Goal: Task Accomplishment & Management: Manage account settings

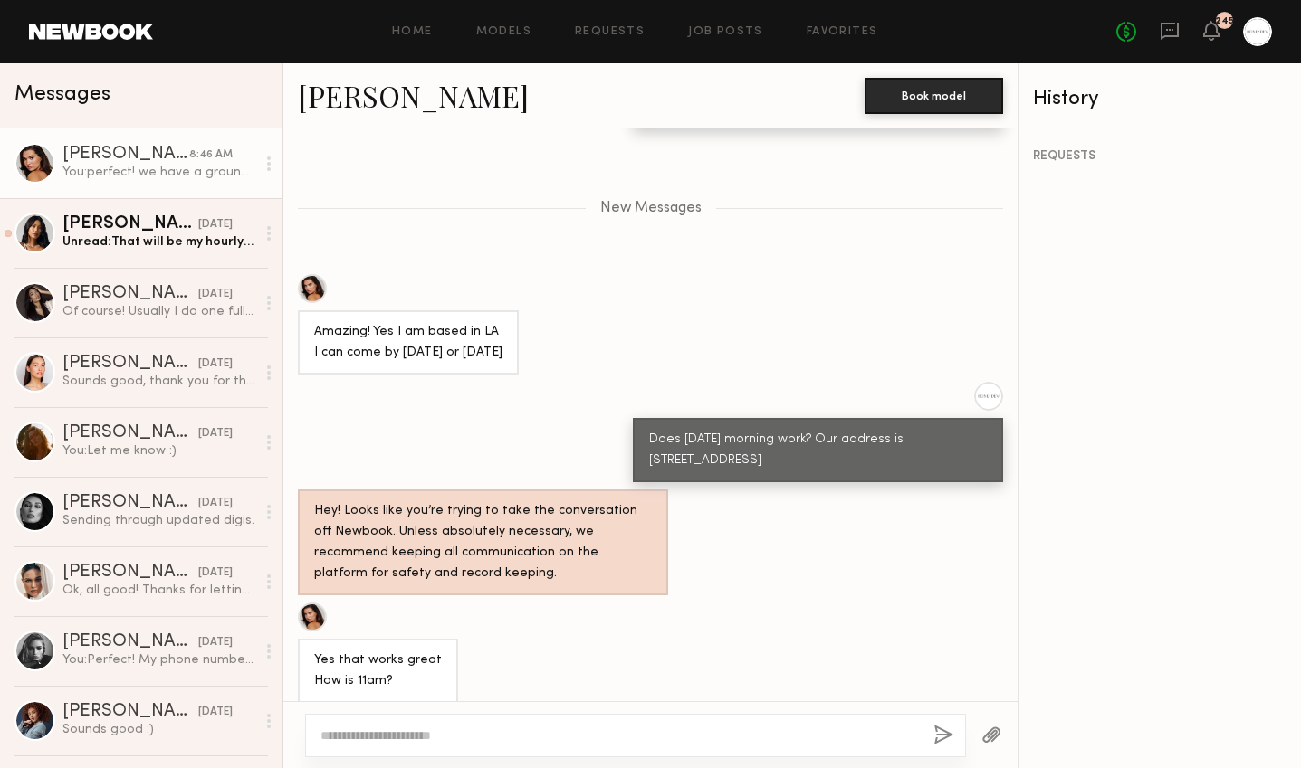
scroll to position [1821, 0]
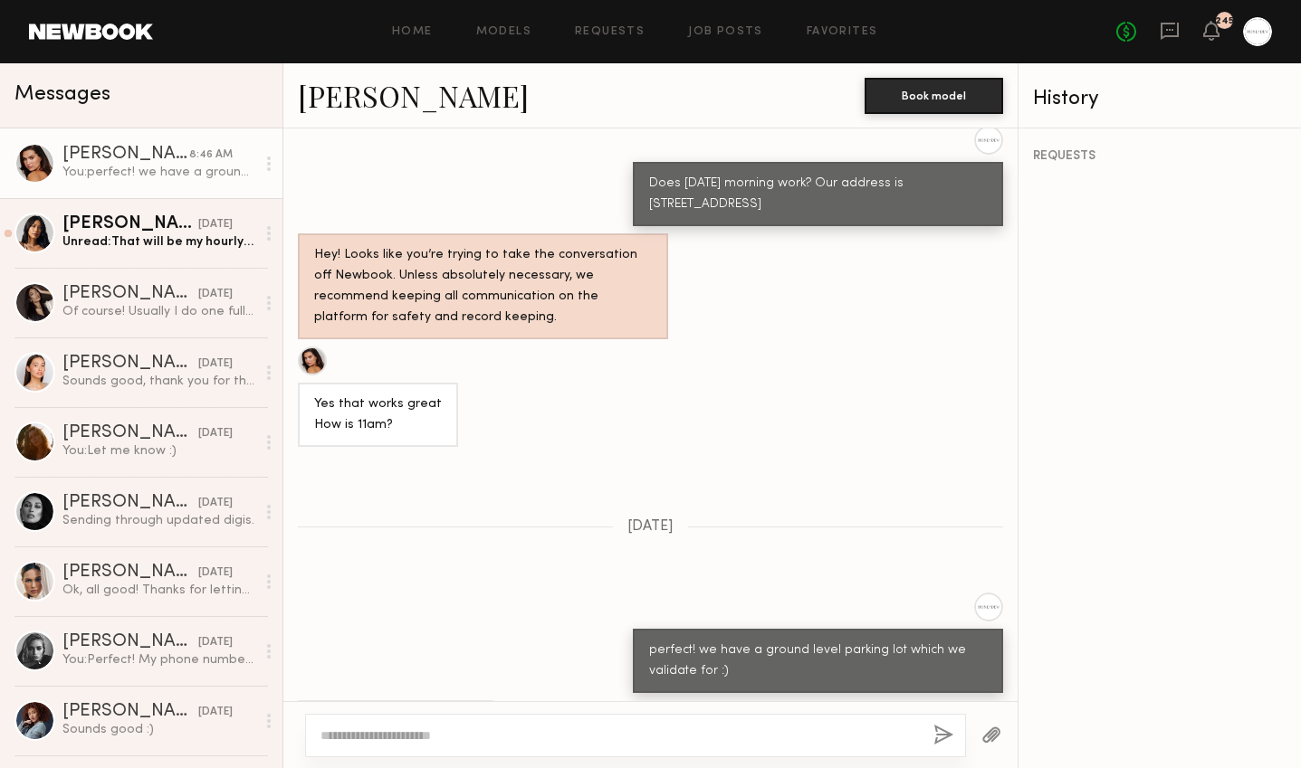
click at [474, 728] on textarea at bounding box center [619, 736] width 598 height 18
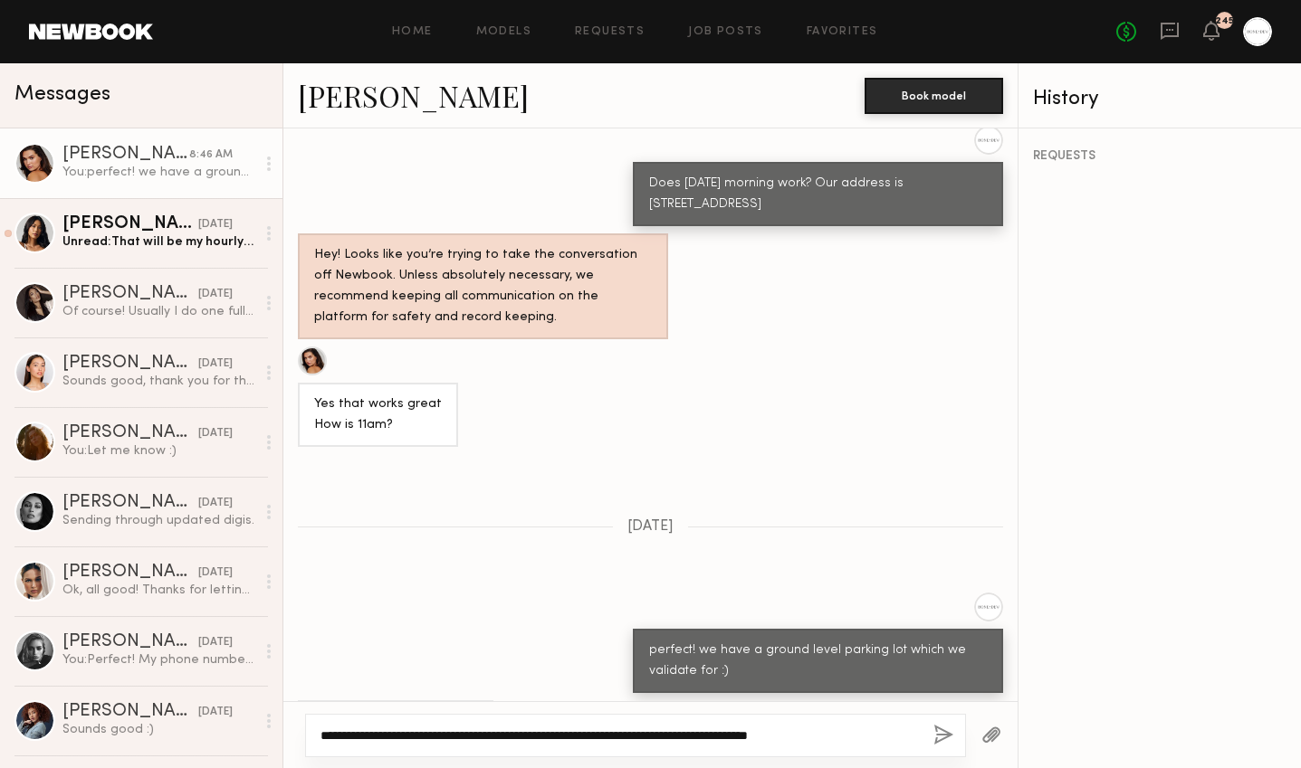
drag, startPoint x: 852, startPoint y: 736, endPoint x: 925, endPoint y: 736, distance: 73.3
click at [925, 736] on div "**********" at bounding box center [635, 735] width 661 height 43
type textarea "**********"
click at [949, 739] on button "button" at bounding box center [943, 736] width 20 height 23
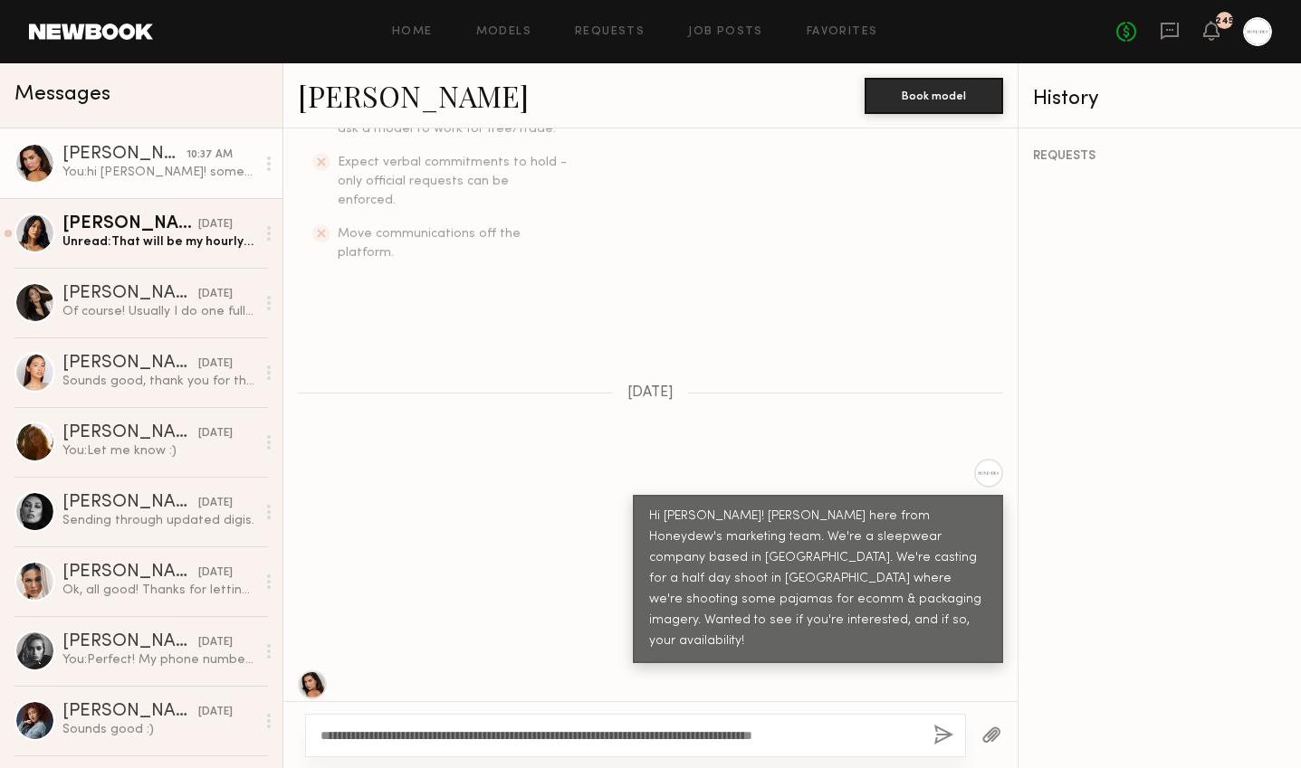
scroll to position [873, 0]
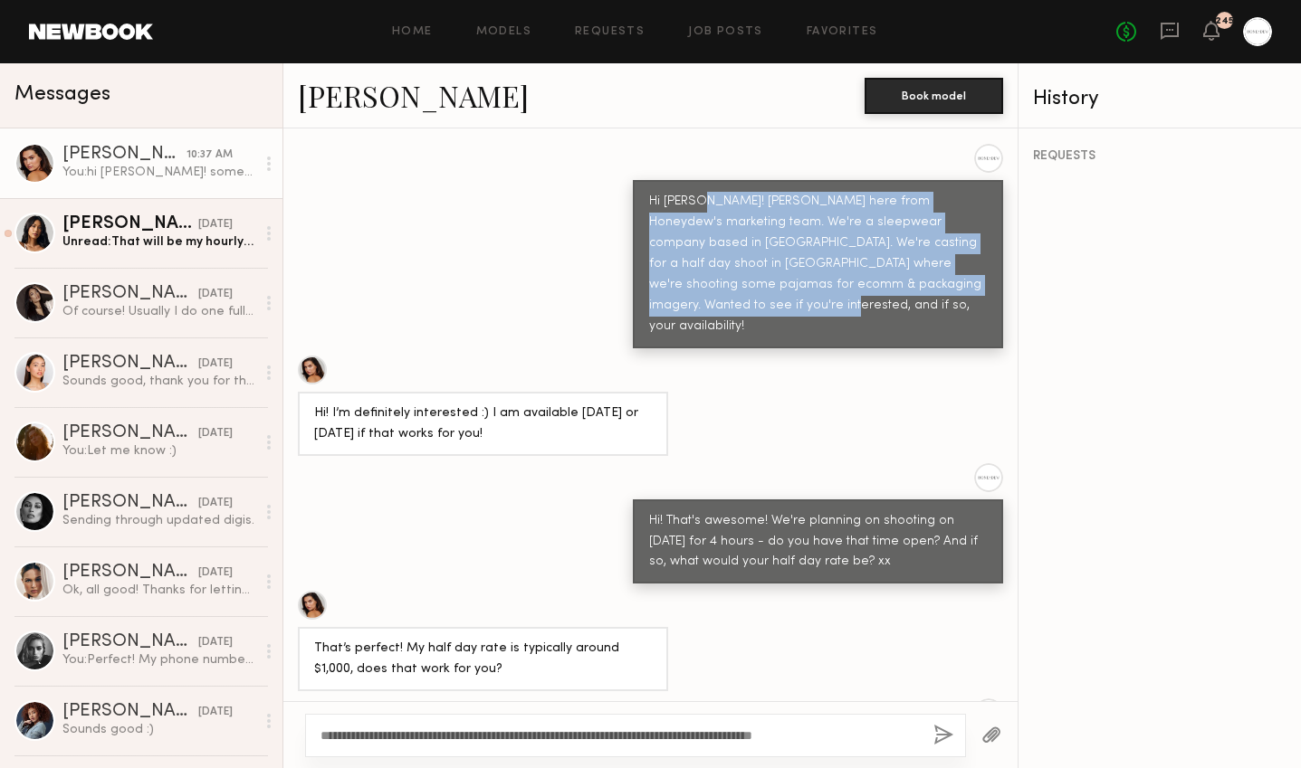
drag, startPoint x: 691, startPoint y: 167, endPoint x: 913, endPoint y: 251, distance: 237.2
click at [913, 251] on div "Hi Ella! Zoe here from Honeydew's marketing team. We're a sleepwear company bas…" at bounding box center [818, 265] width 338 height 146
copy div "Zoe here from Honeydew's marketing team. We're a sleepwear company based in Los…"
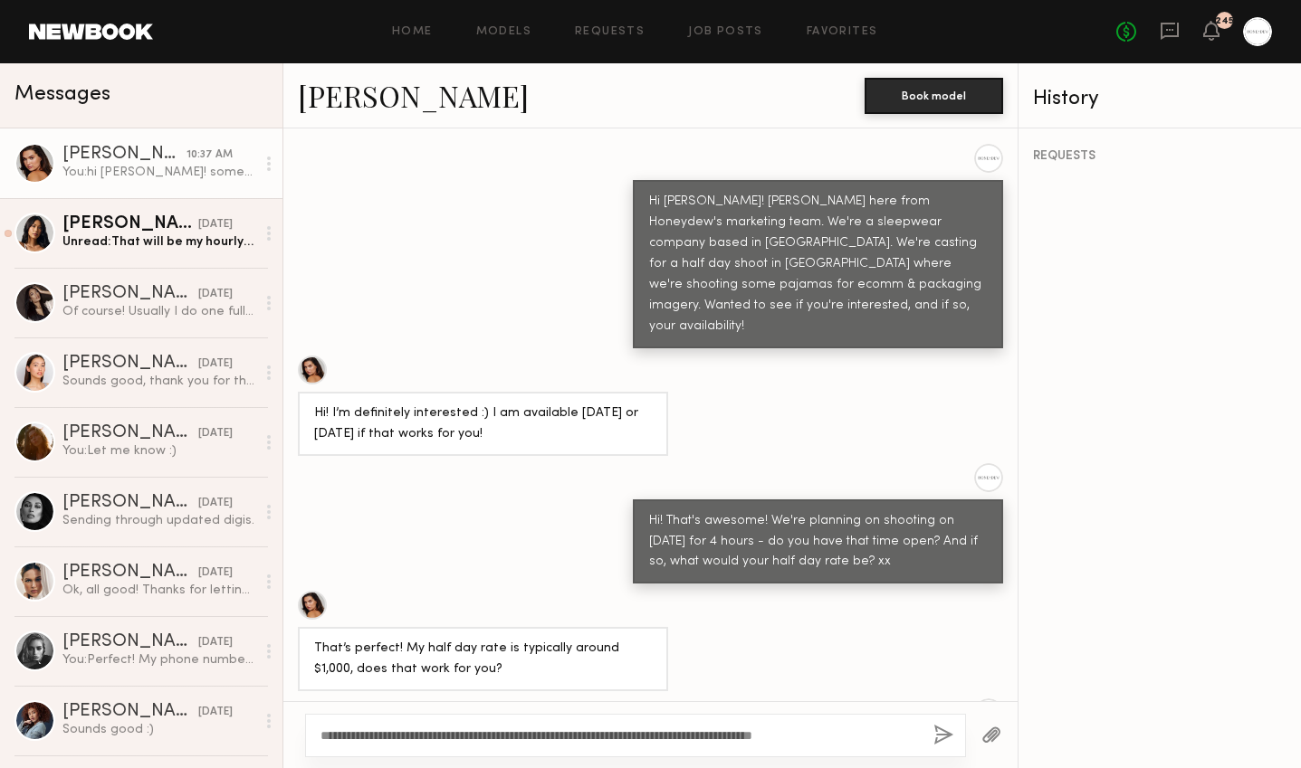
click at [877, 463] on div at bounding box center [818, 477] width 370 height 29
click at [838, 27] on link "Favorites" at bounding box center [842, 32] width 72 height 12
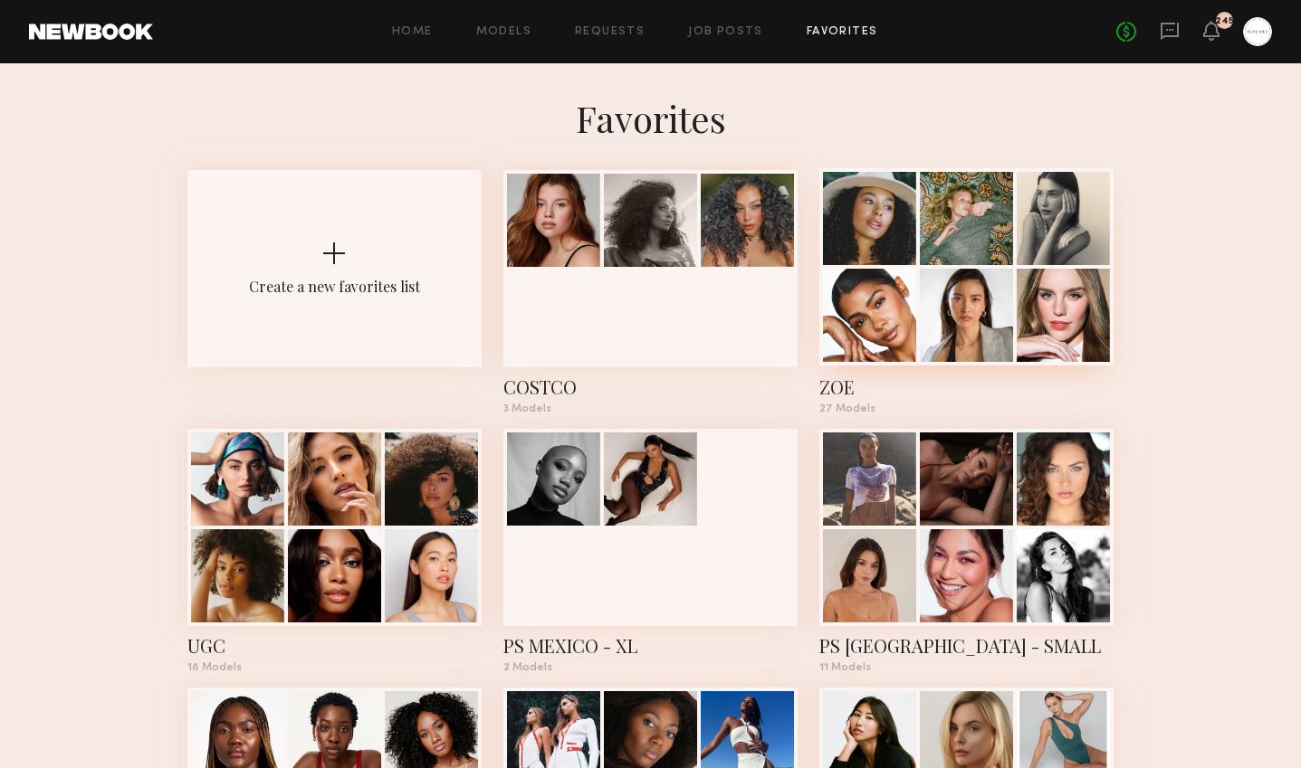
click at [911, 295] on div at bounding box center [869, 315] width 93 height 93
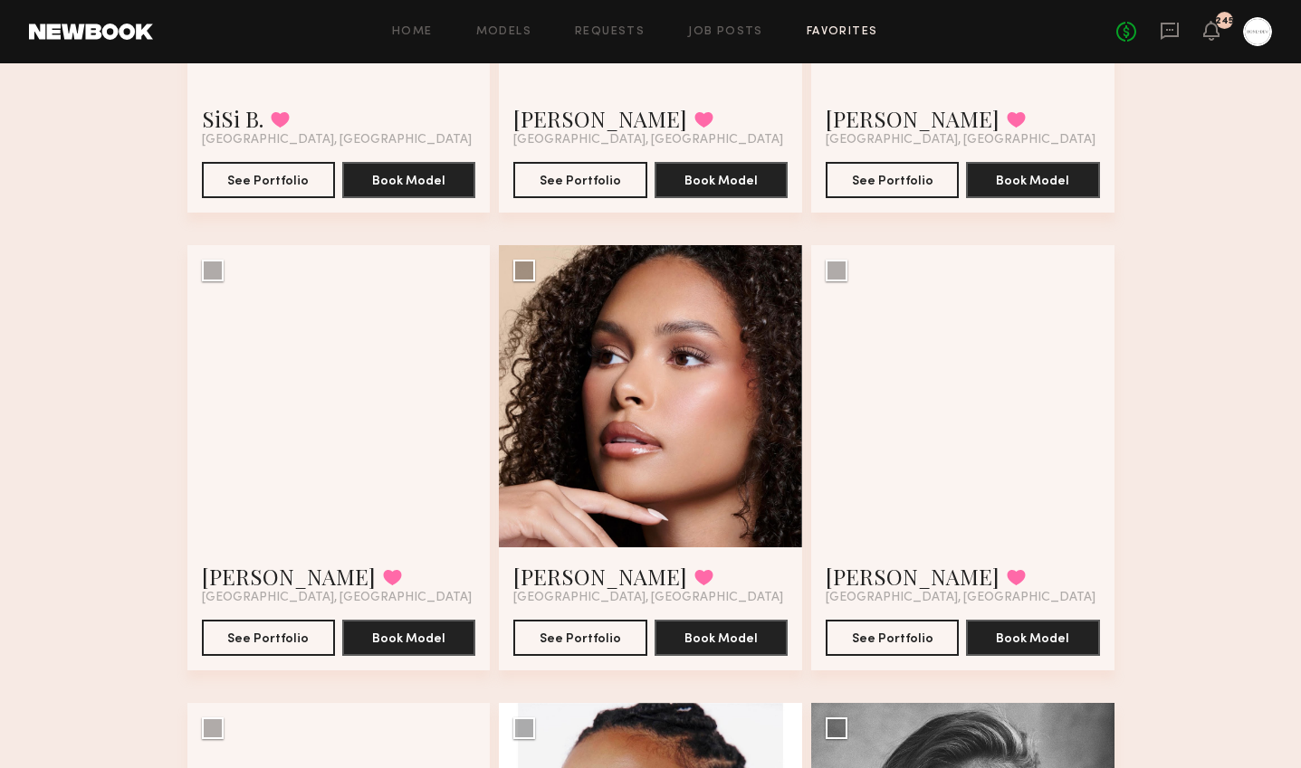
scroll to position [1817, 0]
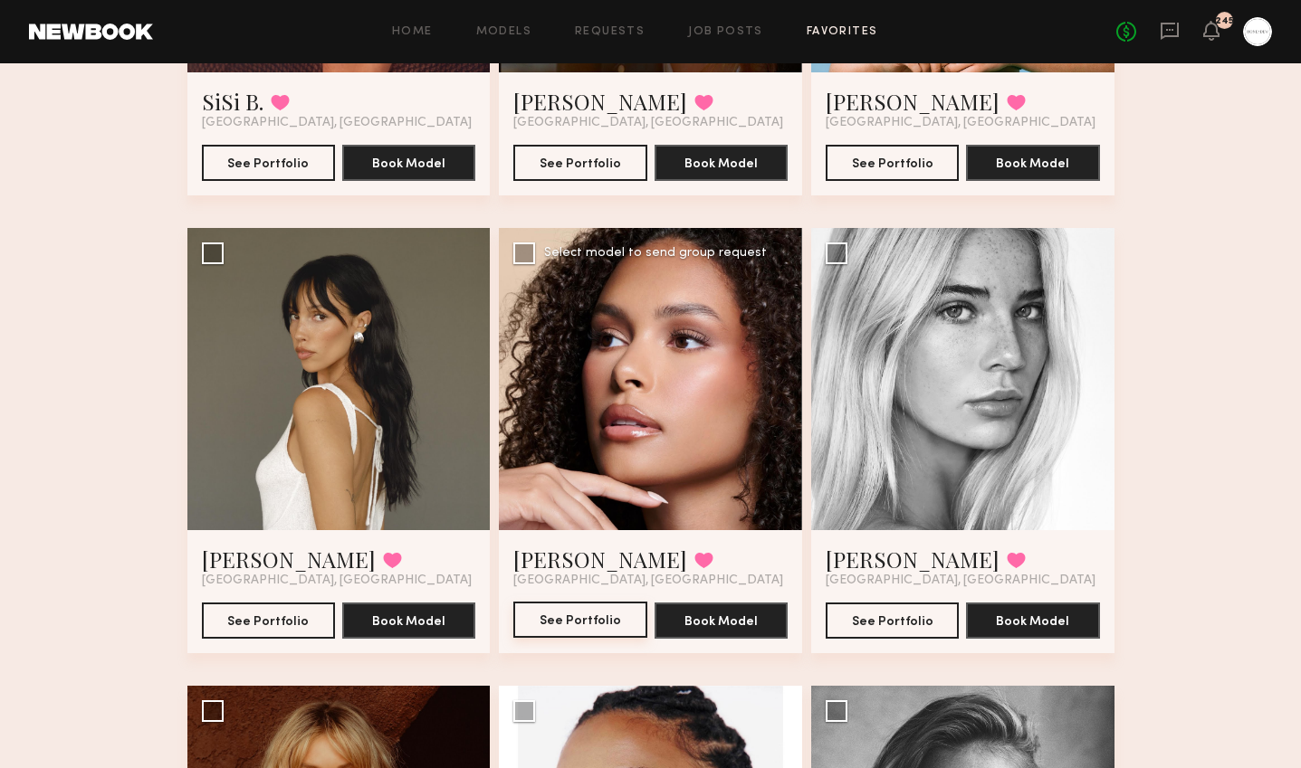
click at [575, 624] on button "See Portfolio" at bounding box center [579, 620] width 133 height 36
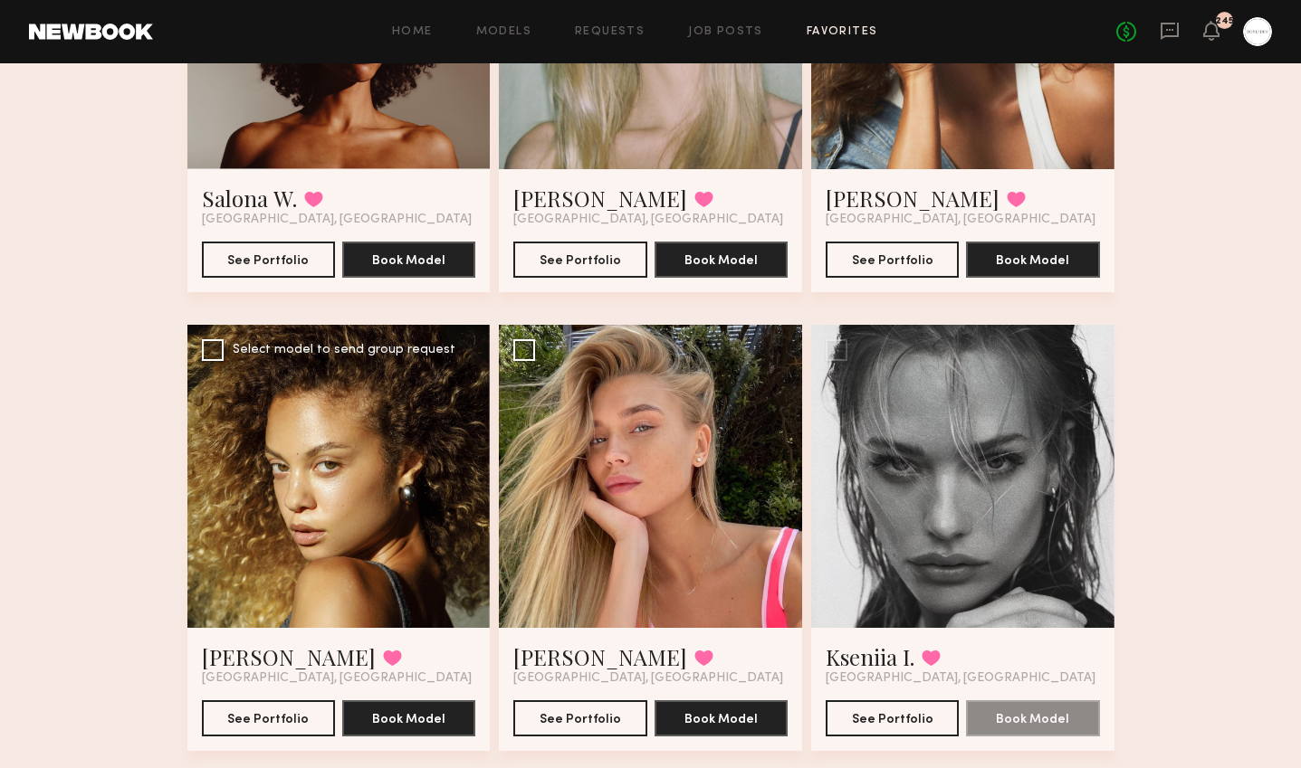
scroll to position [3594, 0]
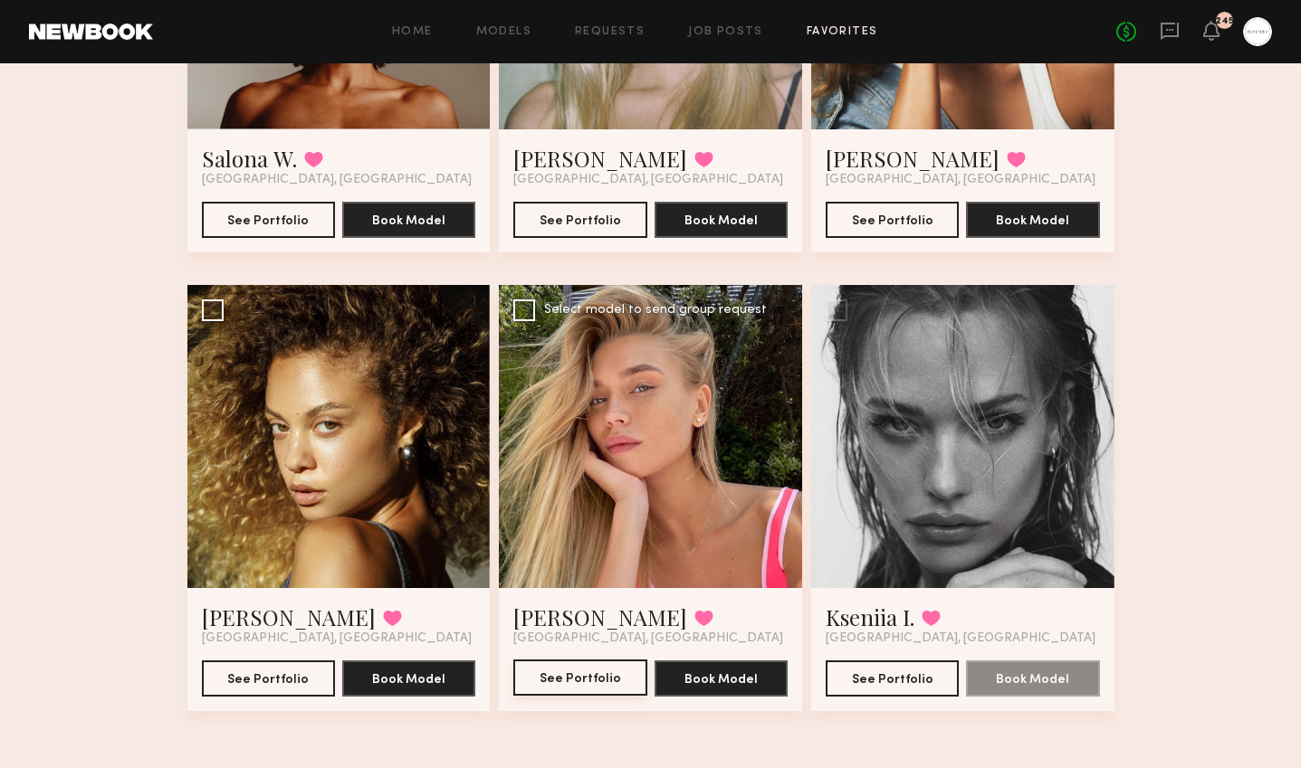
click at [599, 684] on button "See Portfolio" at bounding box center [579, 678] width 133 height 36
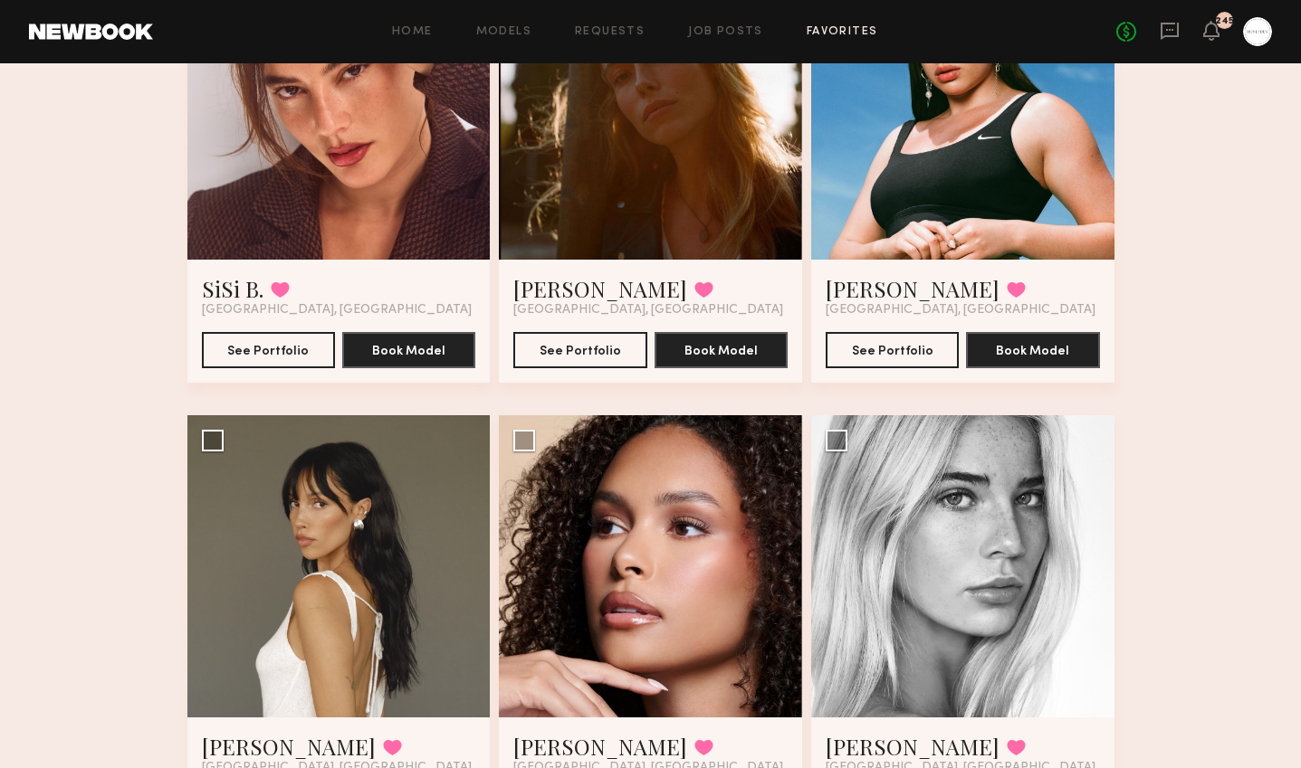
scroll to position [1855, 0]
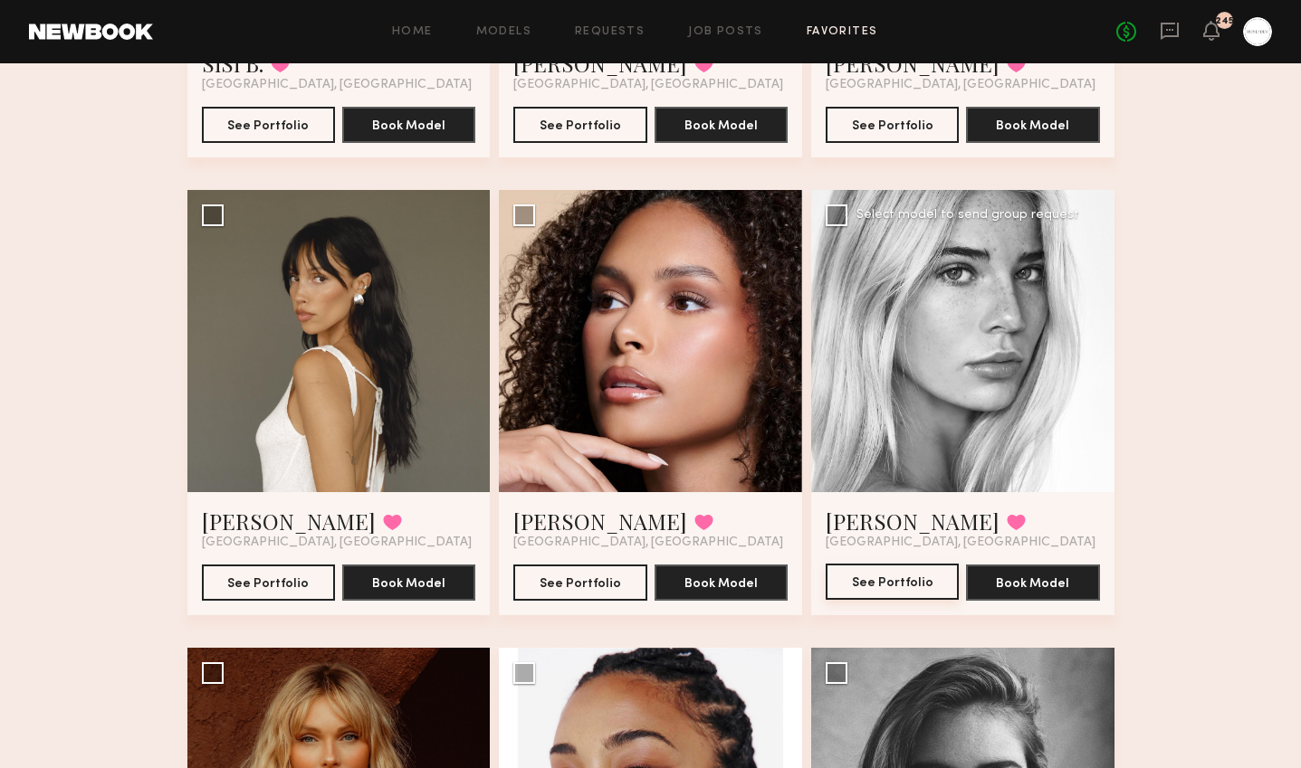
click at [880, 575] on button "See Portfolio" at bounding box center [891, 582] width 133 height 36
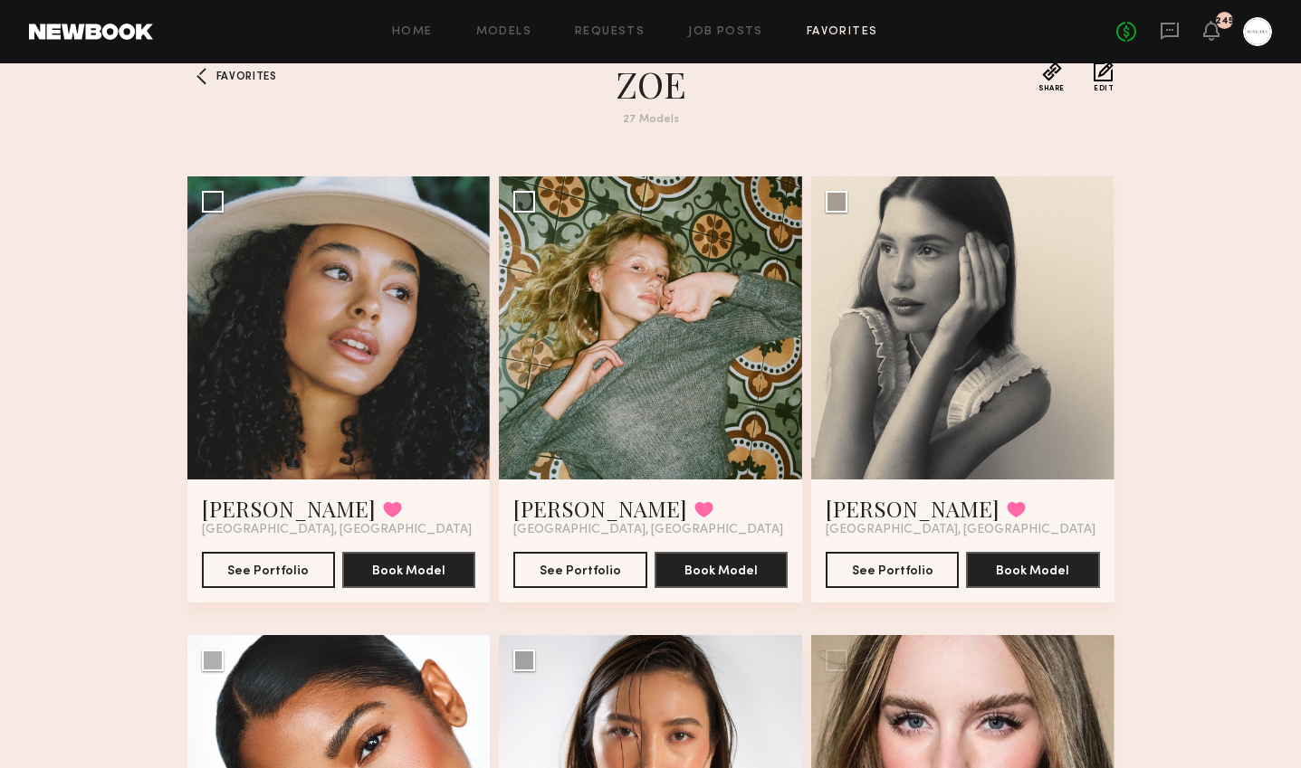
scroll to position [32, 0]
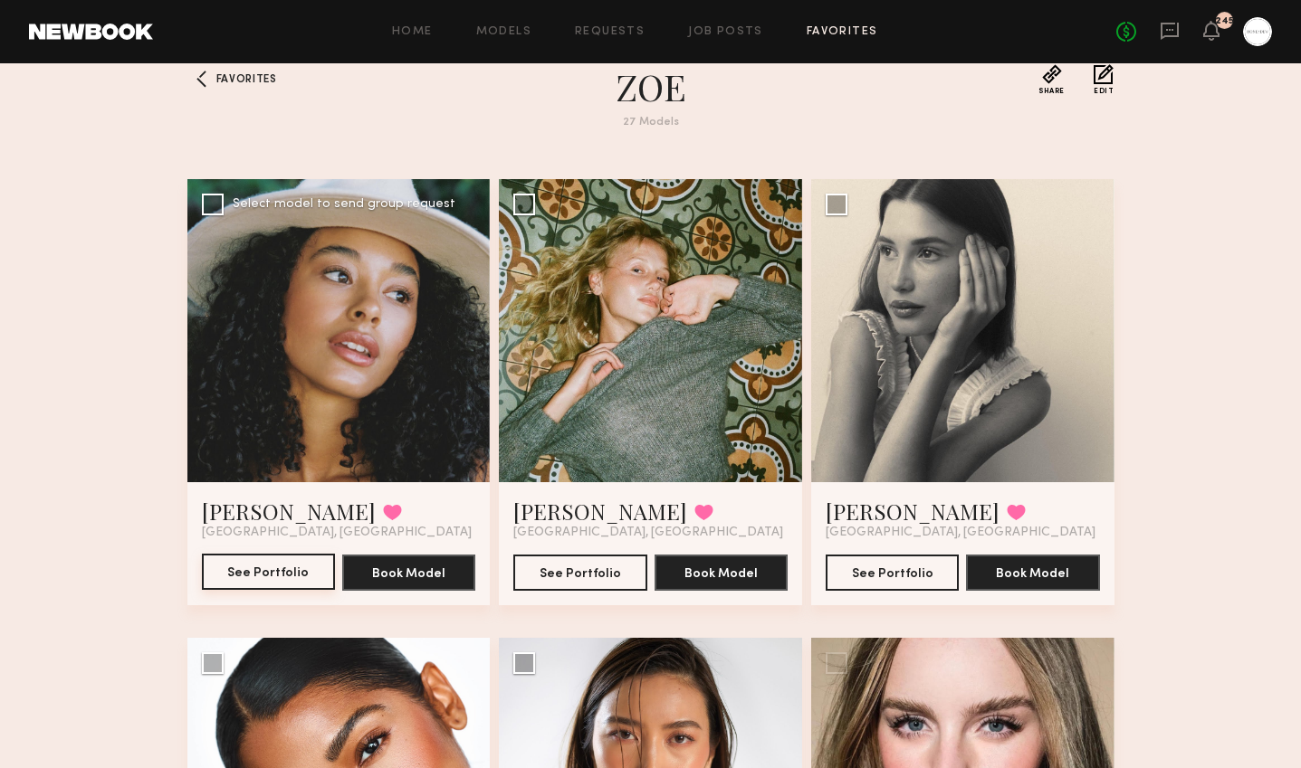
click at [294, 569] on button "See Portfolio" at bounding box center [268, 572] width 133 height 36
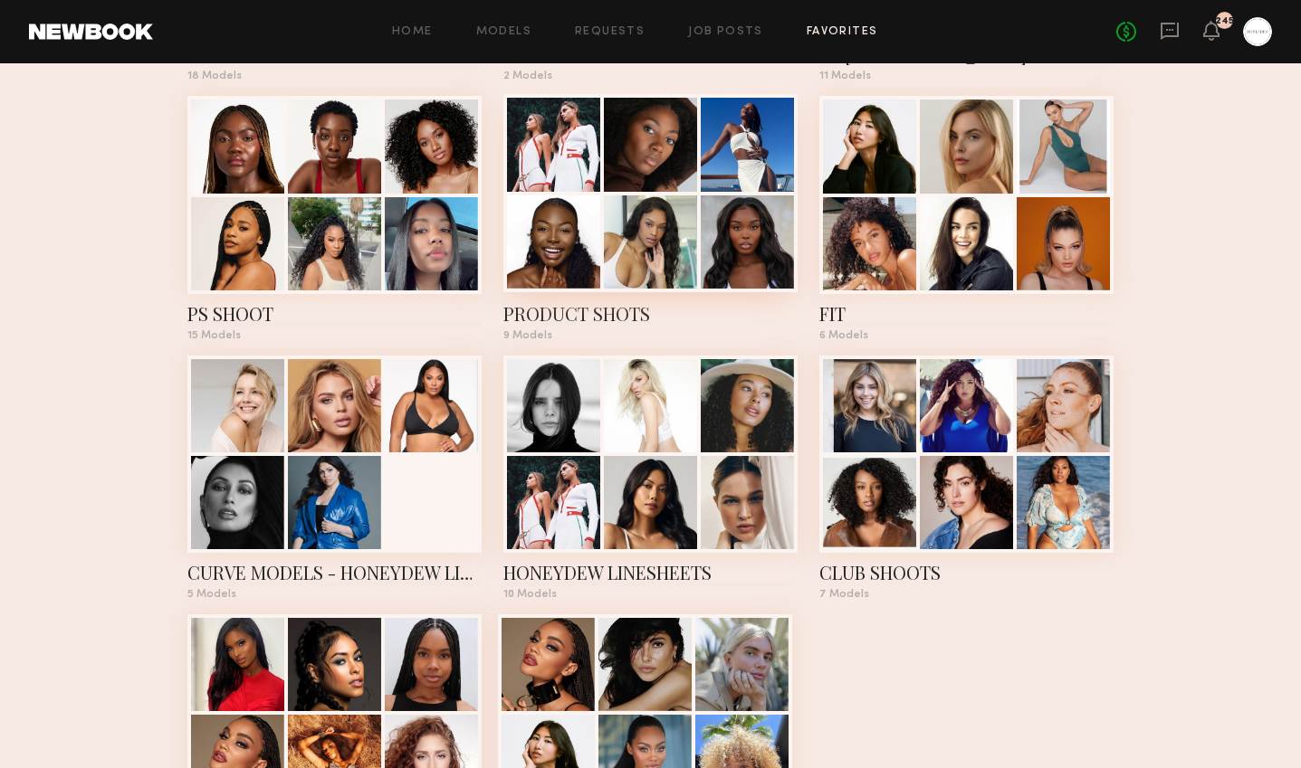
scroll to position [596, 0]
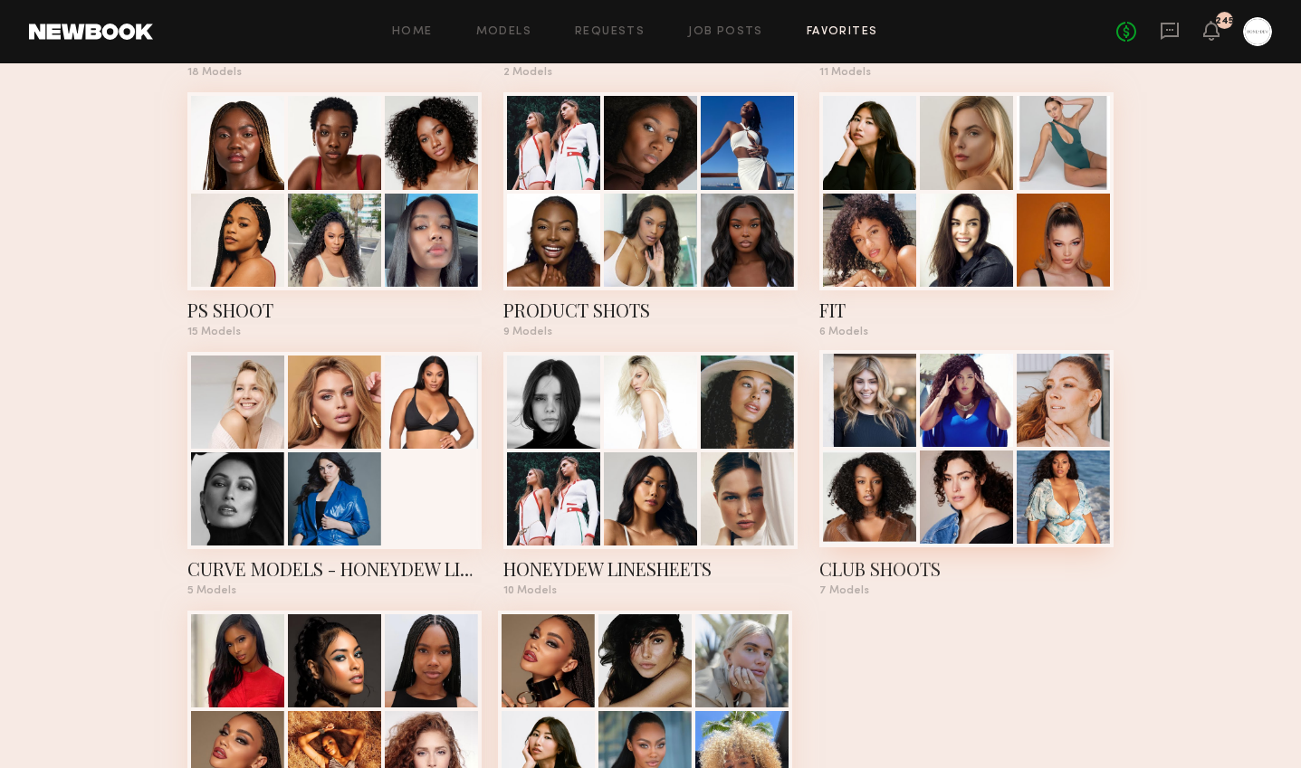
click at [883, 564] on div "CLUB SHOOTS" at bounding box center [966, 569] width 294 height 25
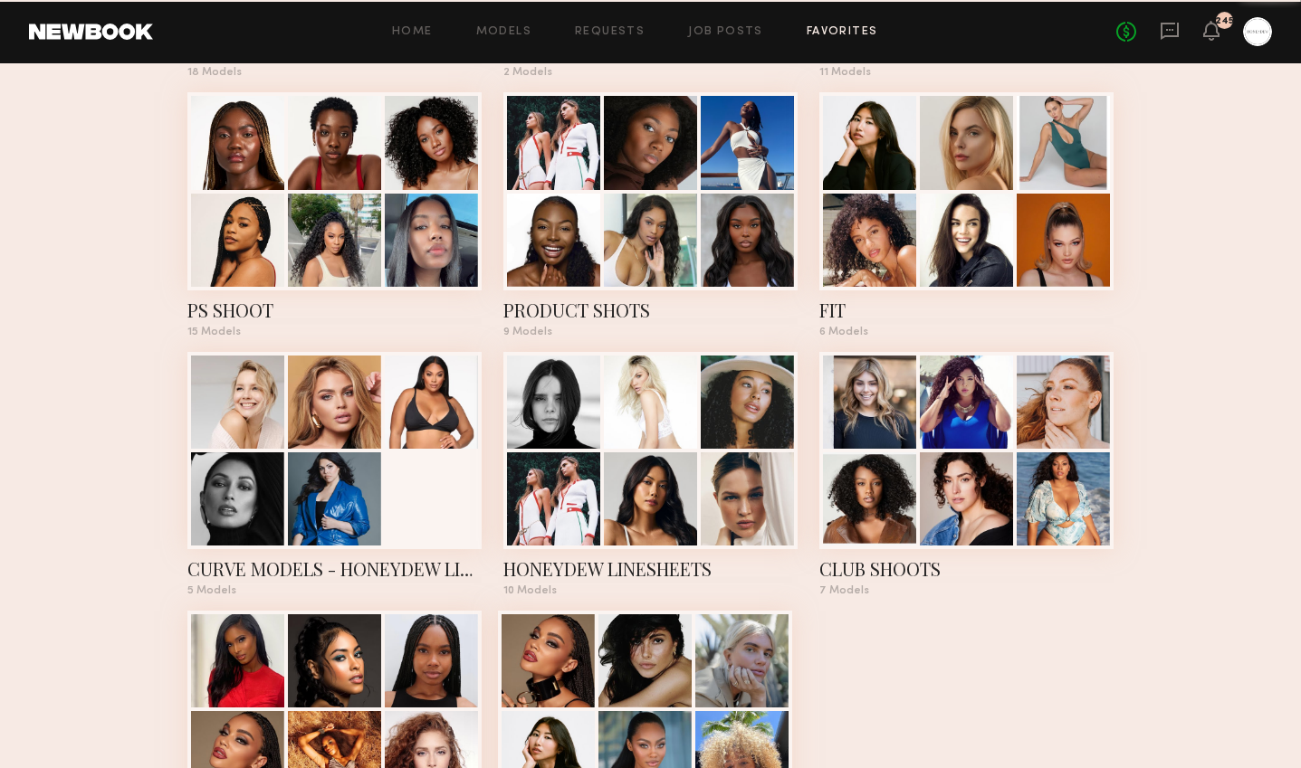
scroll to position [726, 0]
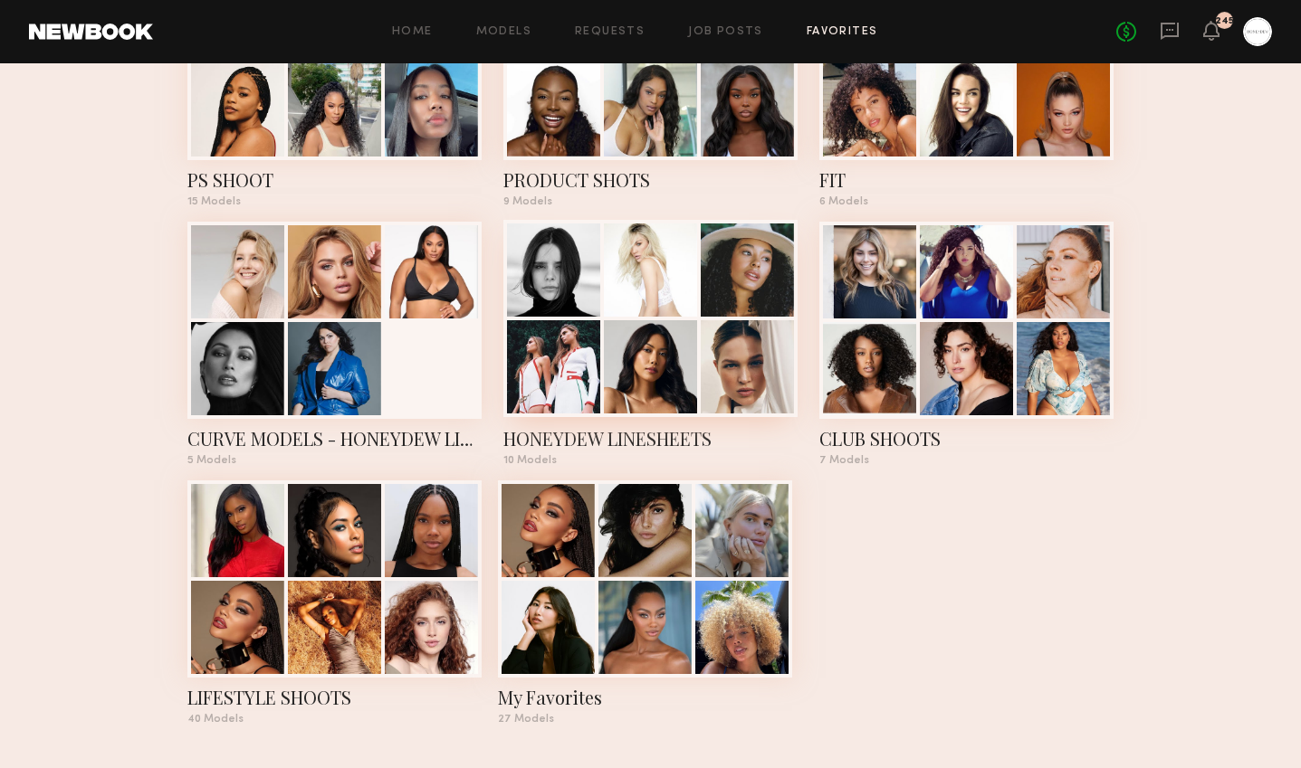
click at [603, 431] on div "HONEYDEW LINESHEETS" at bounding box center [650, 438] width 294 height 25
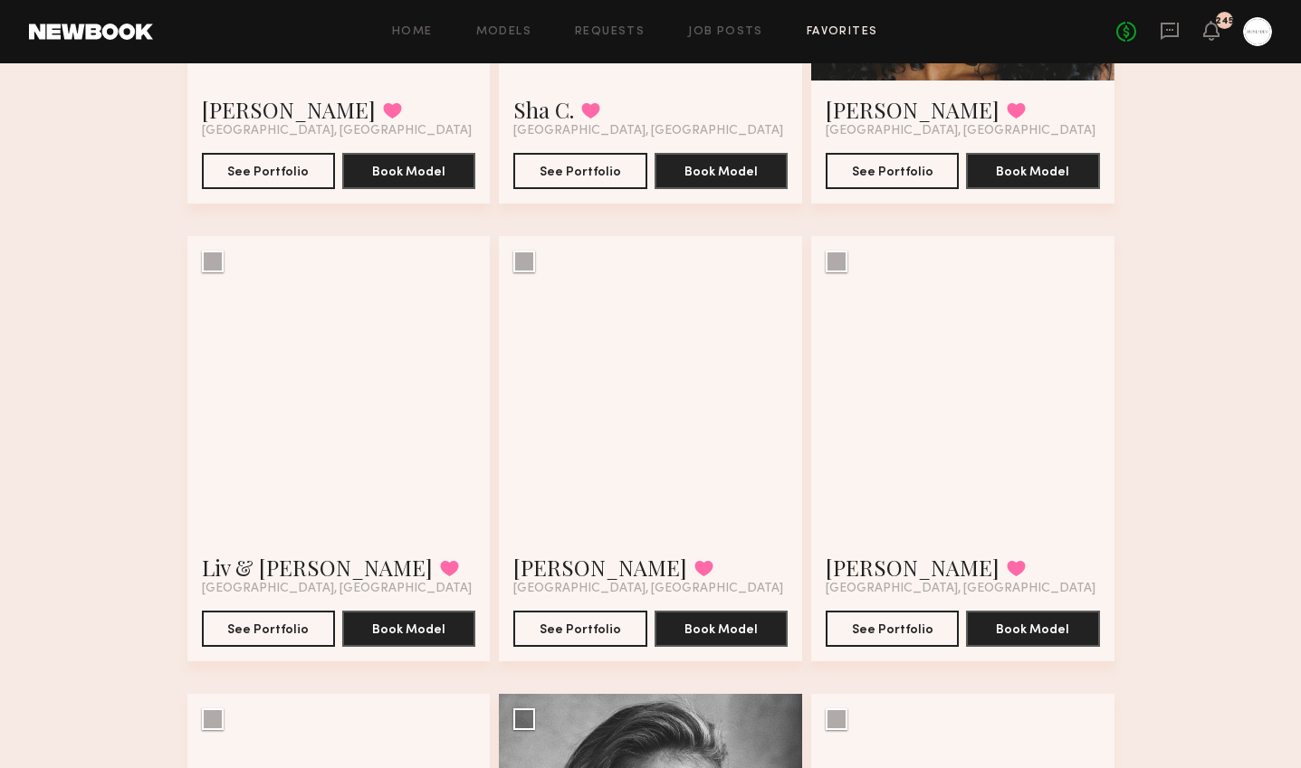
scroll to position [622, 0]
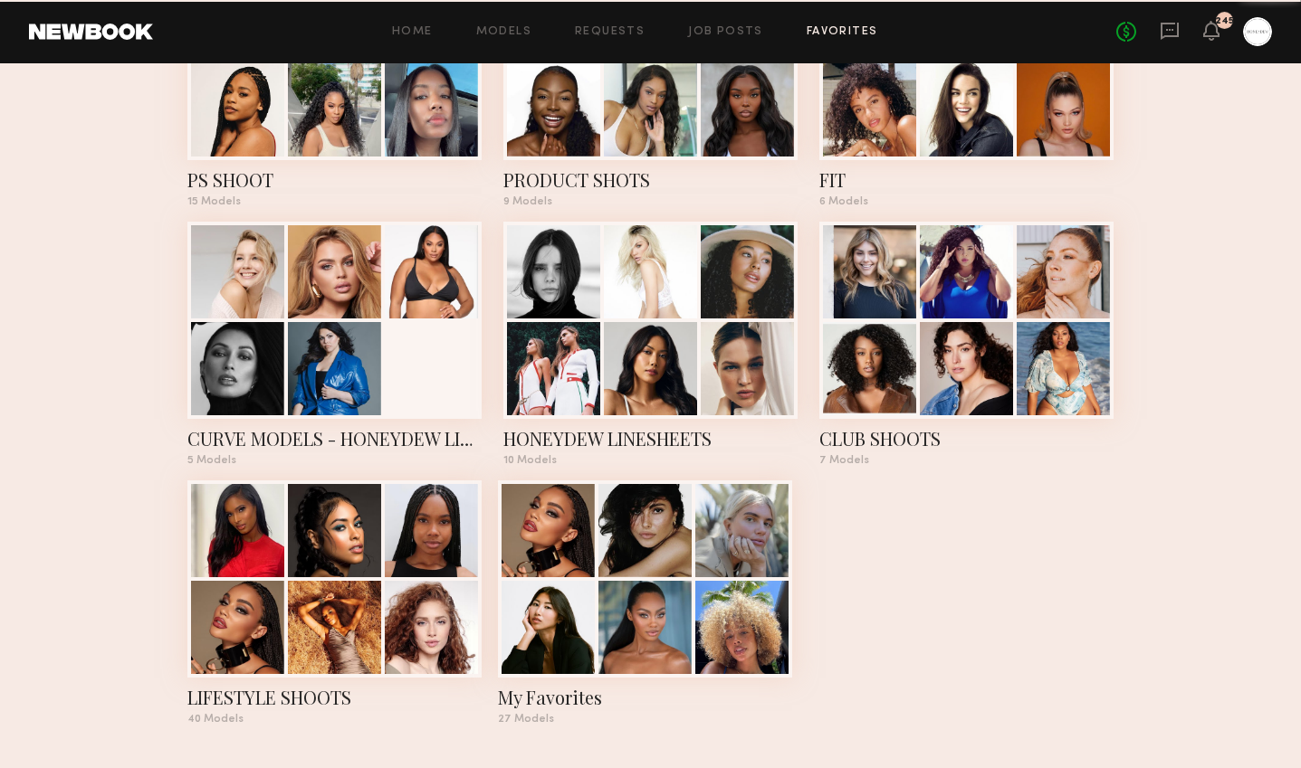
scroll to position [726, 0]
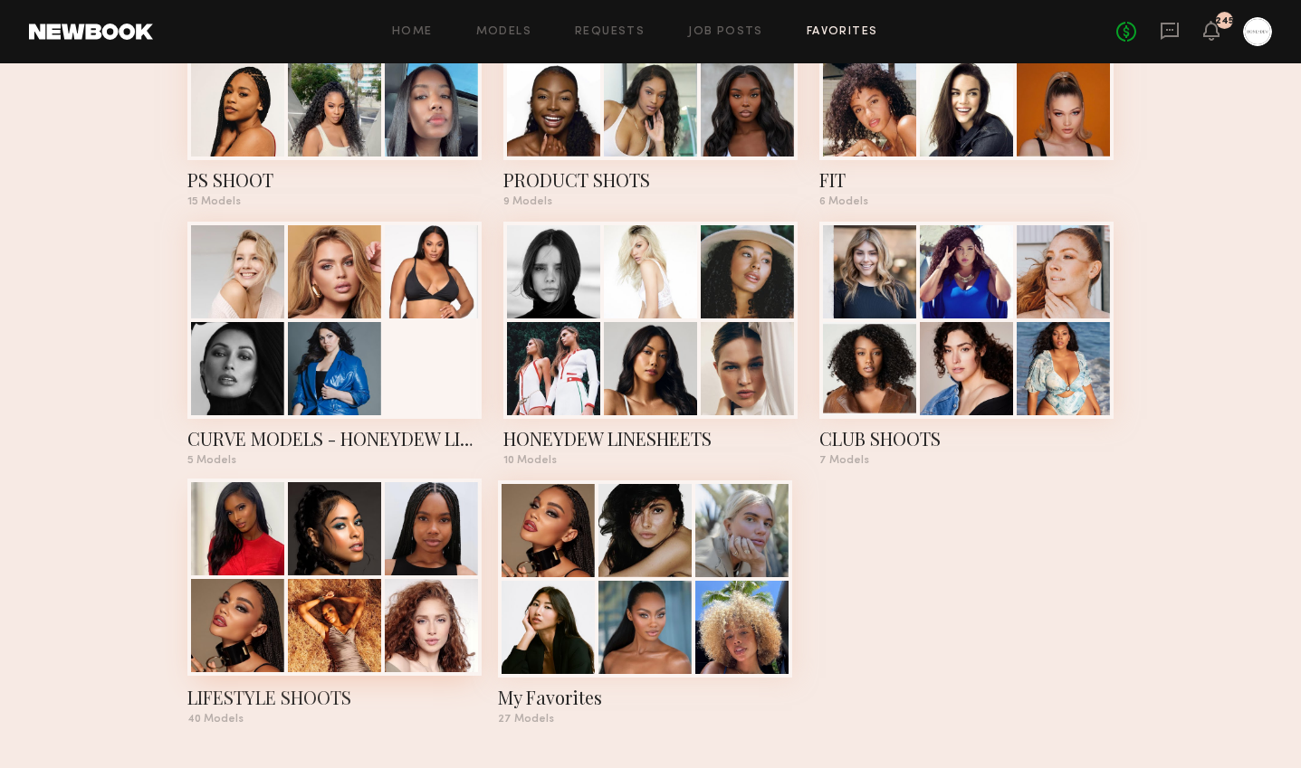
click at [280, 703] on div "LIFESTYLE SHOOTS" at bounding box center [334, 697] width 294 height 25
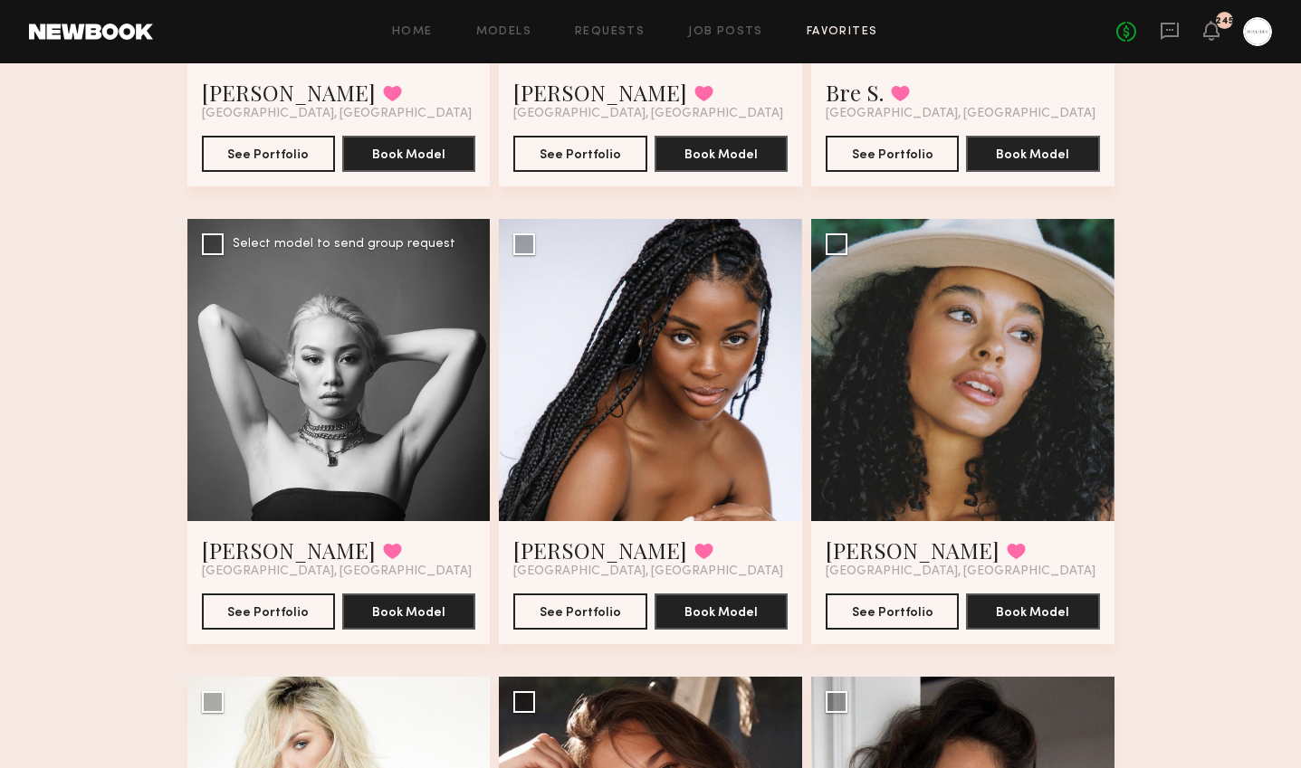
scroll to position [1984, 0]
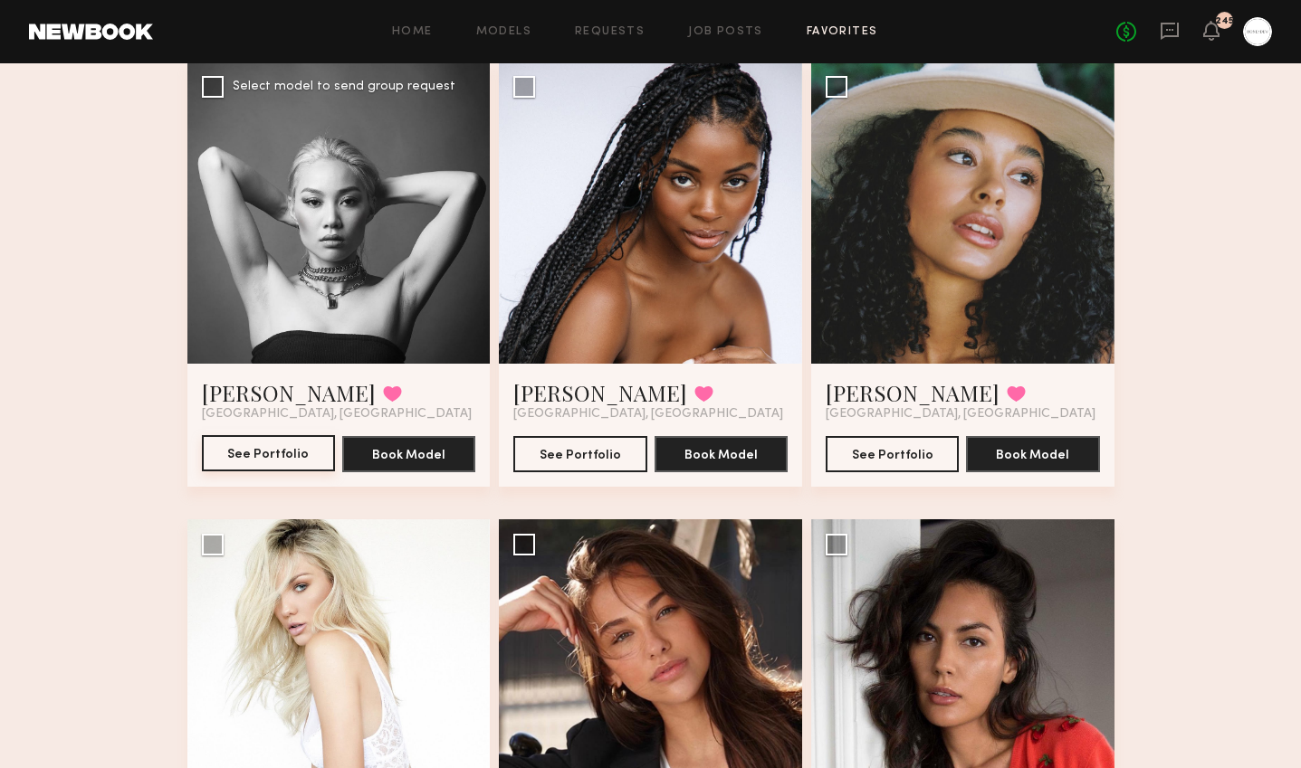
click at [297, 461] on button "See Portfolio" at bounding box center [268, 453] width 133 height 36
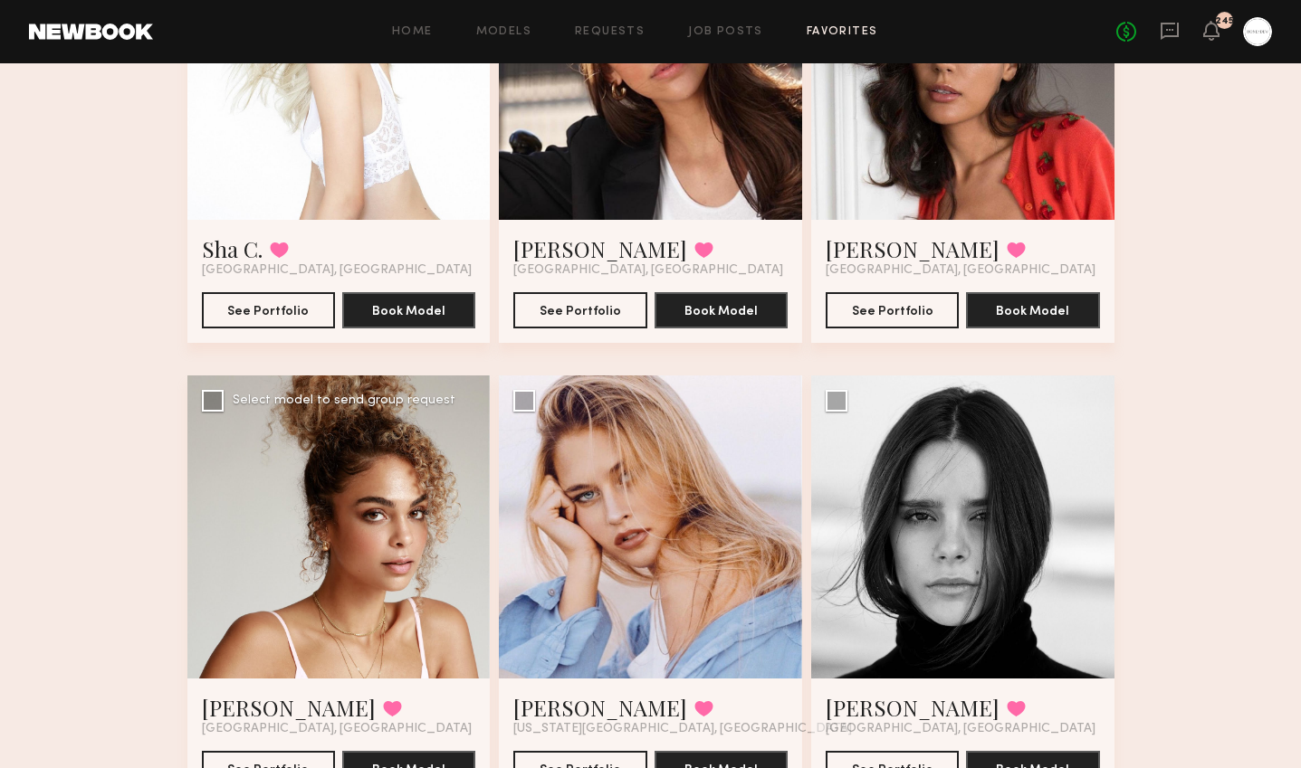
scroll to position [2888, 0]
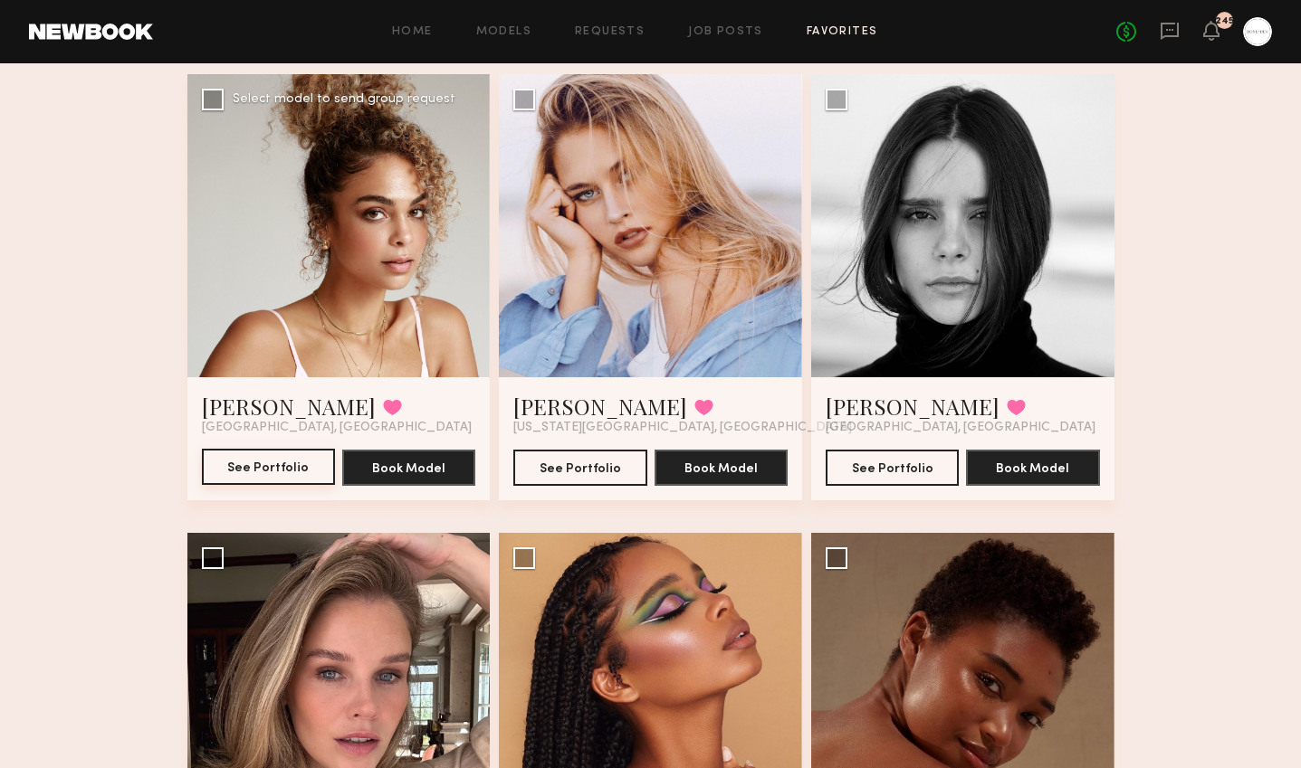
click at [262, 465] on button "See Portfolio" at bounding box center [268, 467] width 133 height 36
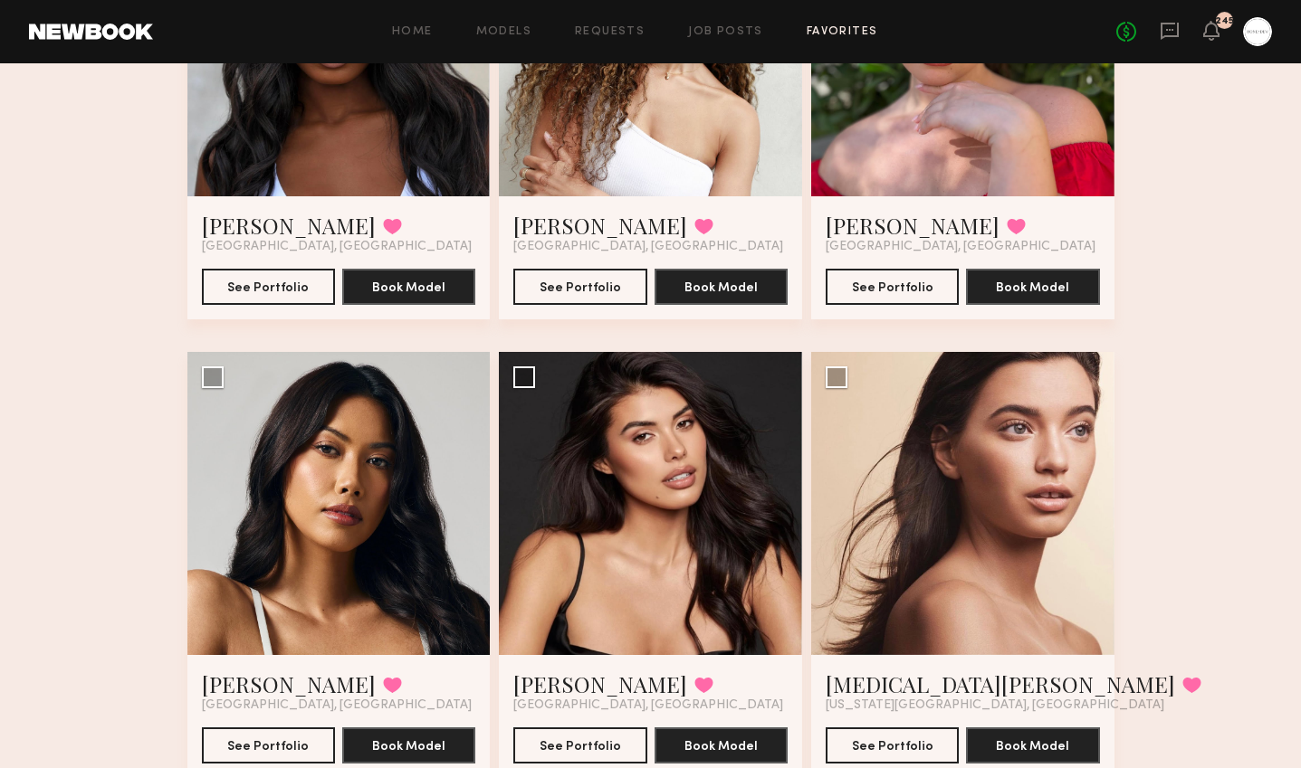
scroll to position [5469, 0]
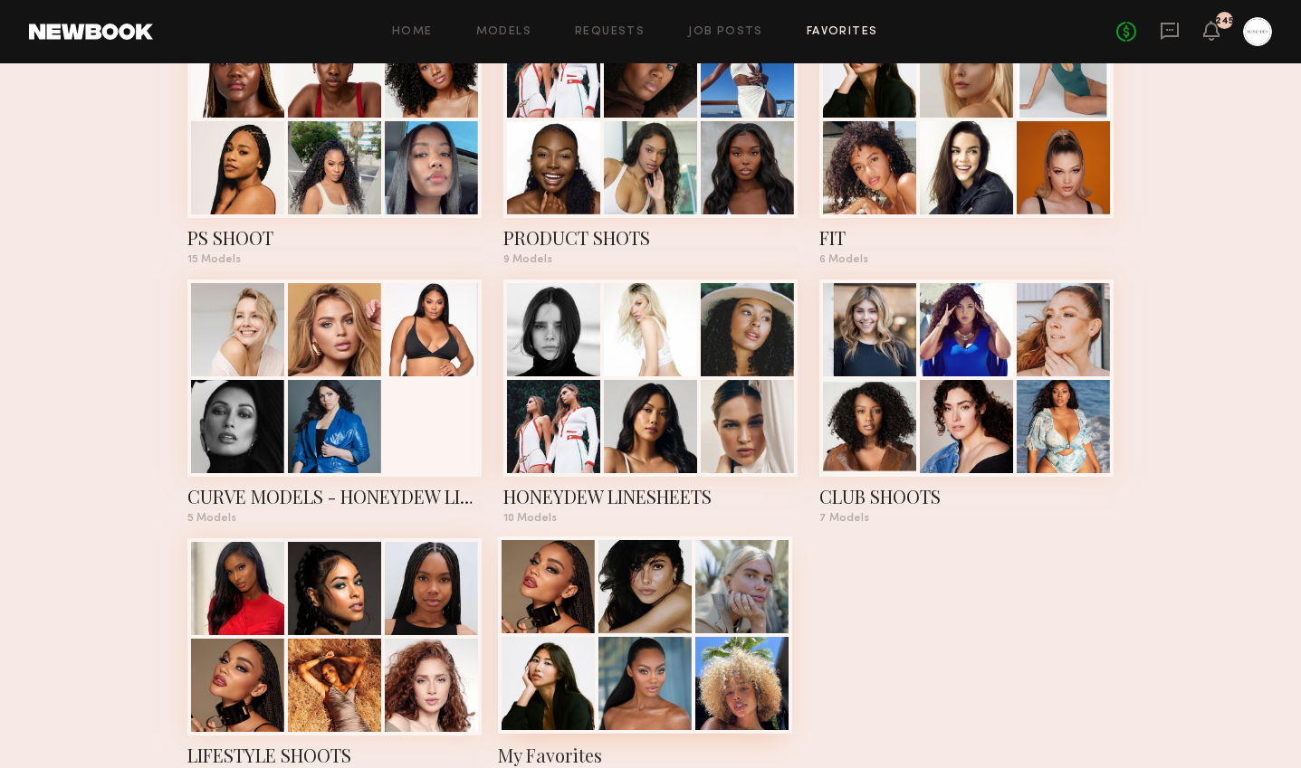
scroll to position [667, 0]
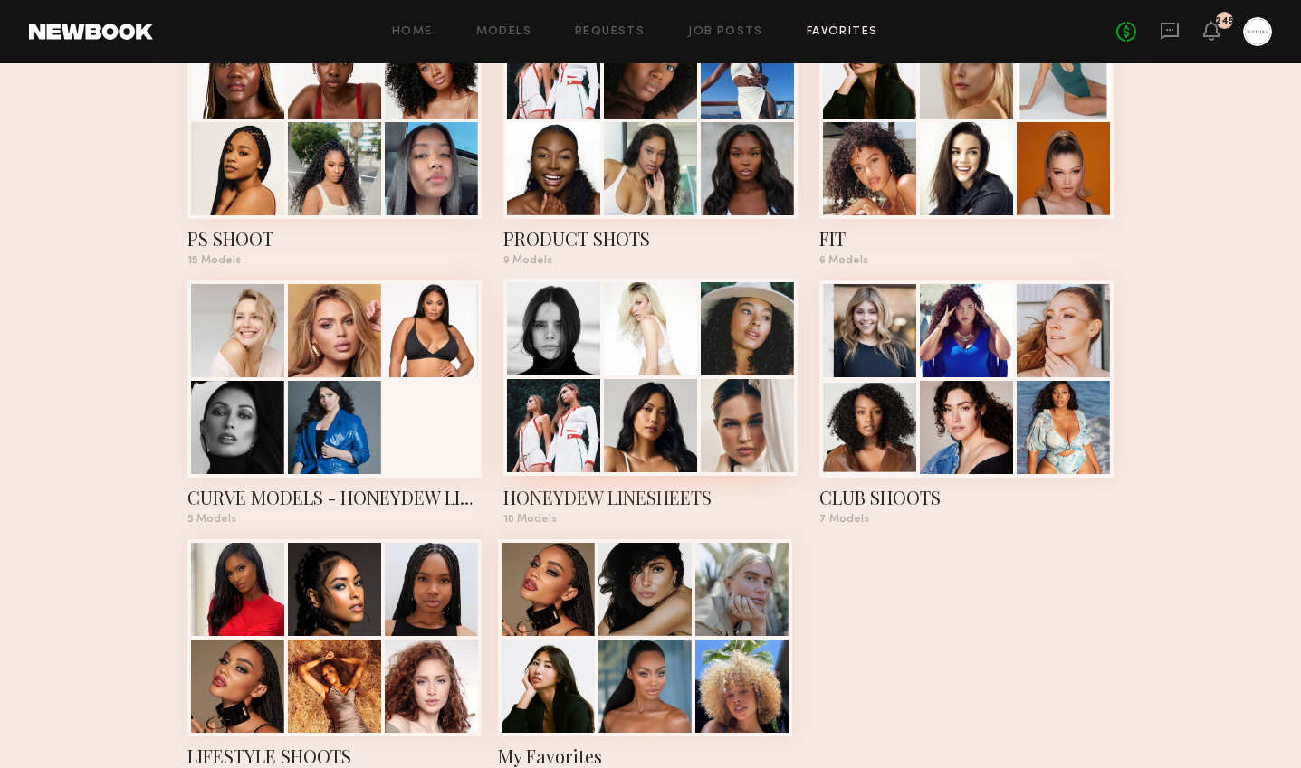
click at [565, 494] on div "HONEYDEW LINESHEETS" at bounding box center [650, 497] width 294 height 25
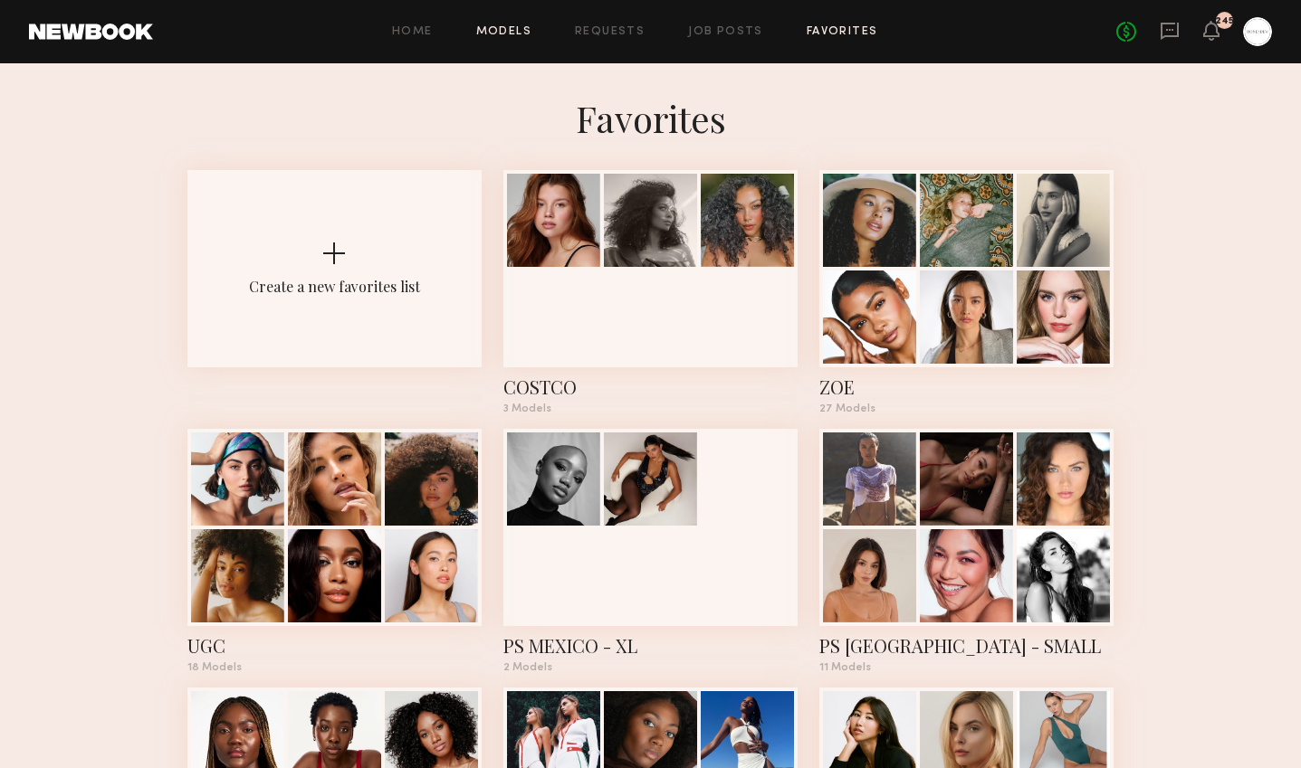
click at [510, 33] on link "Models" at bounding box center [503, 32] width 55 height 12
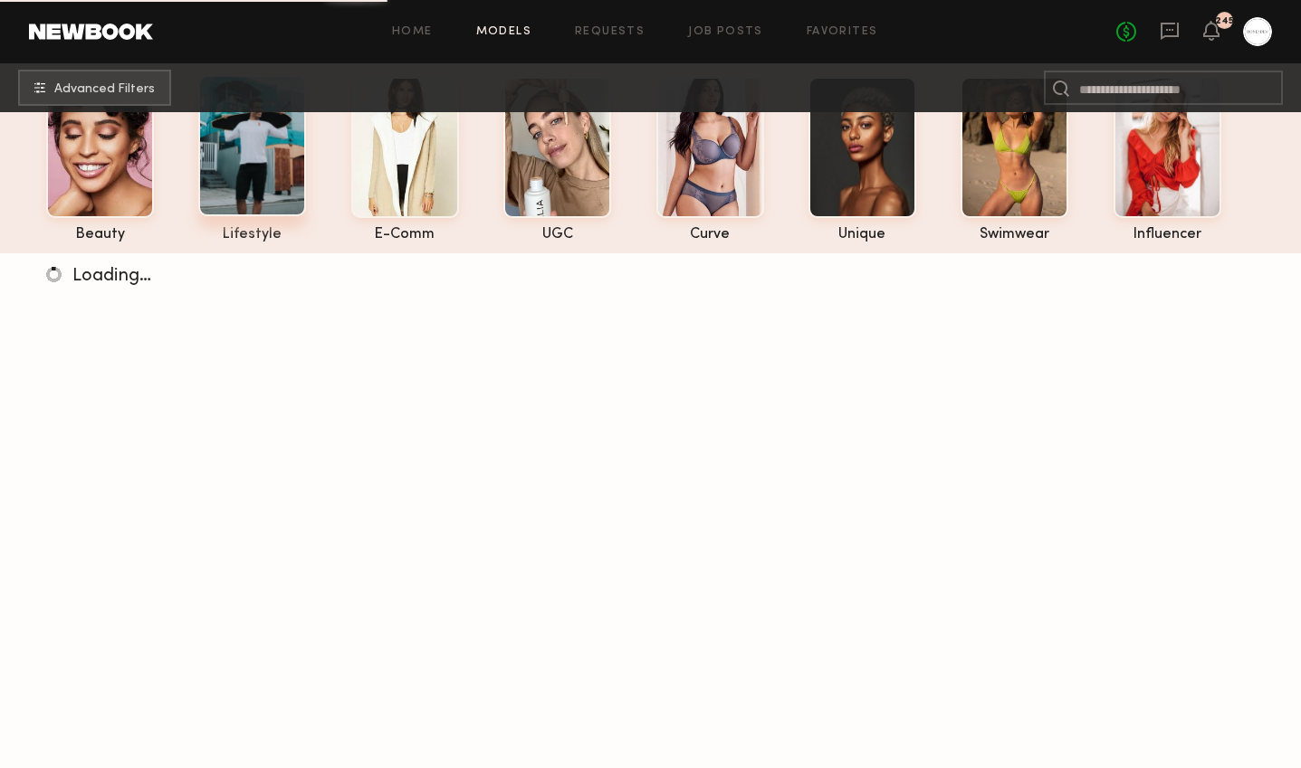
scroll to position [100, 0]
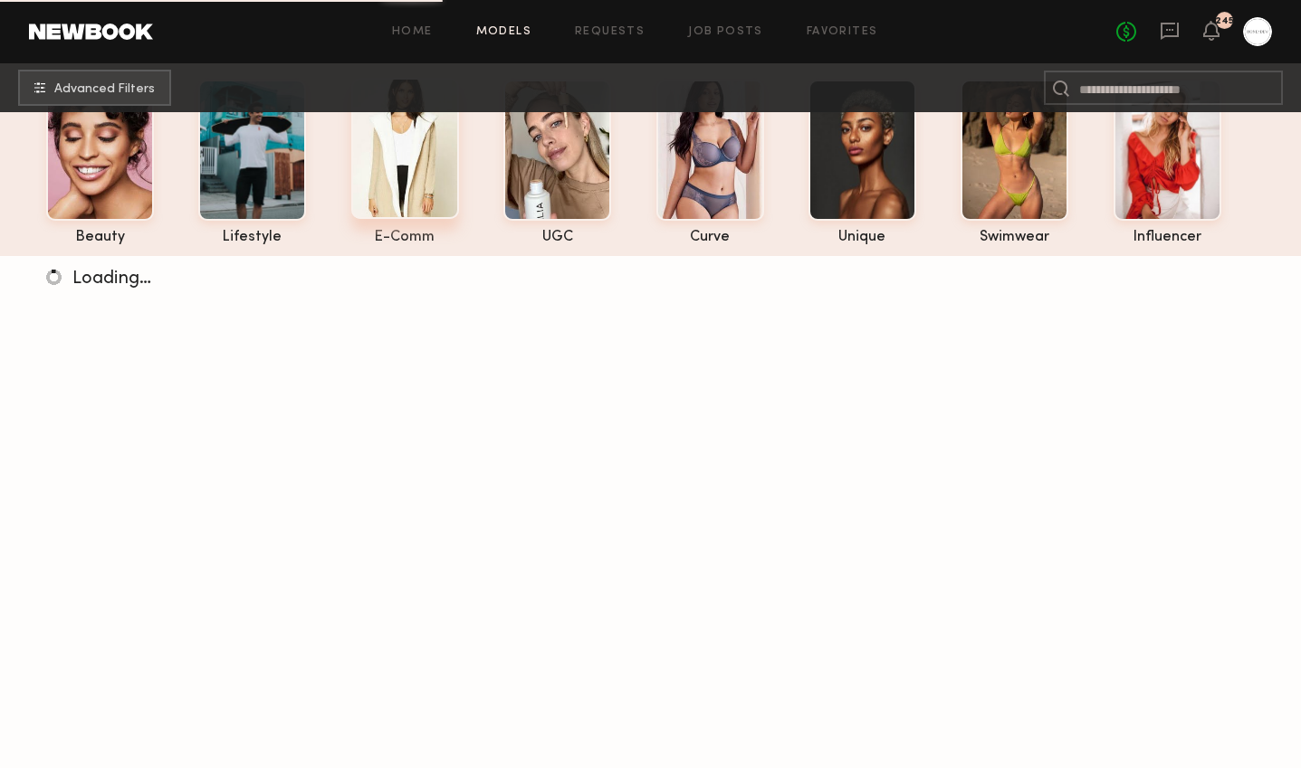
click at [418, 170] on div at bounding box center [405, 148] width 108 height 141
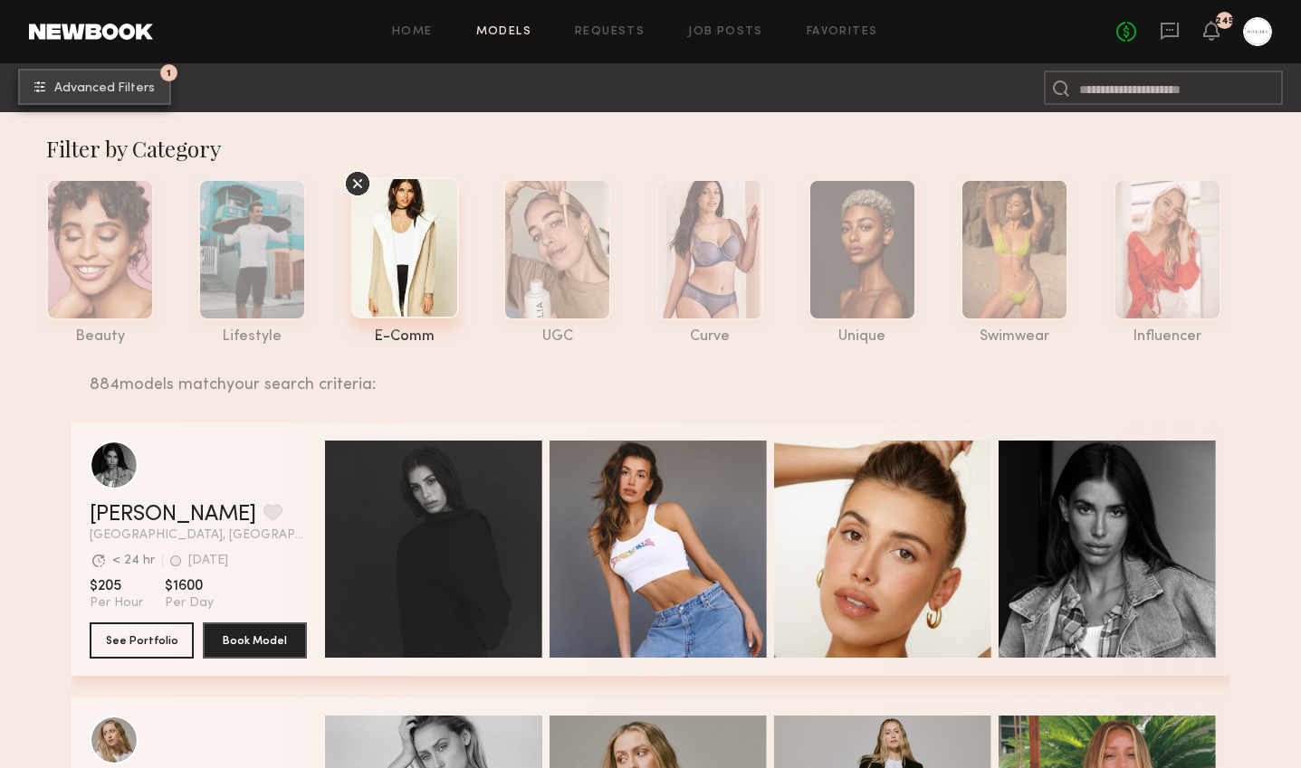
click at [111, 85] on span "Advanced Filters" at bounding box center [104, 88] width 100 height 13
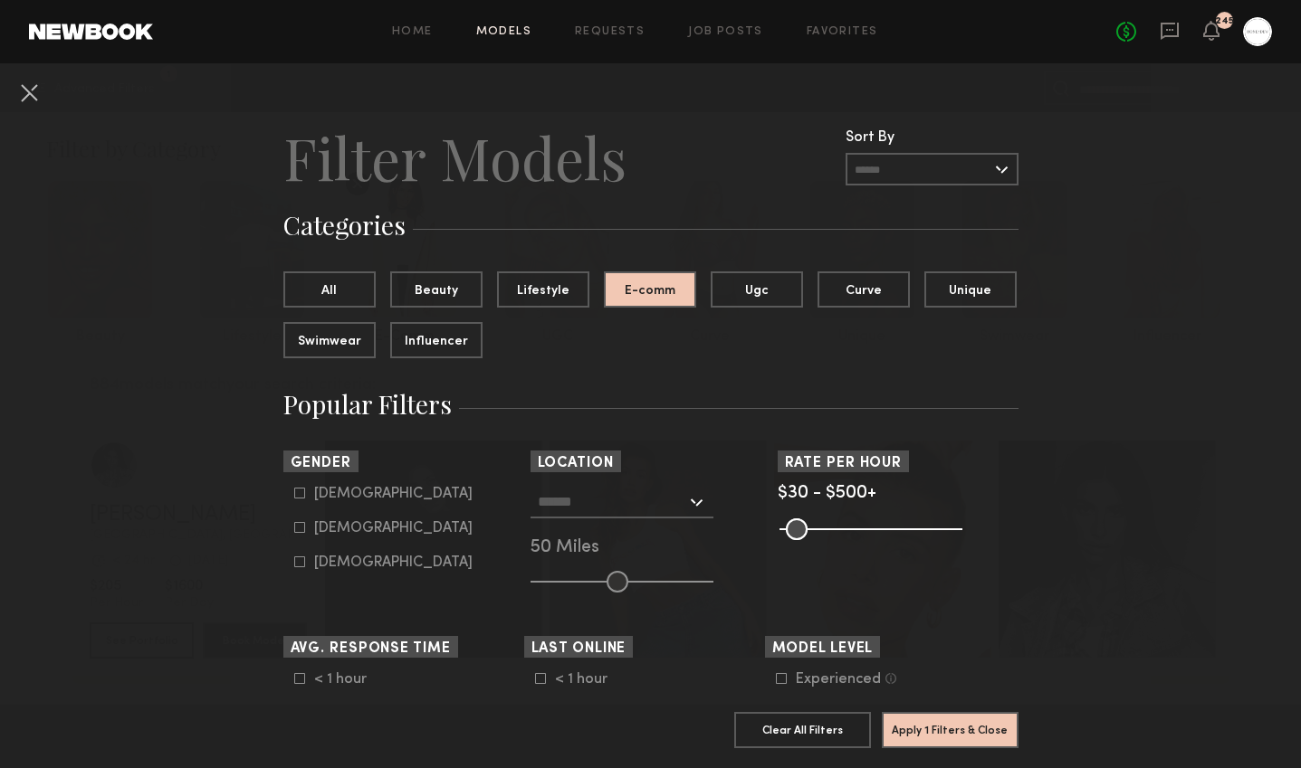
click at [579, 495] on input "text" at bounding box center [612, 501] width 148 height 31
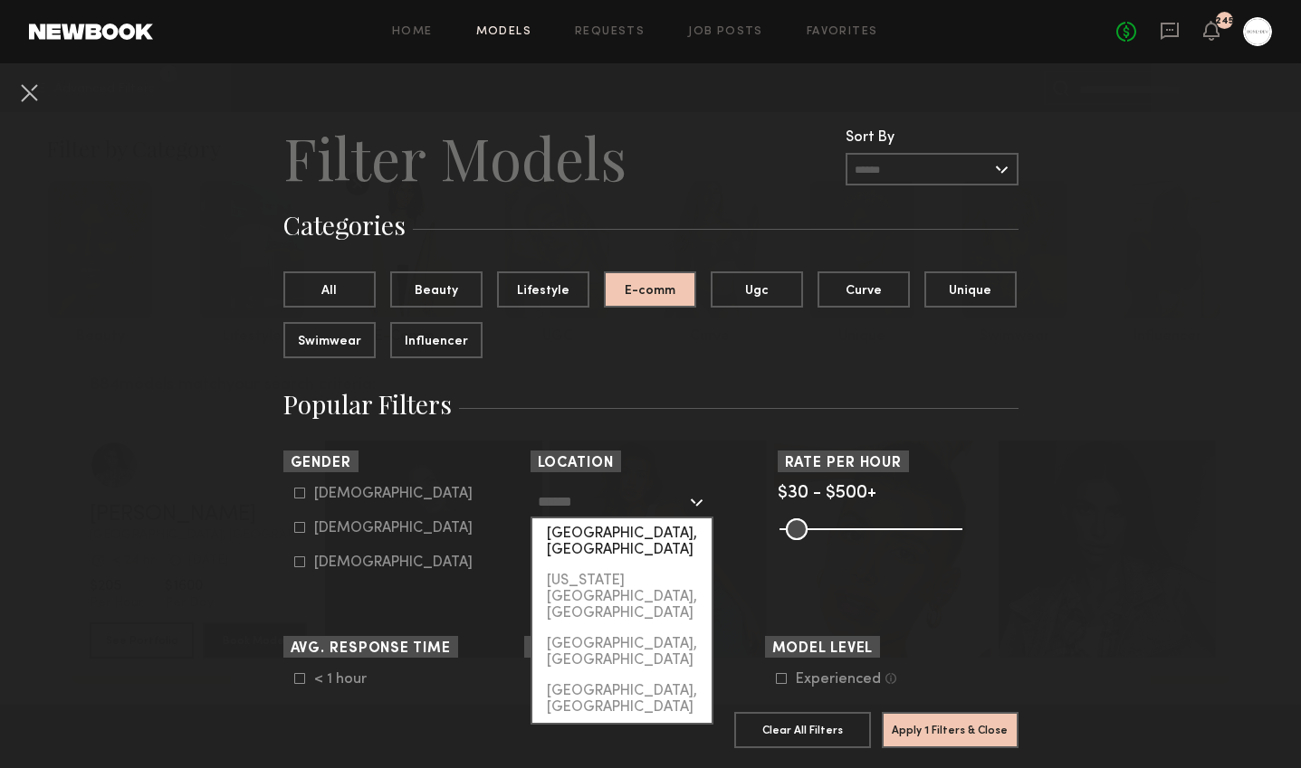
click at [596, 539] on div "[GEOGRAPHIC_DATA], [GEOGRAPHIC_DATA]" at bounding box center [621, 542] width 179 height 47
type input "**********"
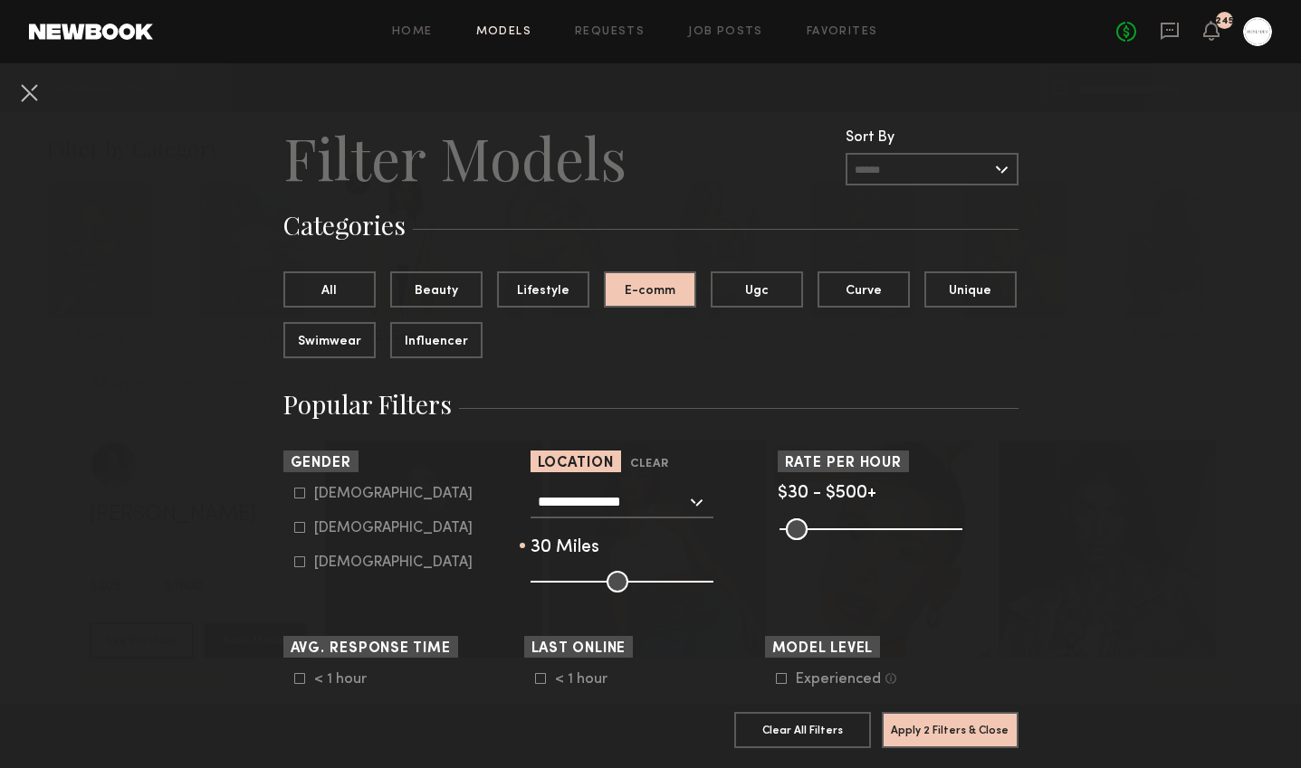
drag, startPoint x: 599, startPoint y: 579, endPoint x: 582, endPoint y: 579, distance: 17.2
type input "**"
click at [582, 579] on input "range" at bounding box center [621, 582] width 183 height 22
click at [325, 523] on div "Female" at bounding box center [393, 528] width 158 height 11
type input "**"
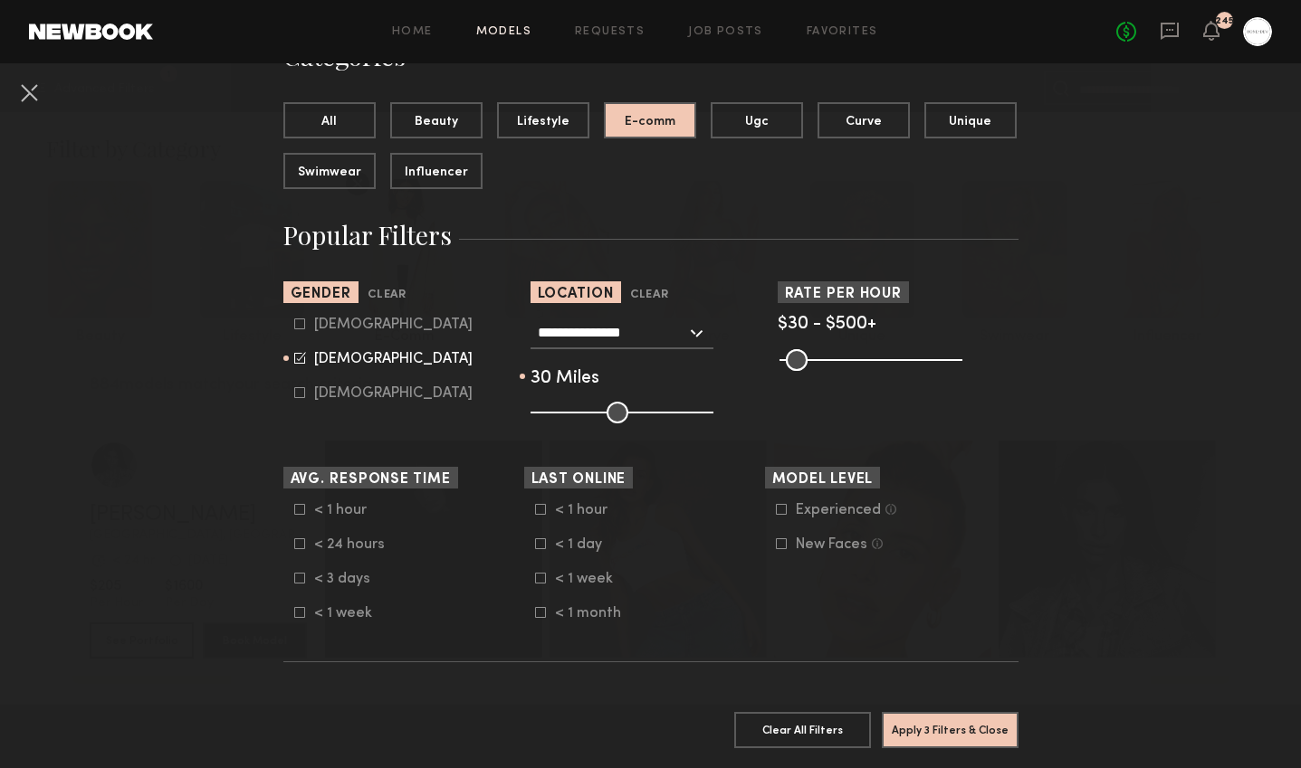
scroll to position [168, 0]
click at [957, 729] on button "Apply 3 Filters & Close" at bounding box center [950, 729] width 137 height 36
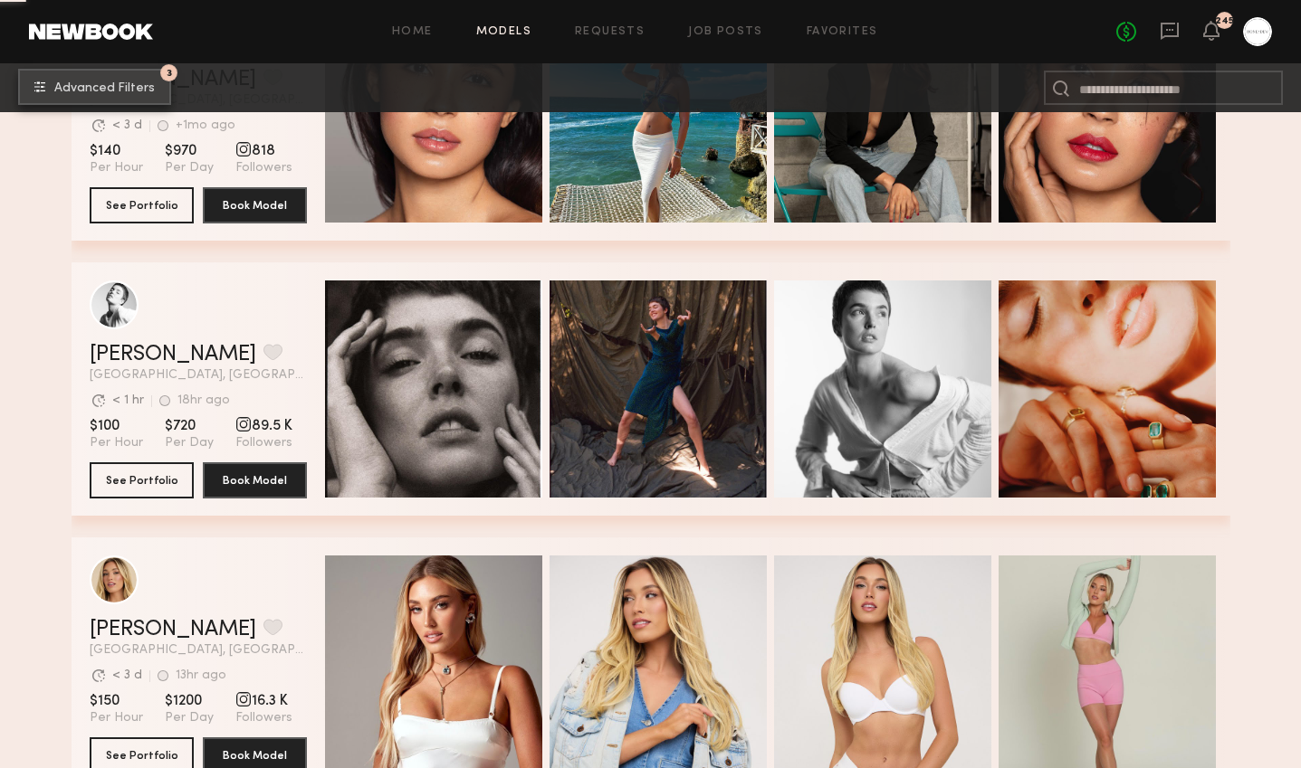
scroll to position [29163, 0]
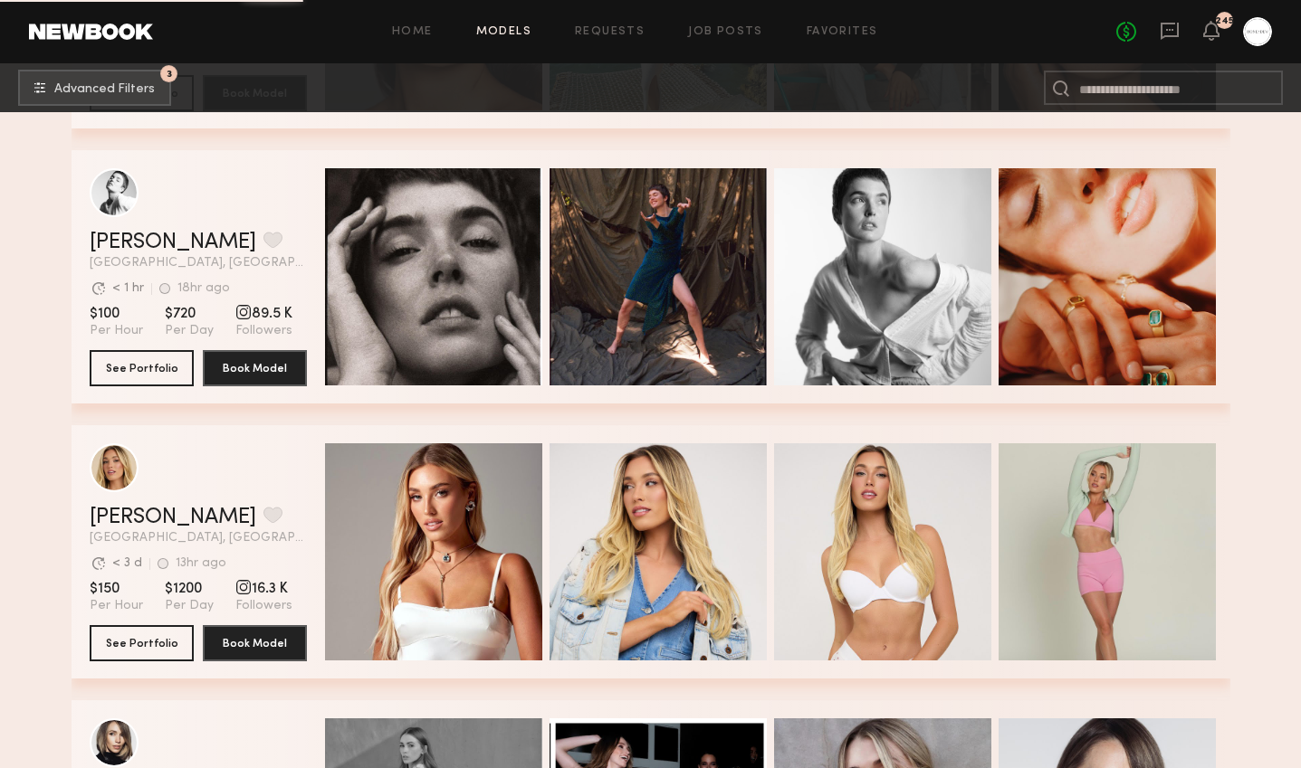
click at [81, 478] on div "Hailey M. Favorite Los Angeles, CA Avg. request response time < 3 d 13hr ago La…" at bounding box center [651, 551] width 1159 height 253
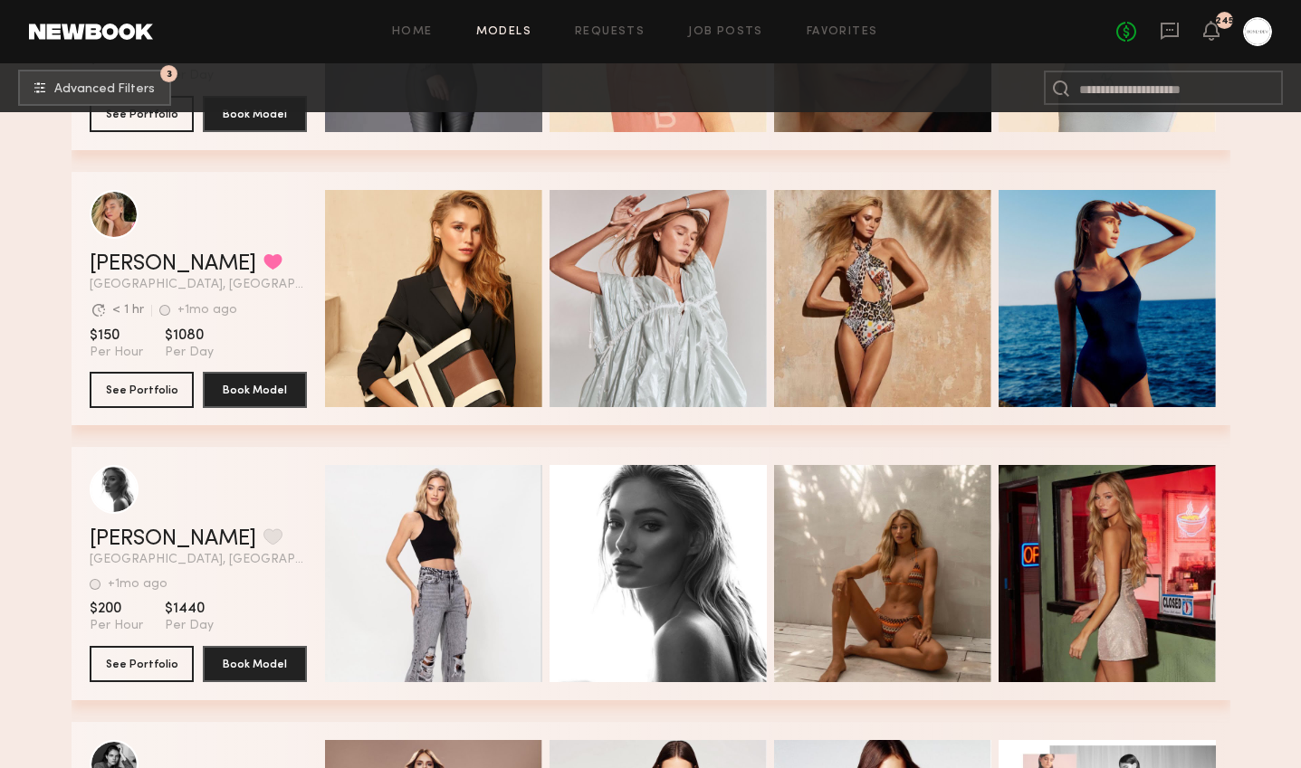
scroll to position [42712, 0]
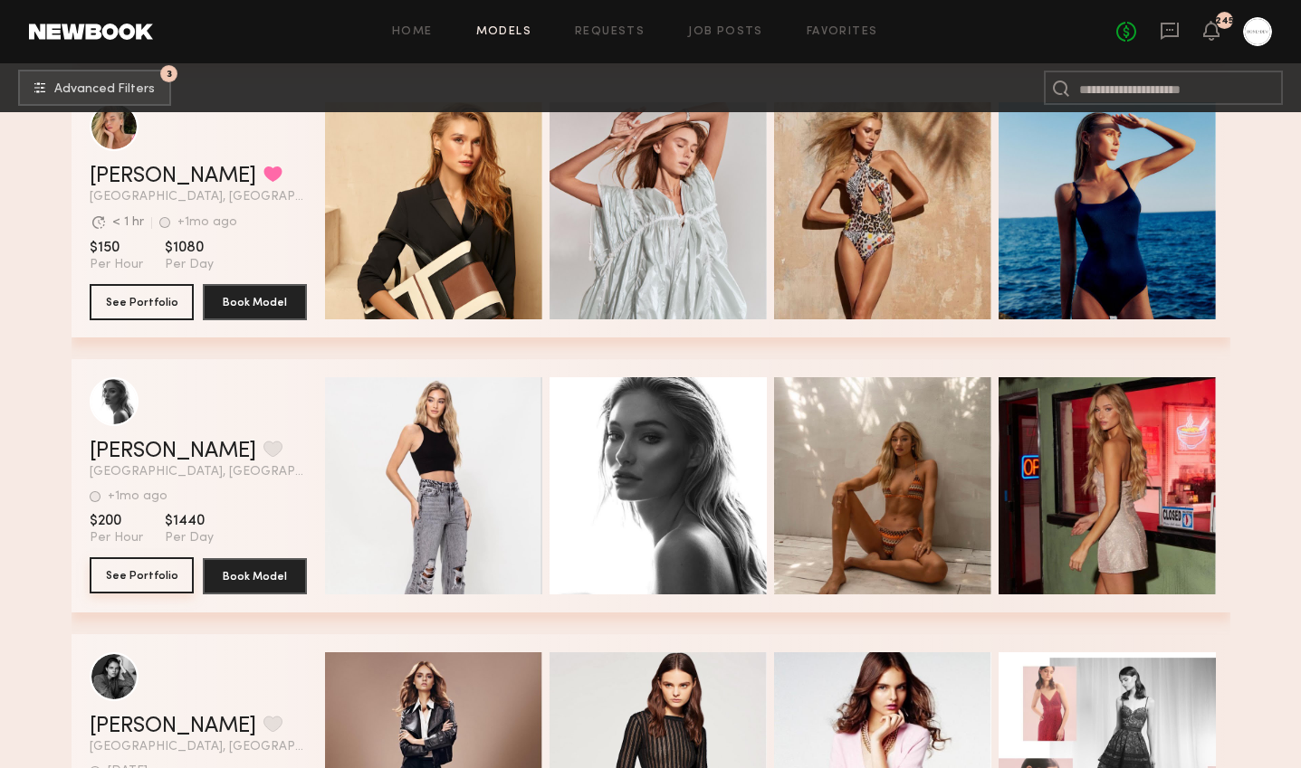
click at [157, 577] on button "See Portfolio" at bounding box center [142, 576] width 104 height 36
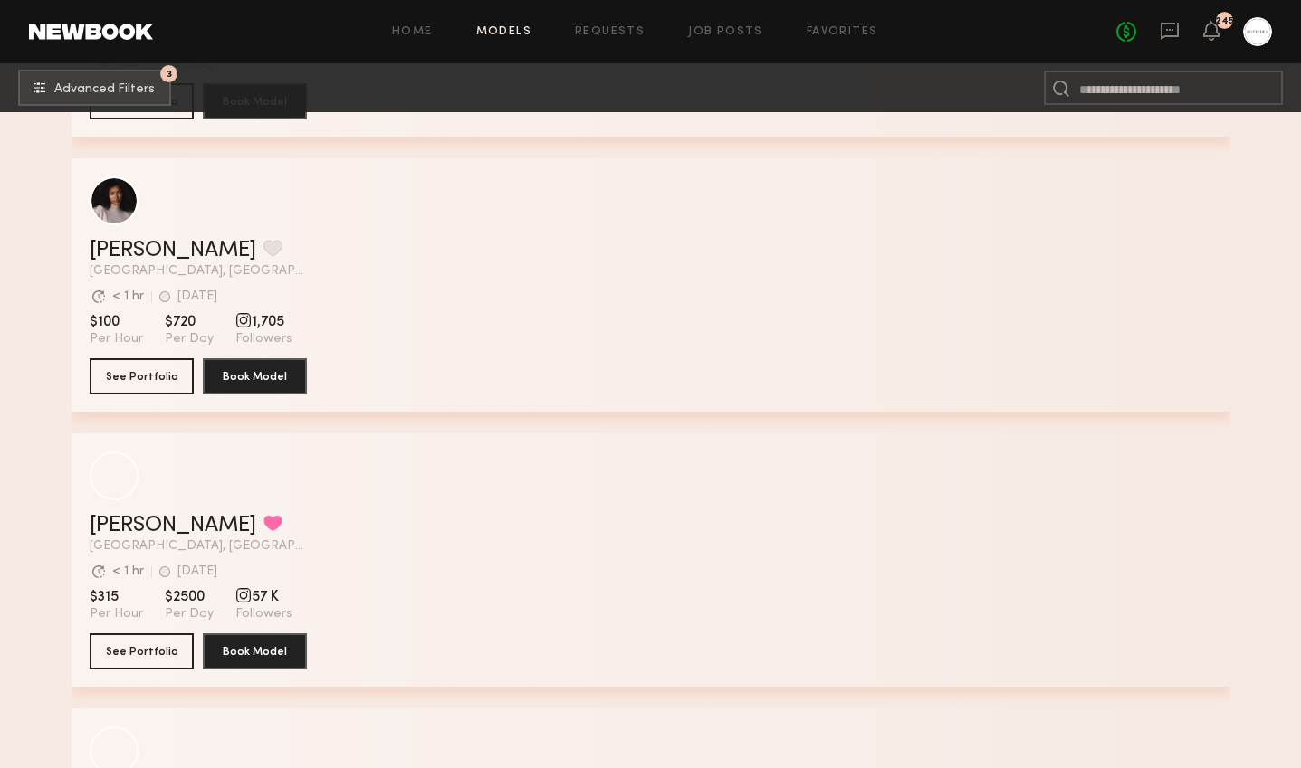
scroll to position [47589, 0]
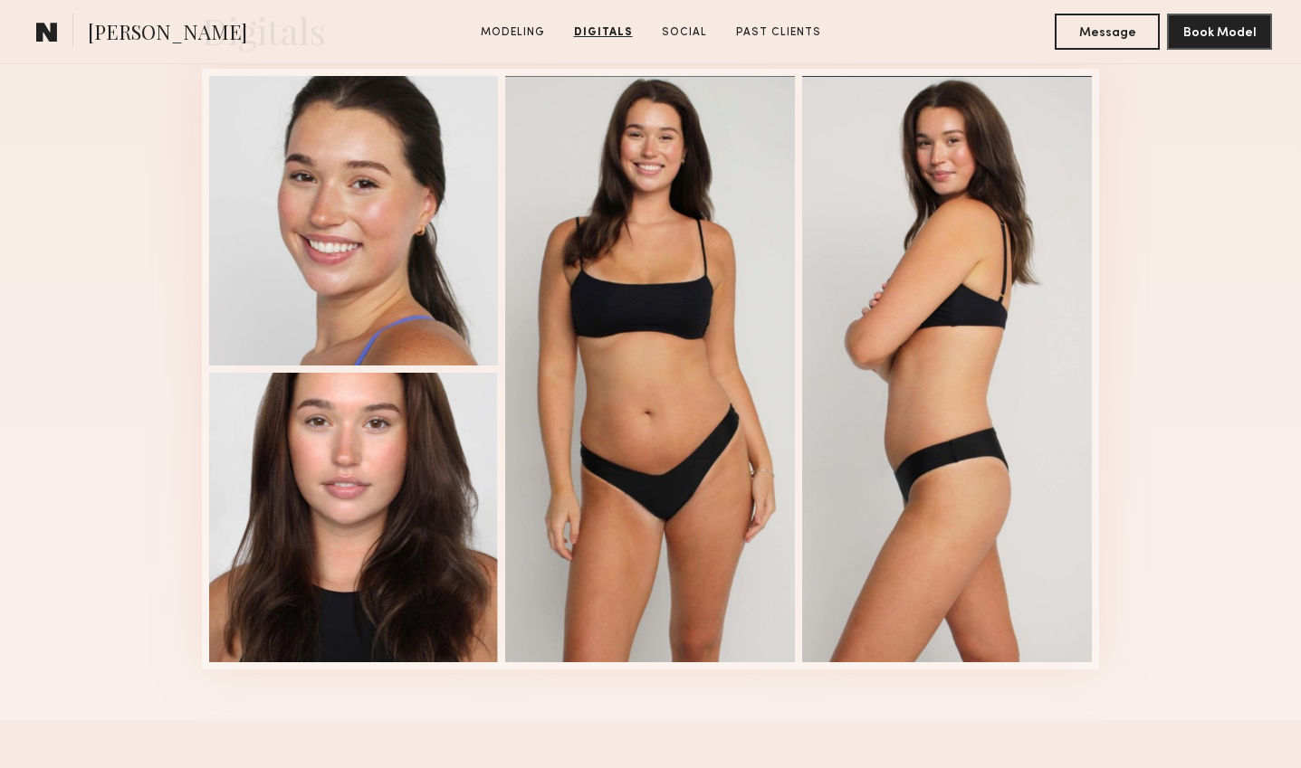
scroll to position [1812, 0]
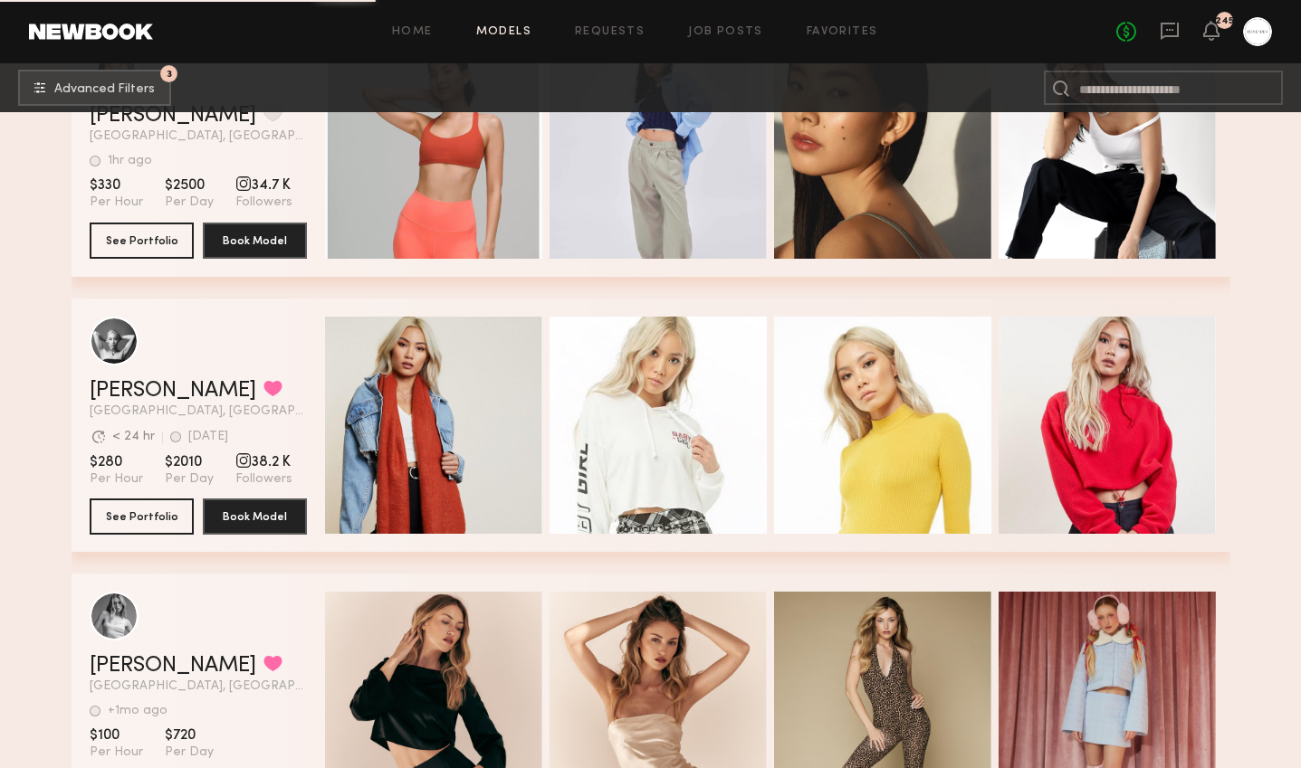
scroll to position [52147, 0]
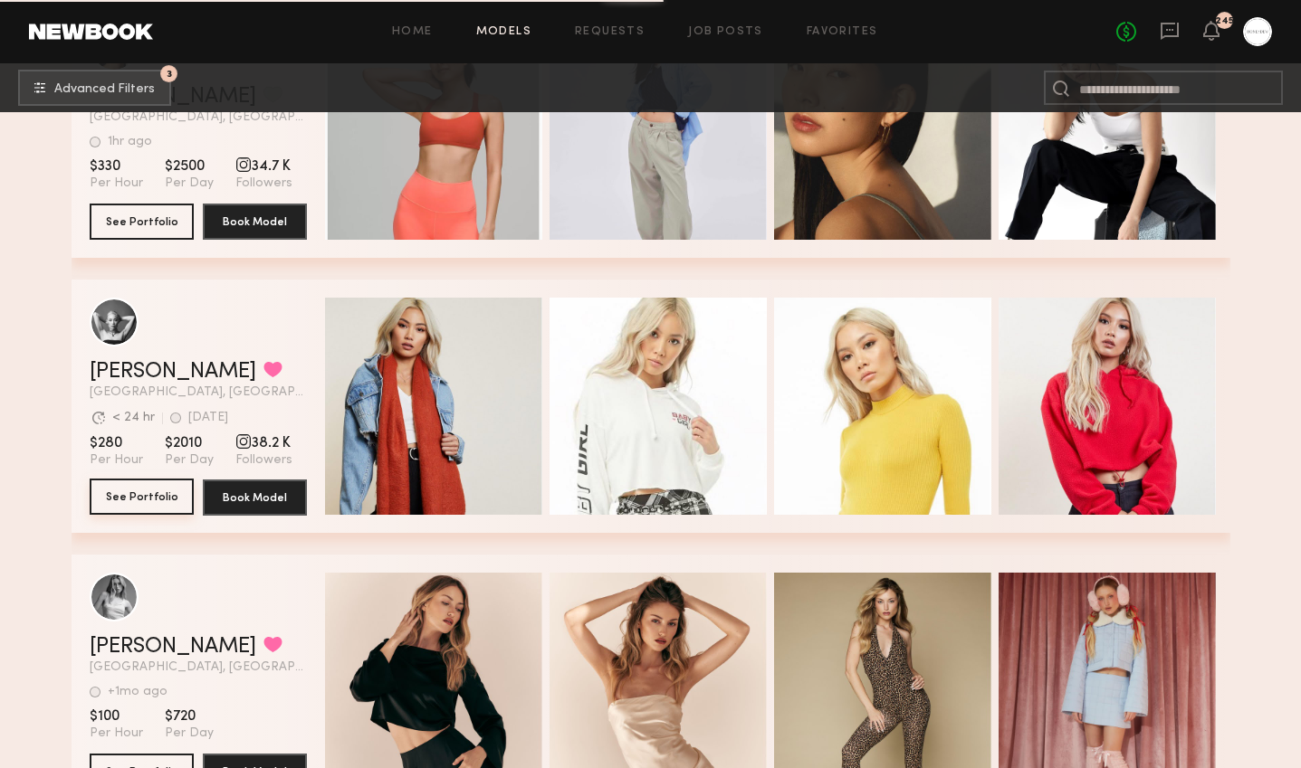
click at [112, 501] on button "See Portfolio" at bounding box center [142, 497] width 104 height 36
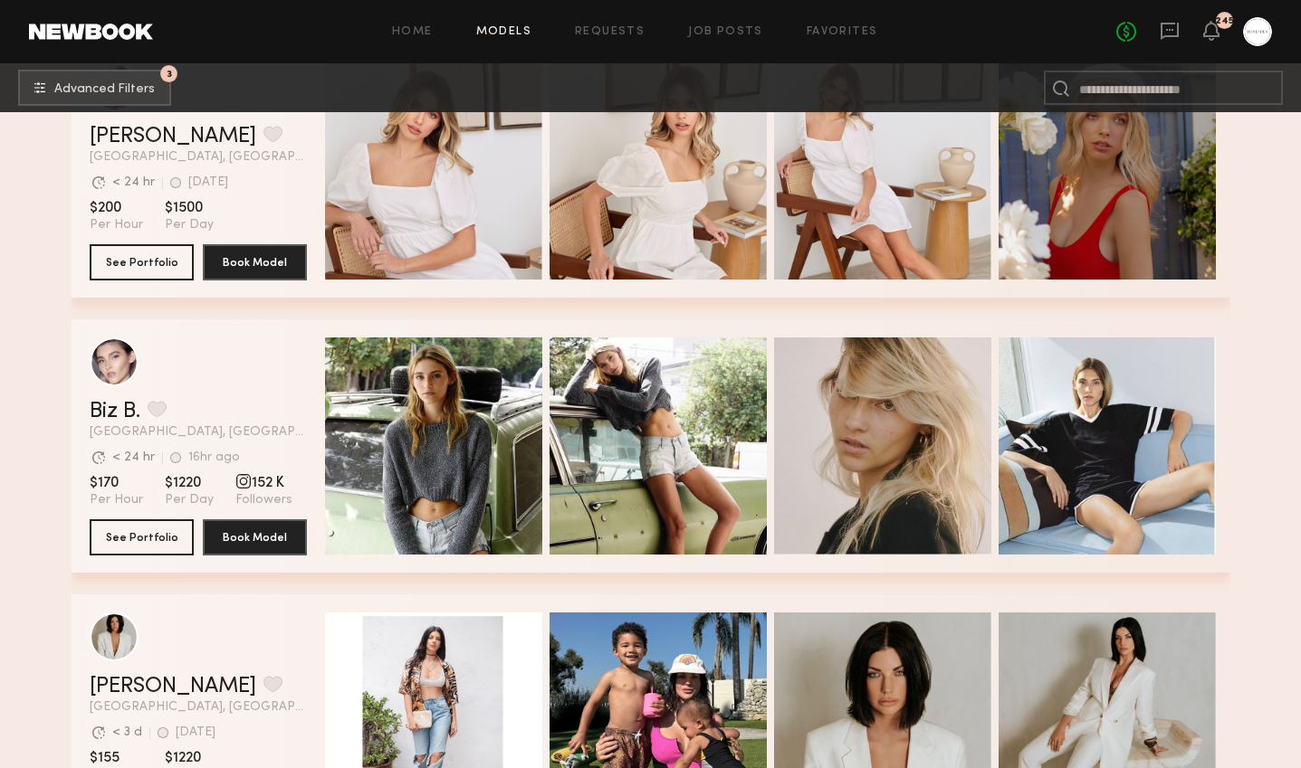
scroll to position [67519, 0]
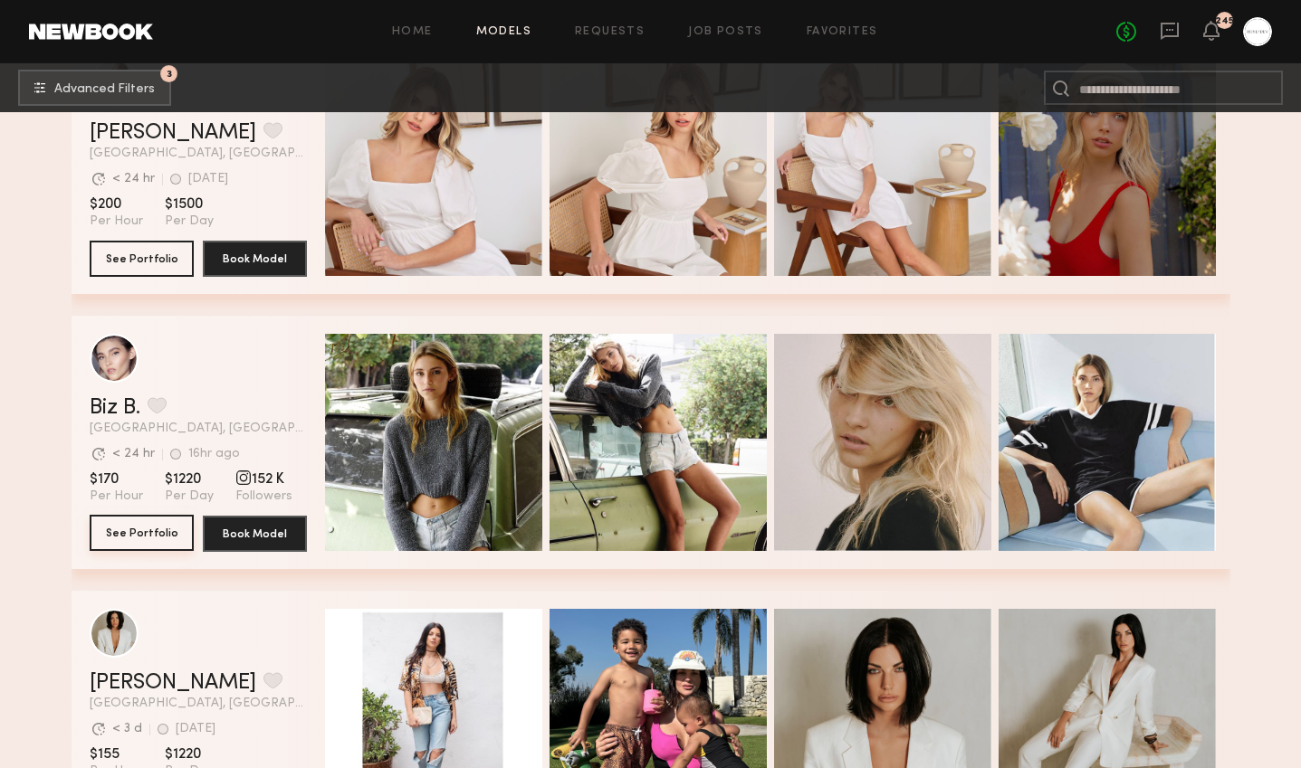
click at [132, 534] on button "See Portfolio" at bounding box center [142, 533] width 104 height 36
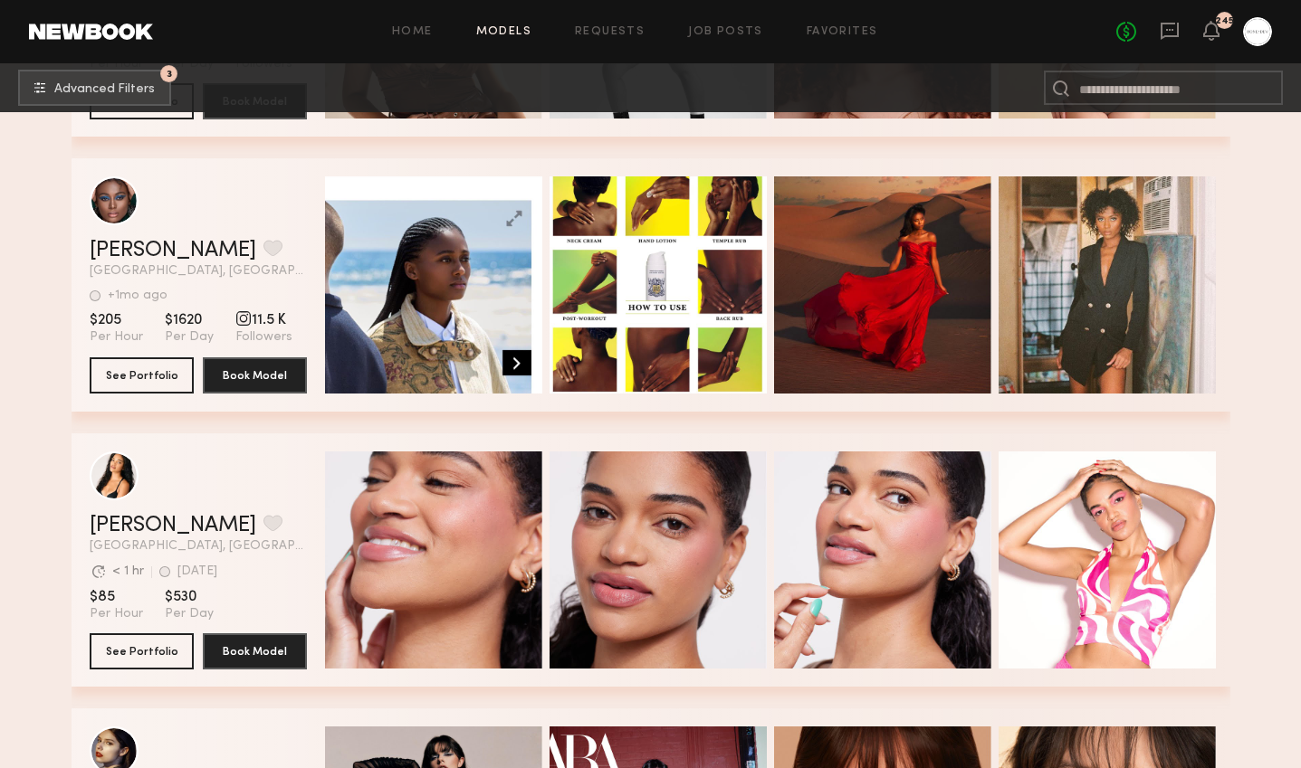
scroll to position [80666, 0]
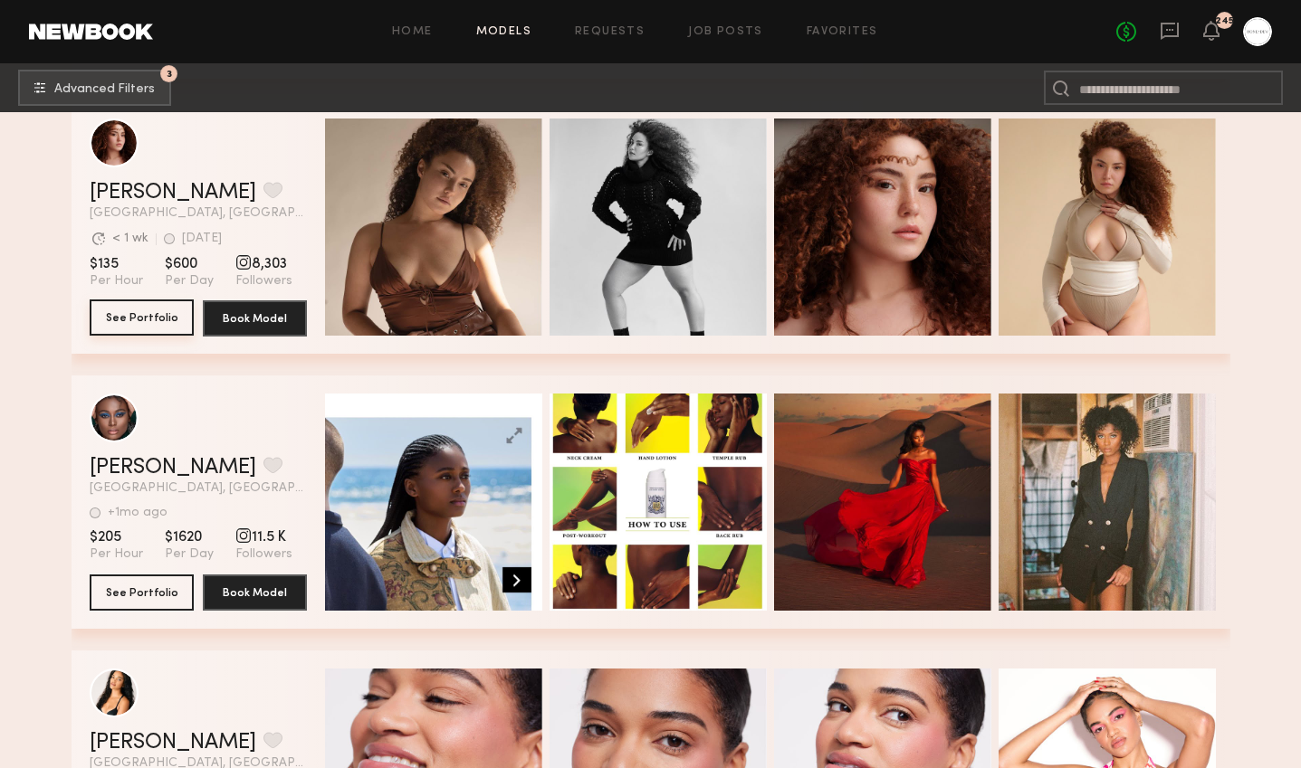
click at [154, 319] on button "See Portfolio" at bounding box center [142, 318] width 104 height 36
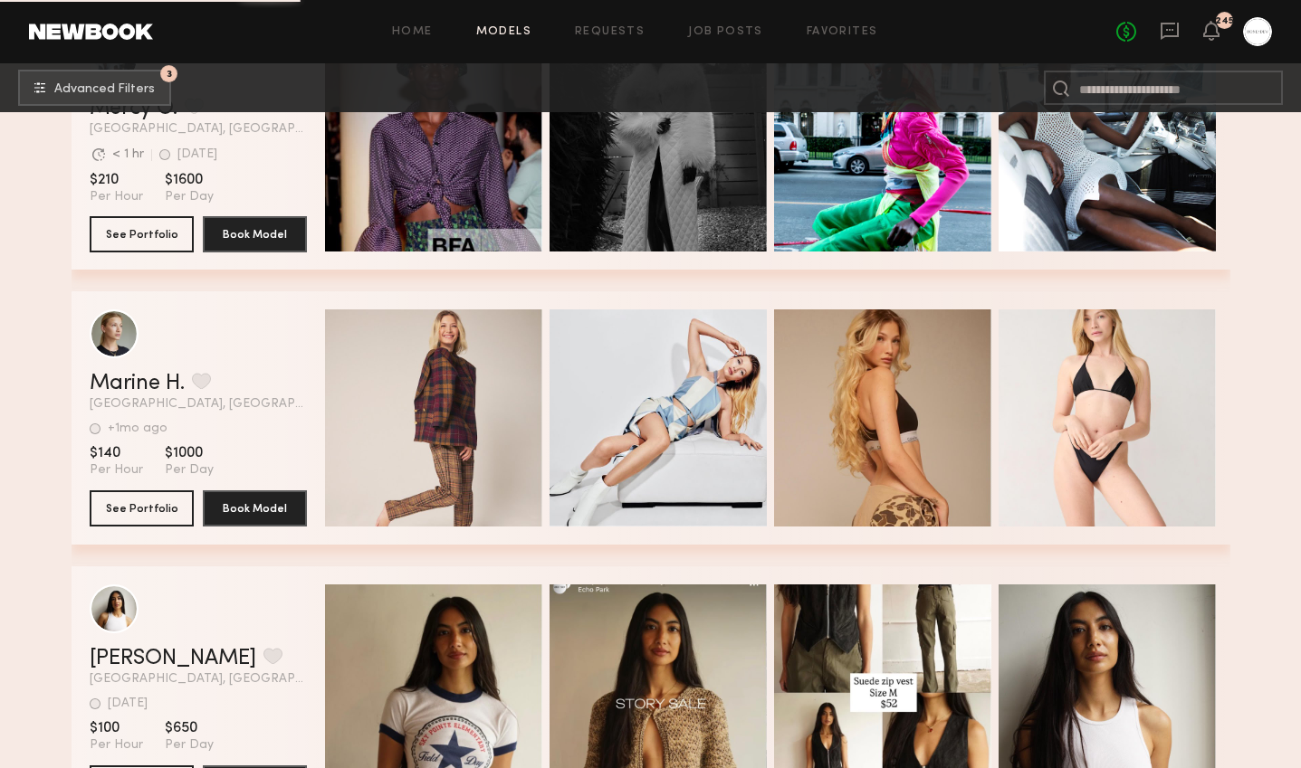
scroll to position [98361, 0]
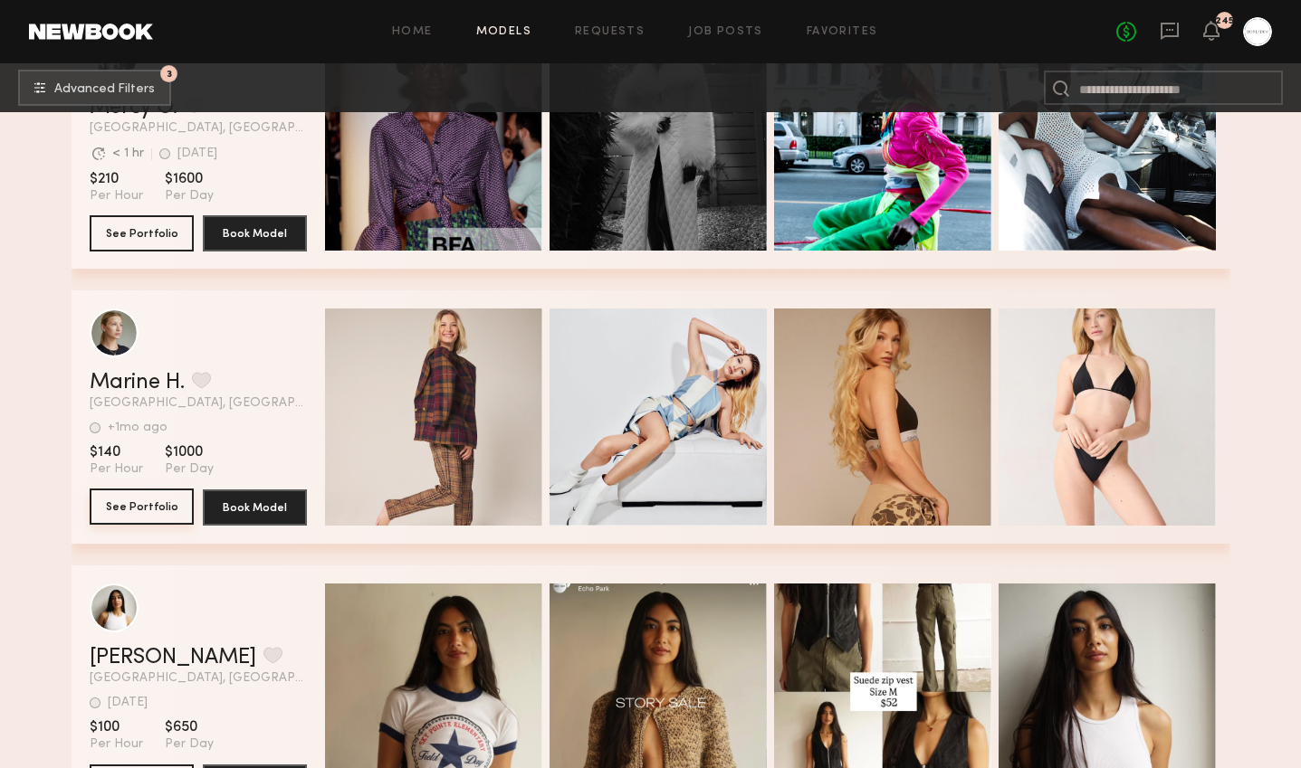
click at [121, 501] on button "See Portfolio" at bounding box center [142, 507] width 104 height 36
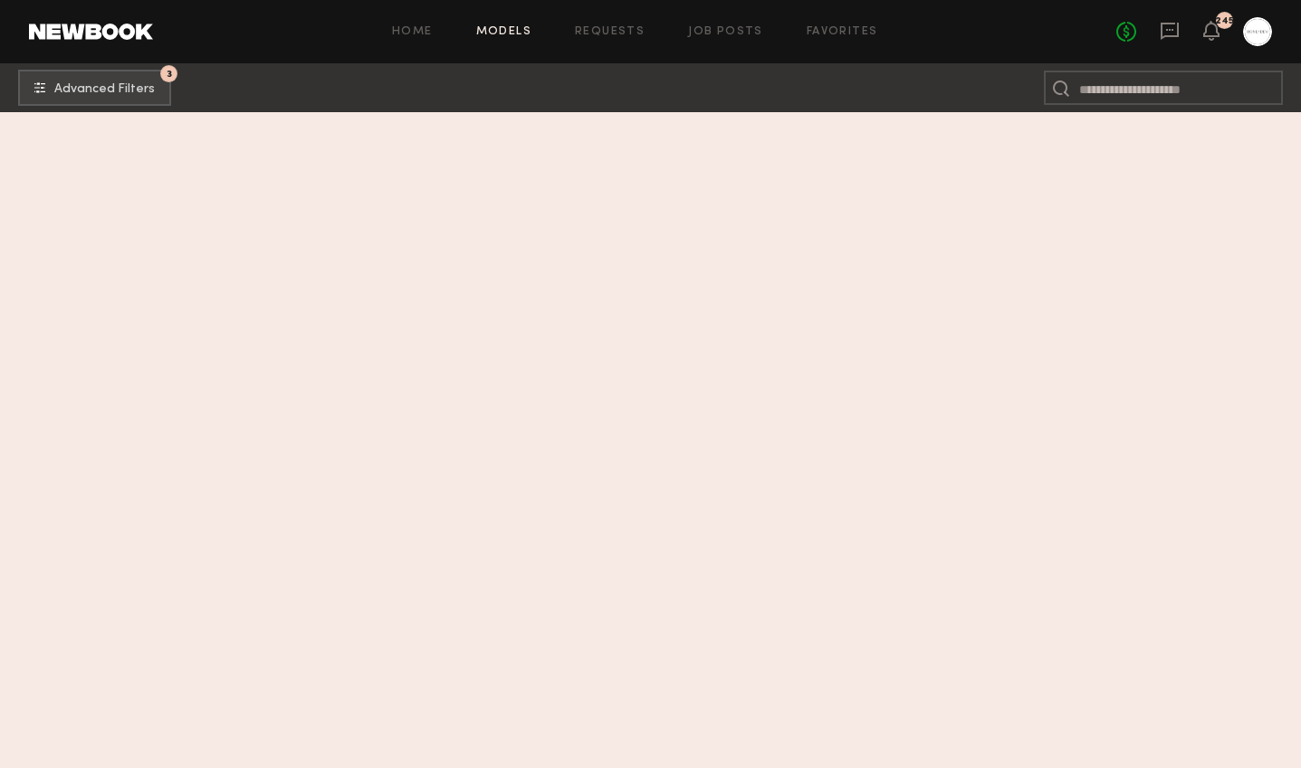
scroll to position [0, 0]
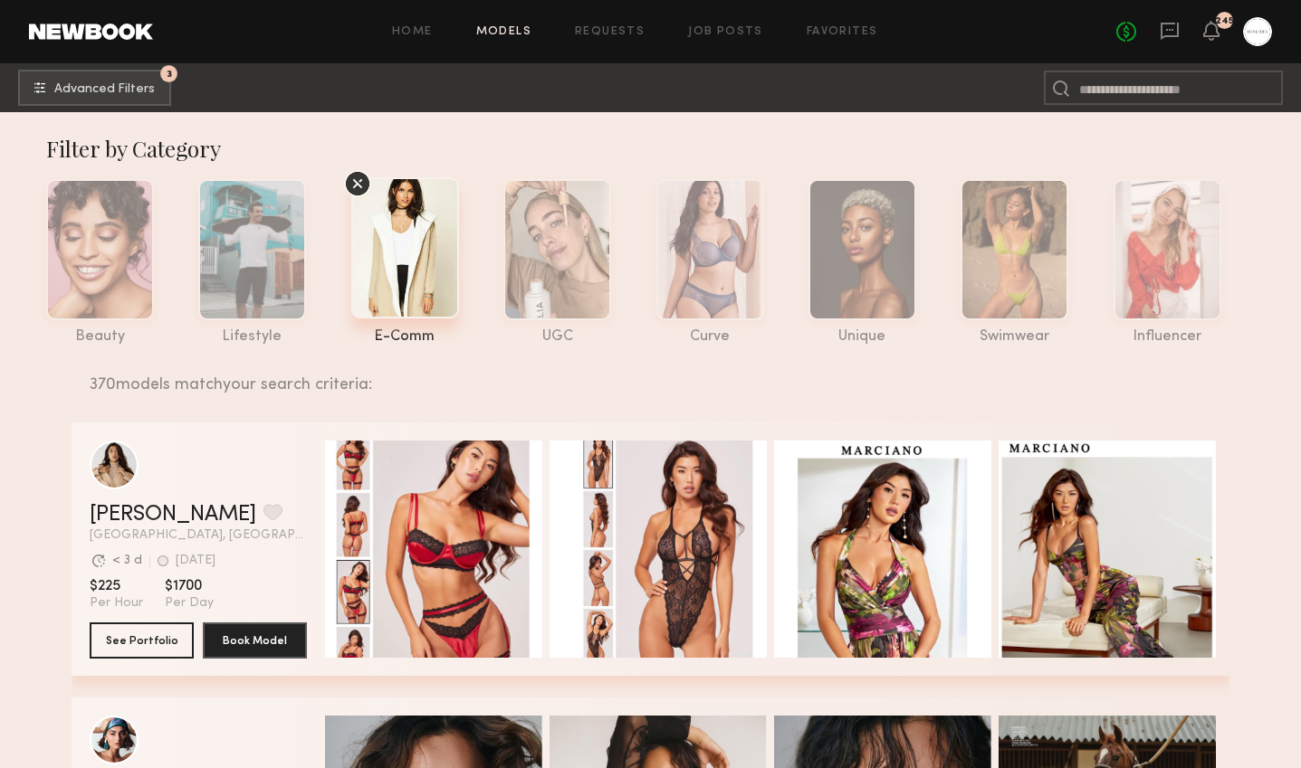
click at [359, 187] on icon at bounding box center [357, 183] width 8 height 8
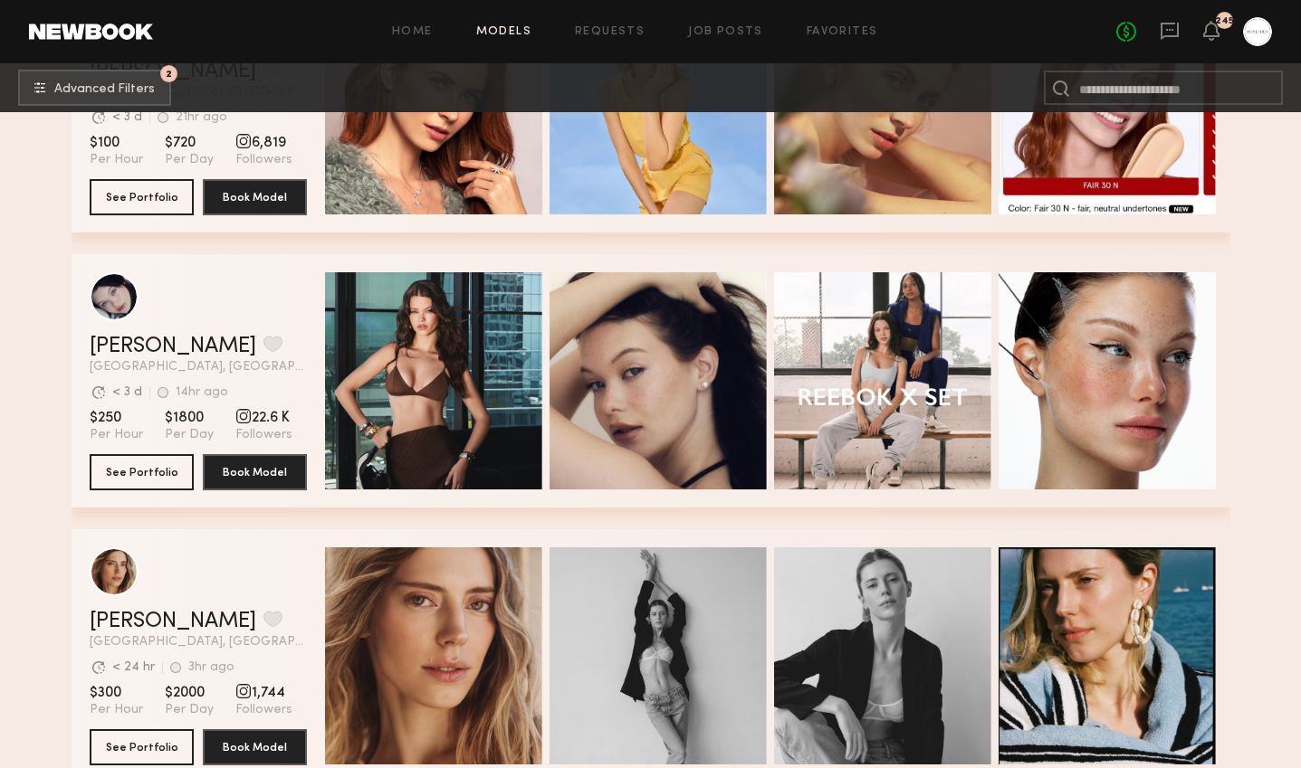
scroll to position [1369, 0]
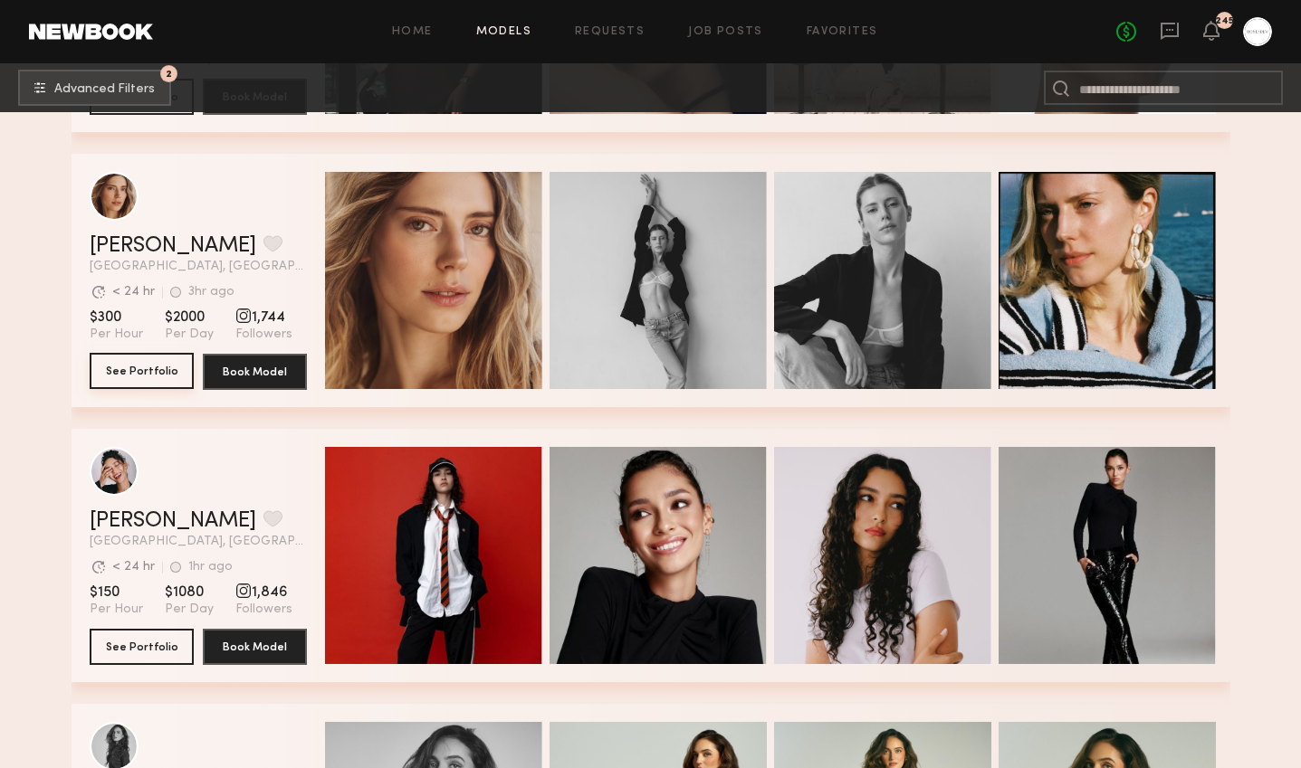
click at [133, 377] on button "See Portfolio" at bounding box center [142, 371] width 104 height 36
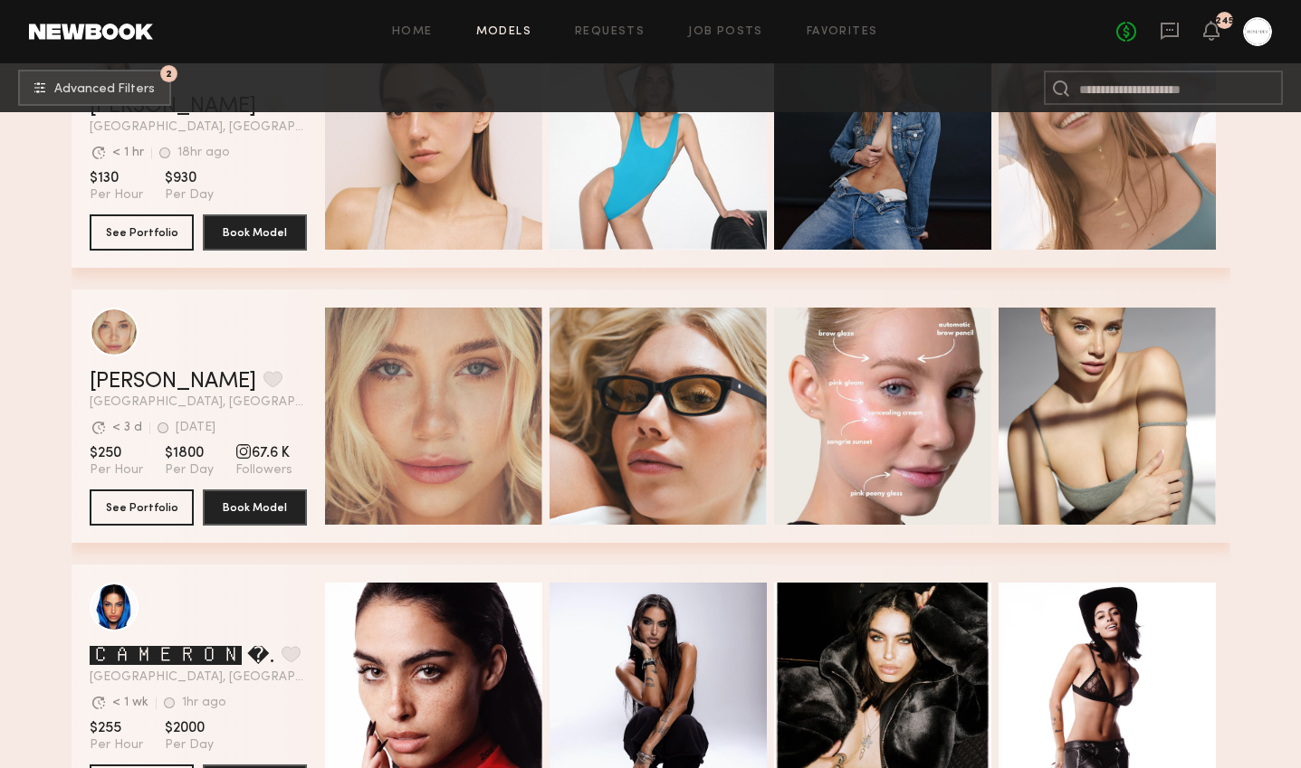
scroll to position [10590, 0]
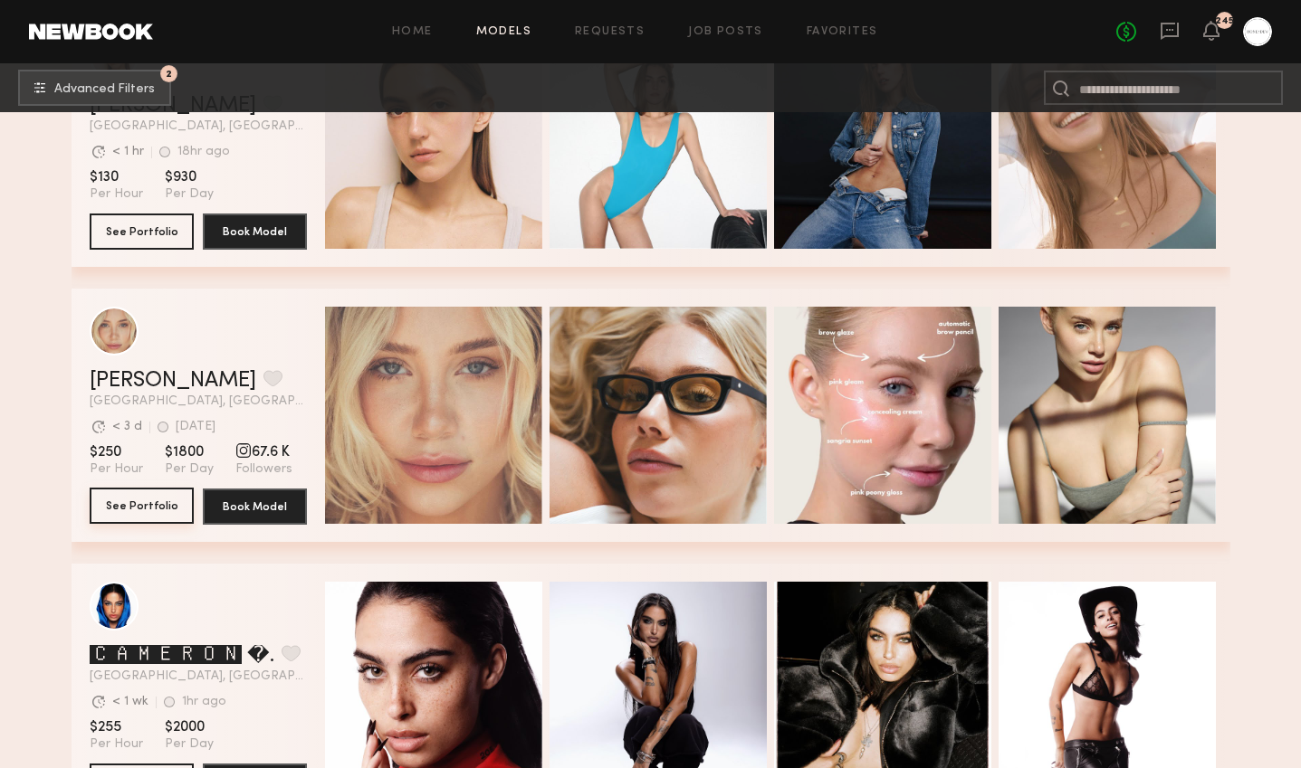
click at [111, 503] on button "See Portfolio" at bounding box center [142, 506] width 104 height 36
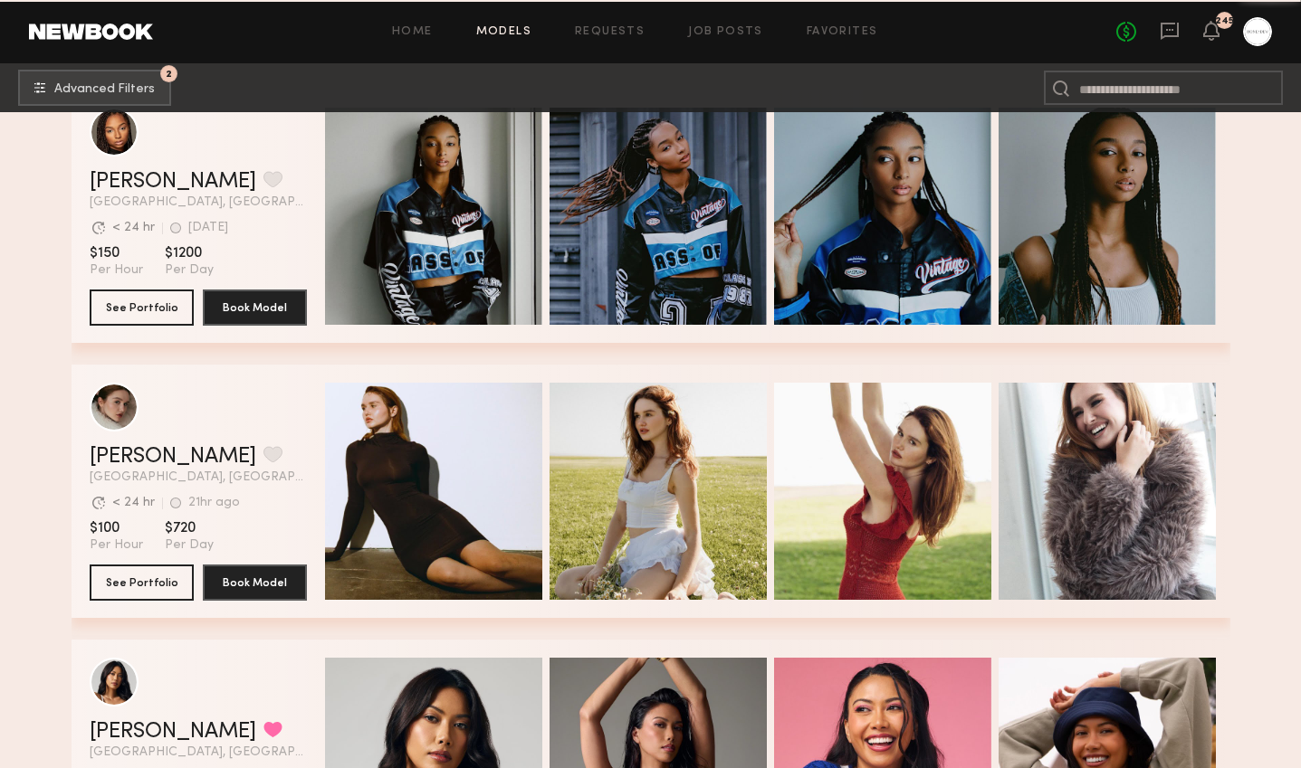
scroll to position [29678, 0]
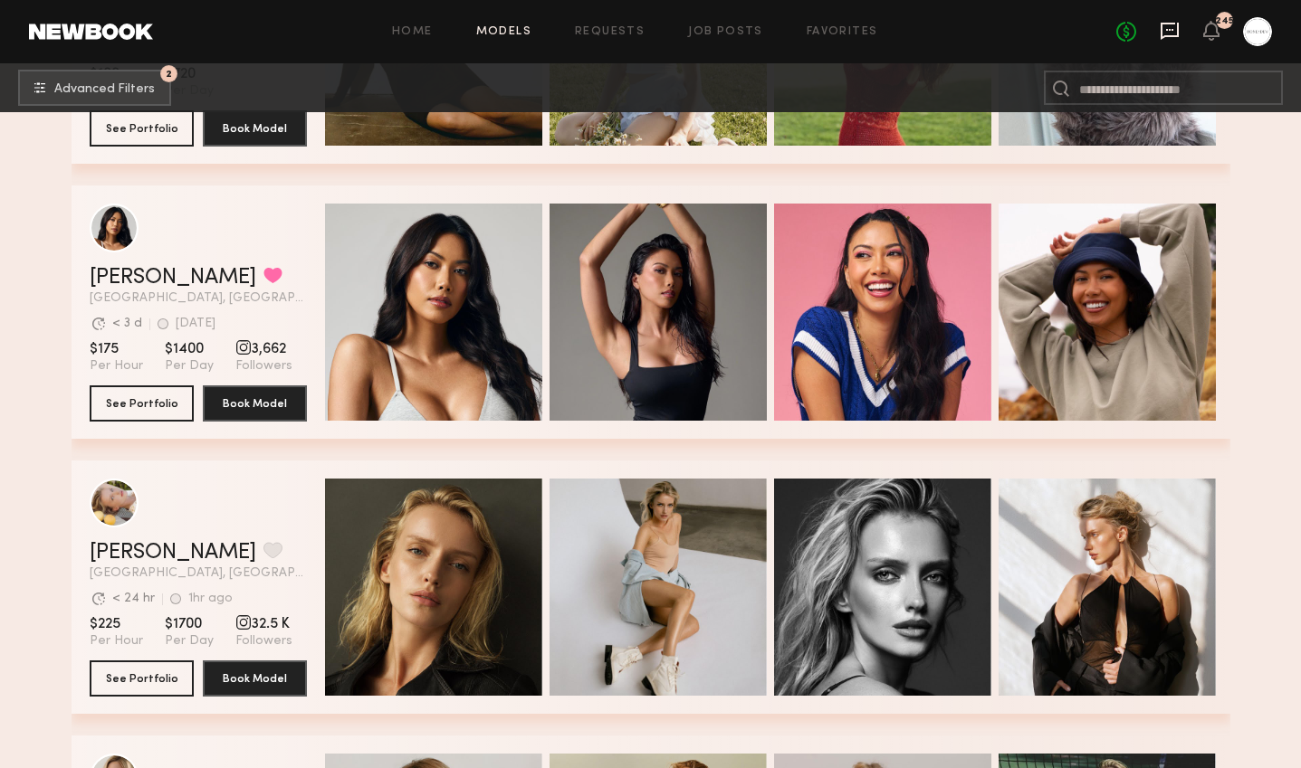
click at [1163, 24] on icon at bounding box center [1169, 31] width 18 height 17
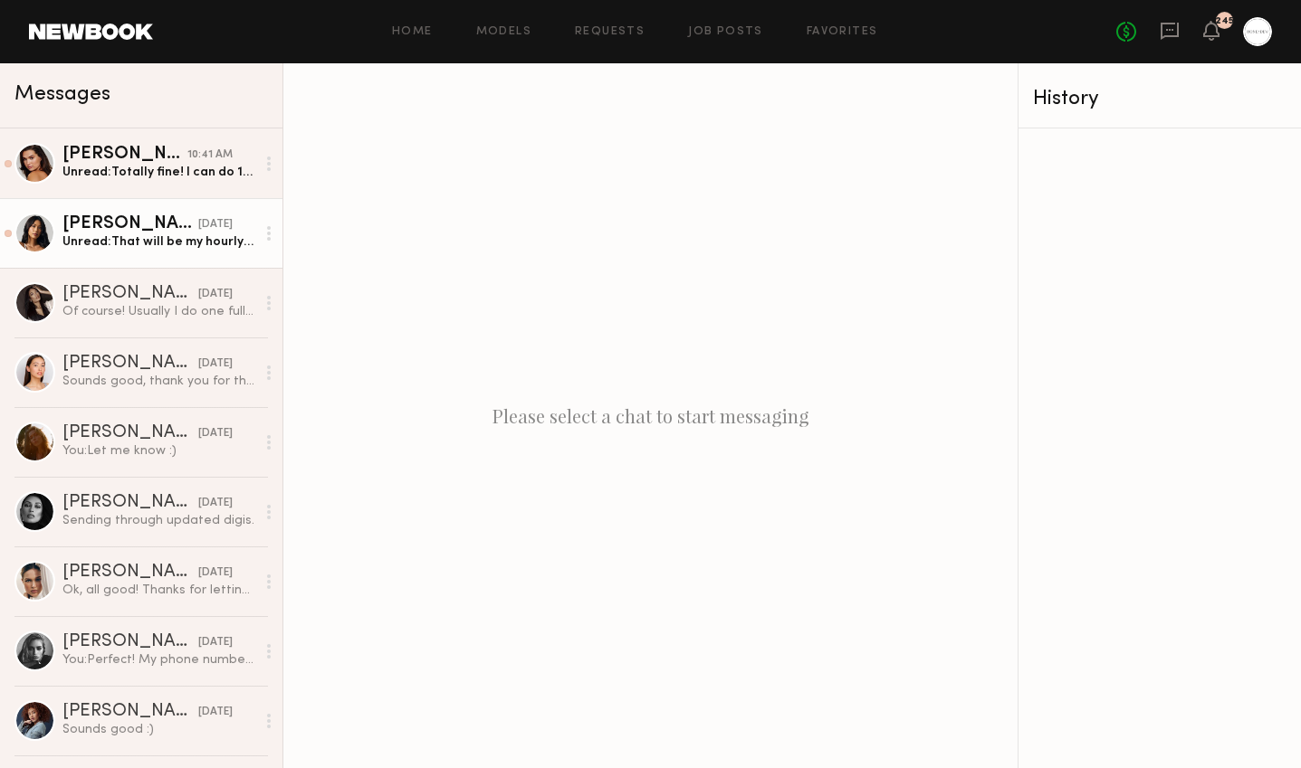
click at [148, 224] on div "Ericka B." at bounding box center [130, 224] width 136 height 18
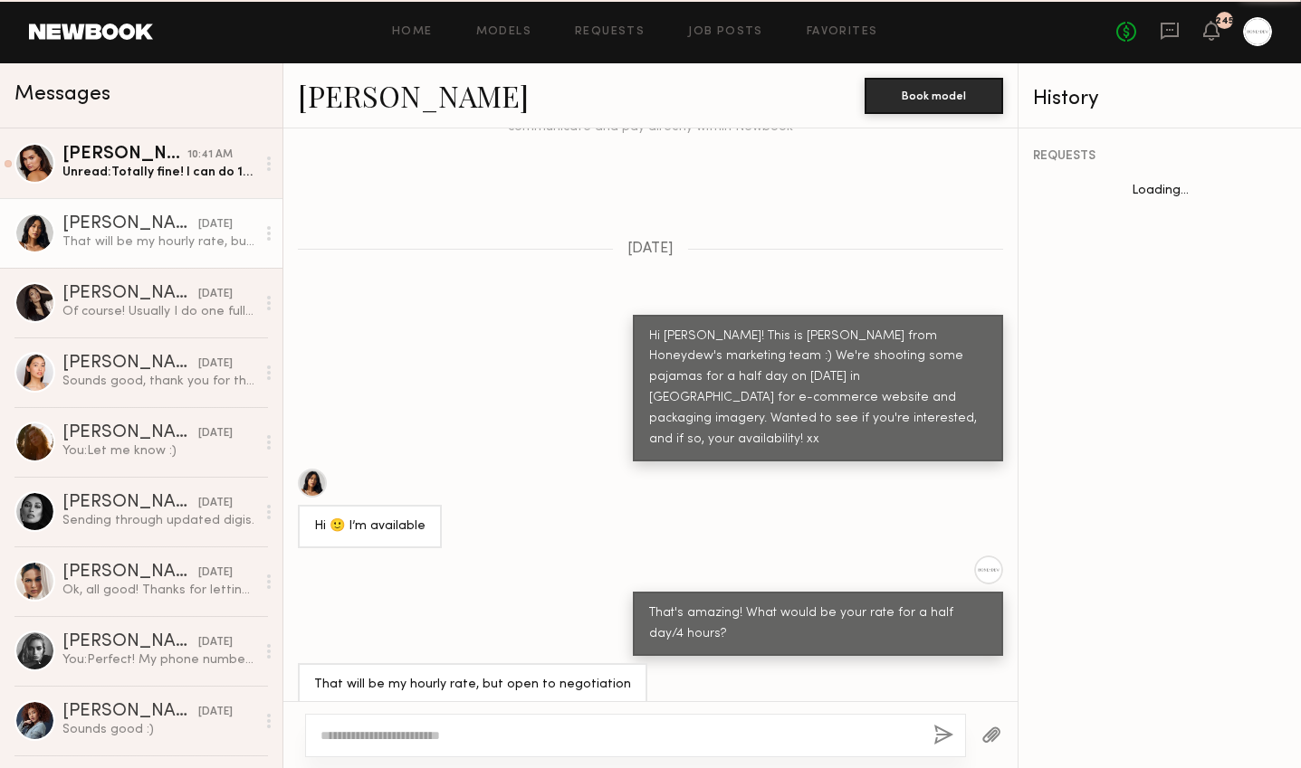
scroll to position [865, 0]
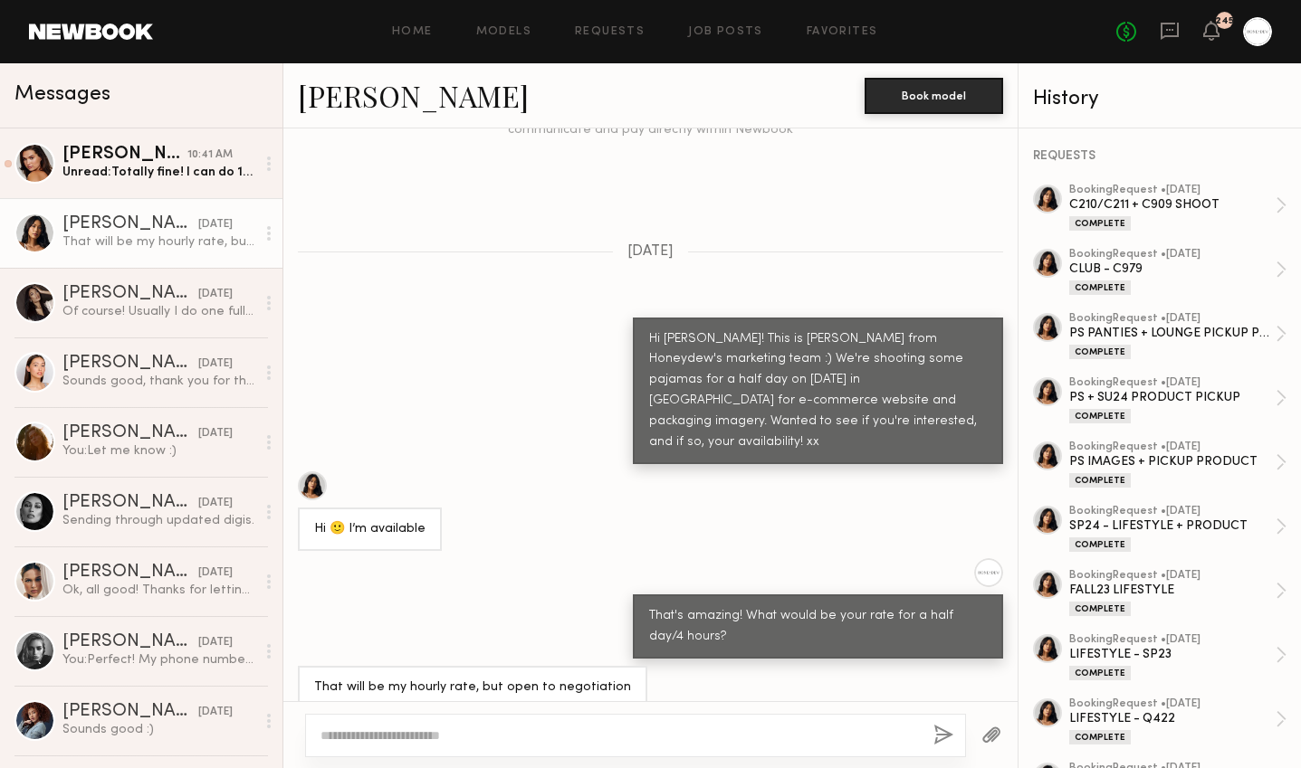
click at [474, 726] on div at bounding box center [635, 735] width 661 height 43
click at [385, 90] on link "Ericka B." at bounding box center [413, 95] width 231 height 39
click at [413, 737] on textarea at bounding box center [619, 736] width 598 height 18
type textarea "*"
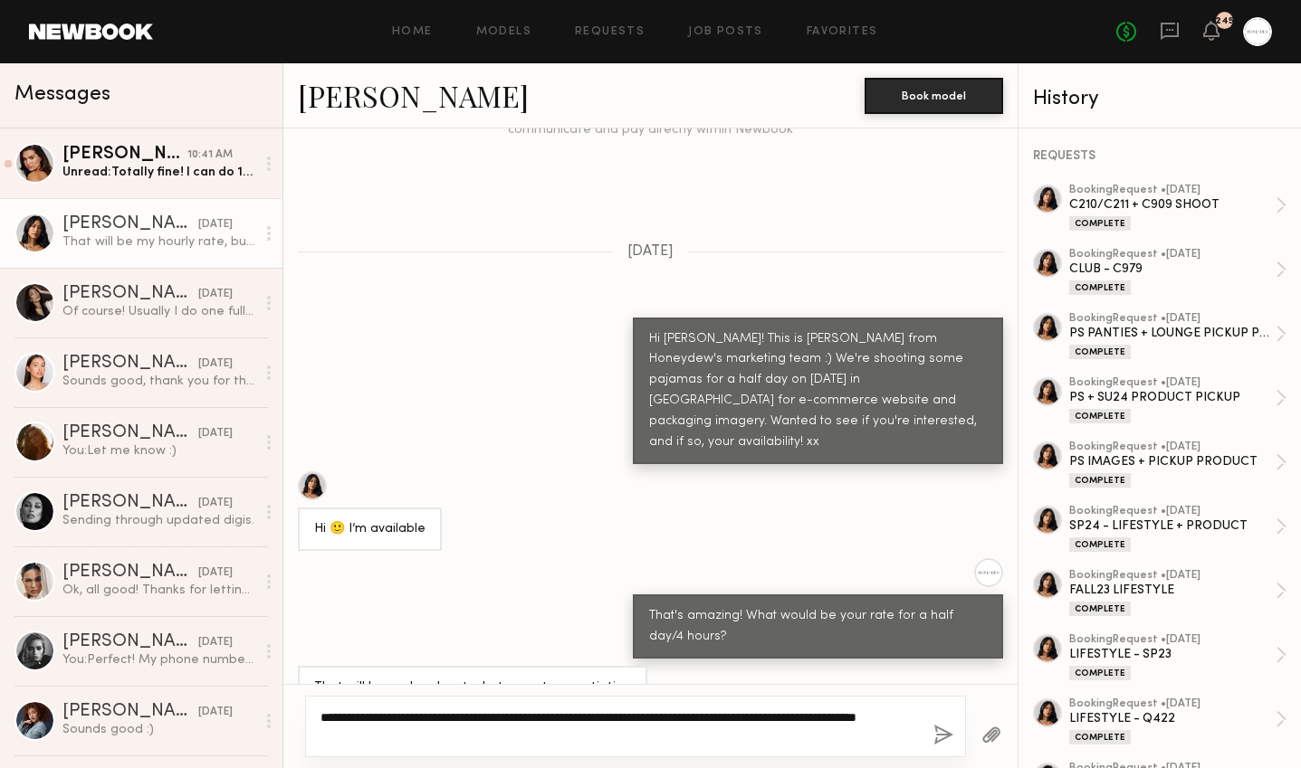
type textarea "**********"
click at [930, 743] on div "**********" at bounding box center [635, 727] width 661 height 62
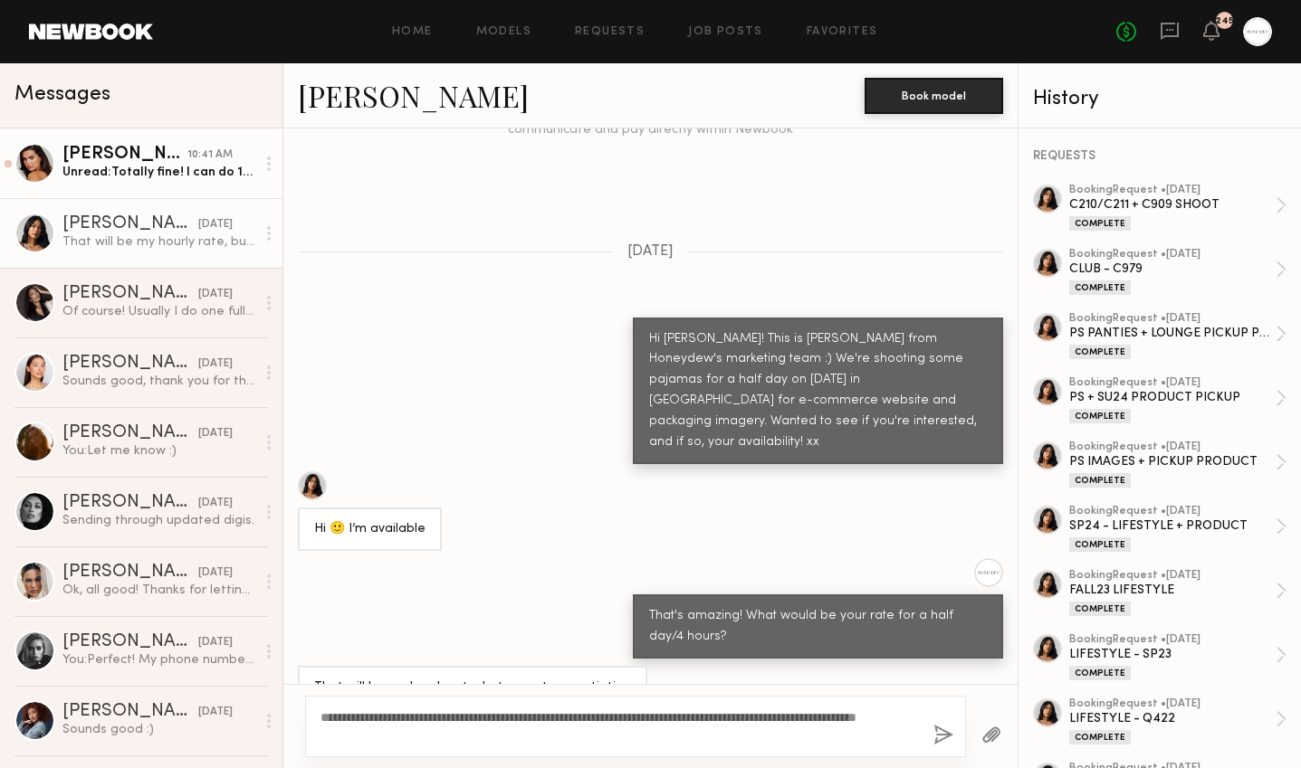
click at [96, 160] on div "Ella J." at bounding box center [124, 155] width 125 height 18
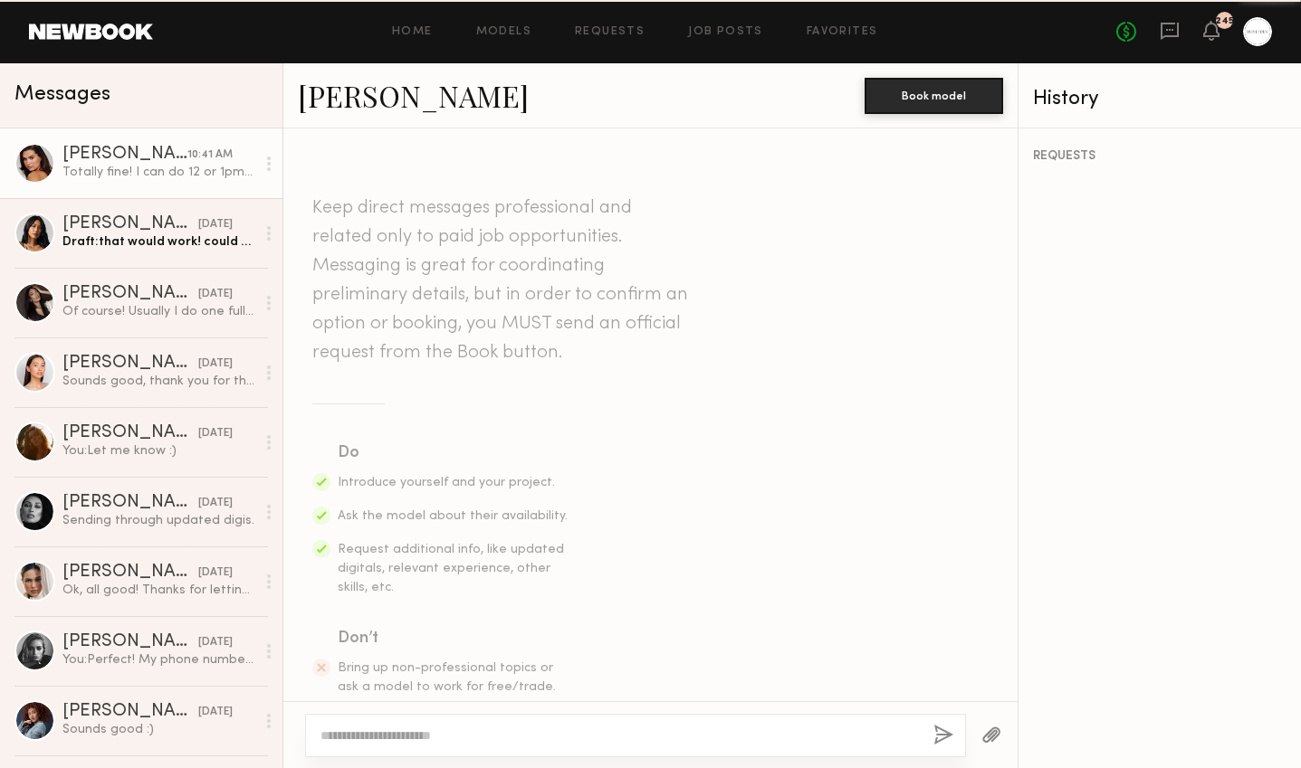
scroll to position [2016, 0]
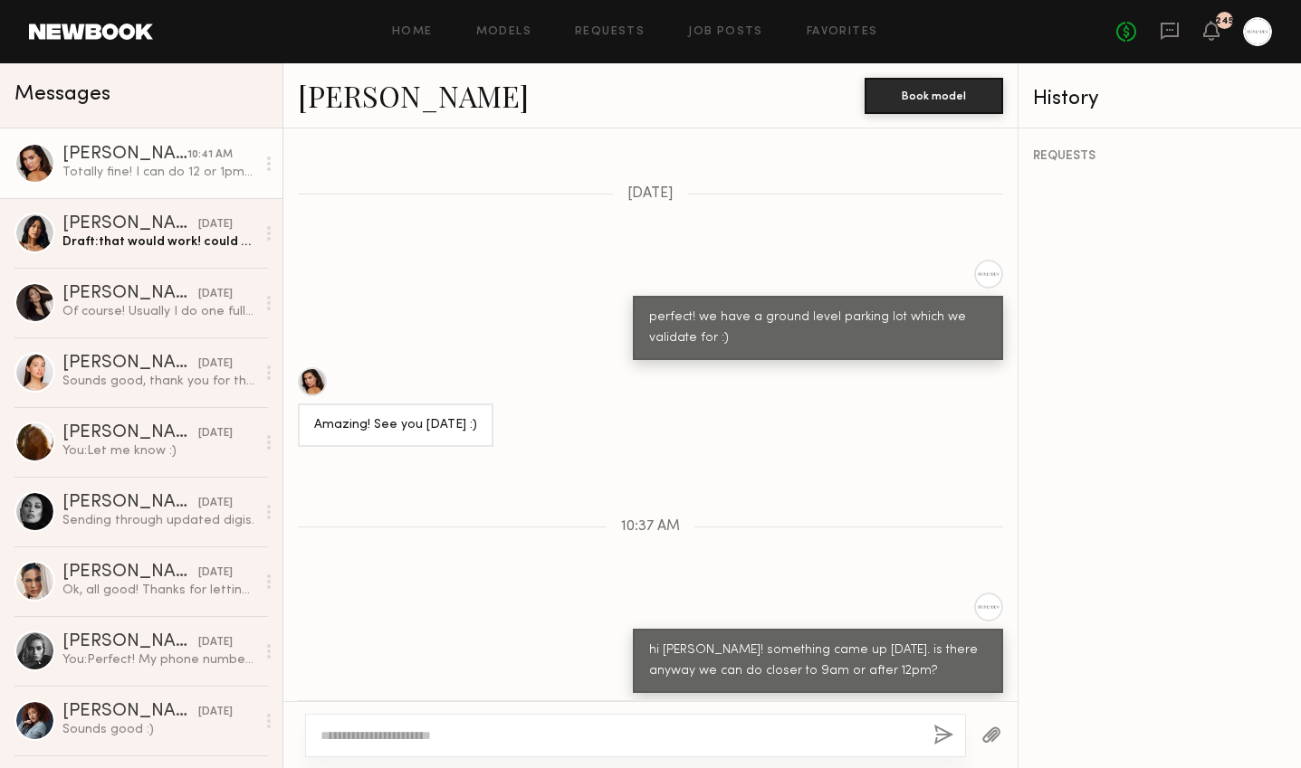
click at [475, 733] on textarea at bounding box center [619, 736] width 598 height 18
type textarea "**********"
click at [945, 735] on button "button" at bounding box center [943, 736] width 20 height 23
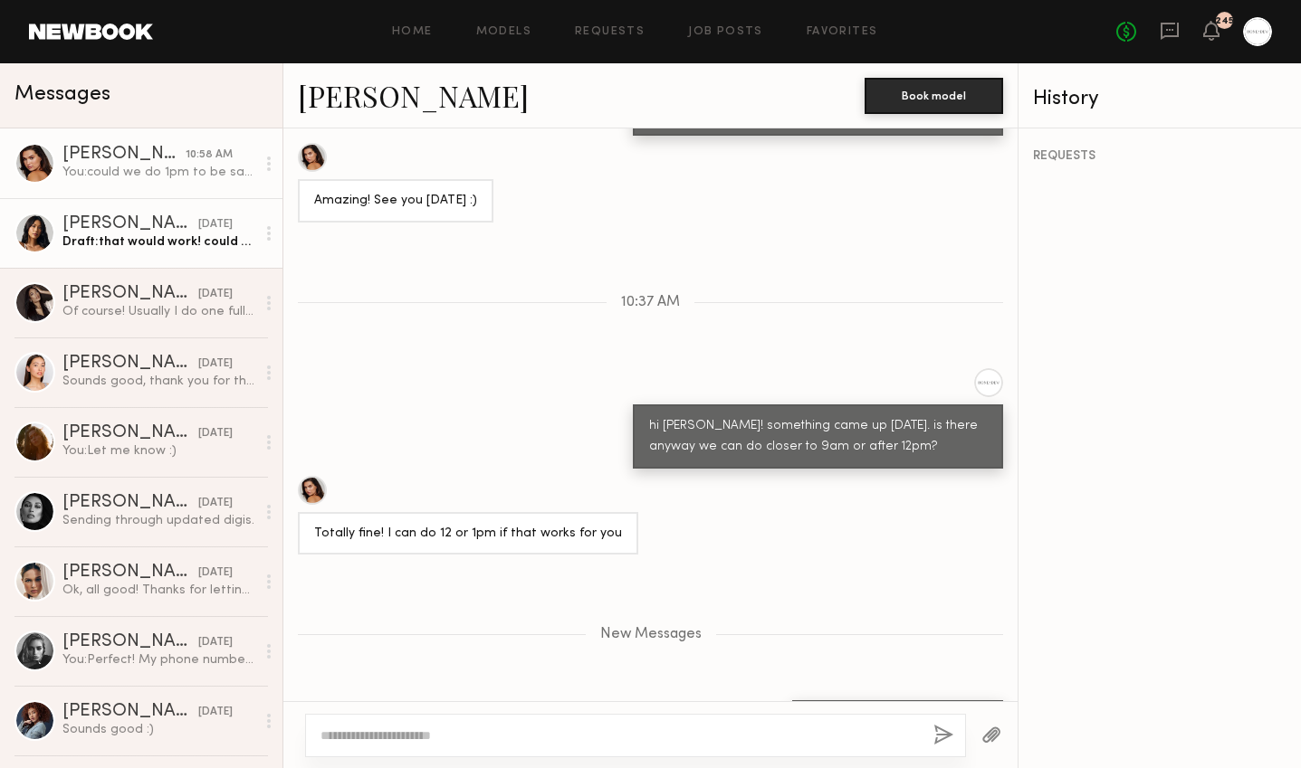
click at [116, 253] on link "Ericka B. 09/04/2025 Draft: that would work! could you hold the morning of sept…" at bounding box center [141, 233] width 282 height 70
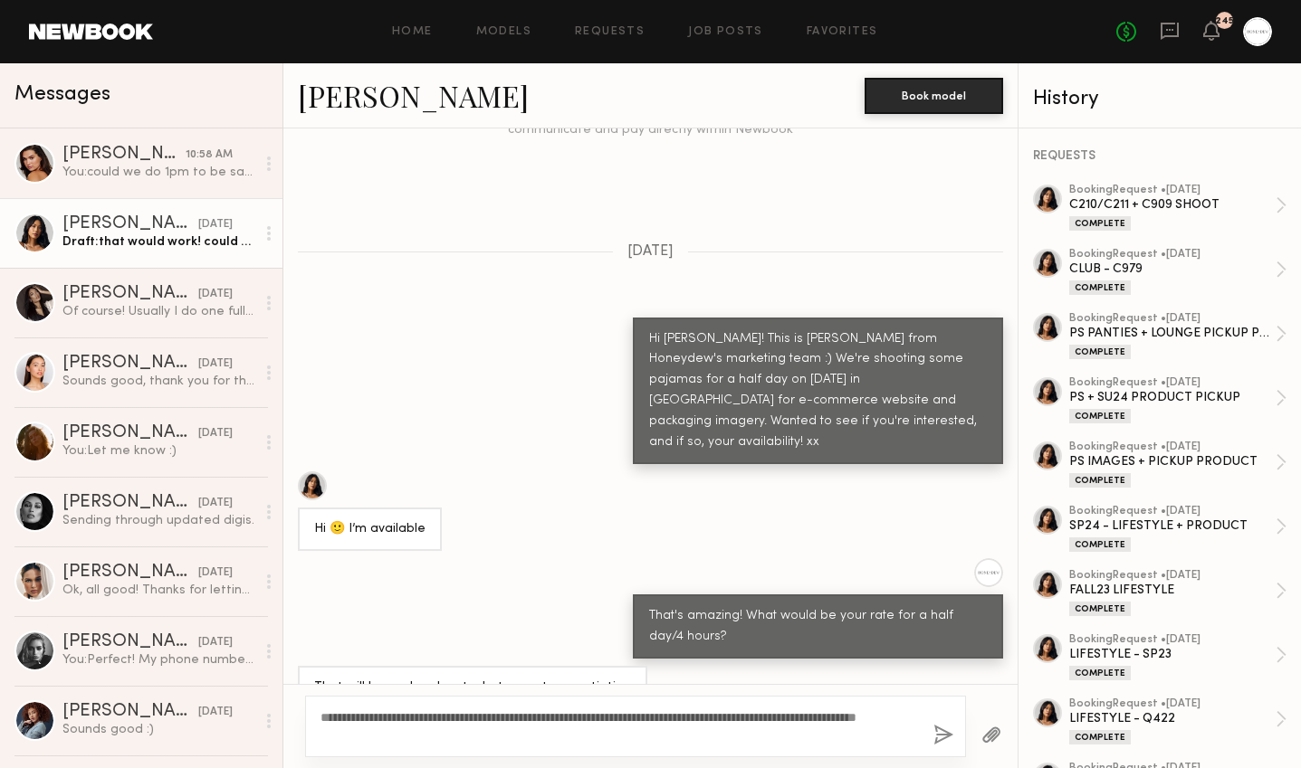
click at [940, 738] on button "button" at bounding box center [943, 736] width 20 height 23
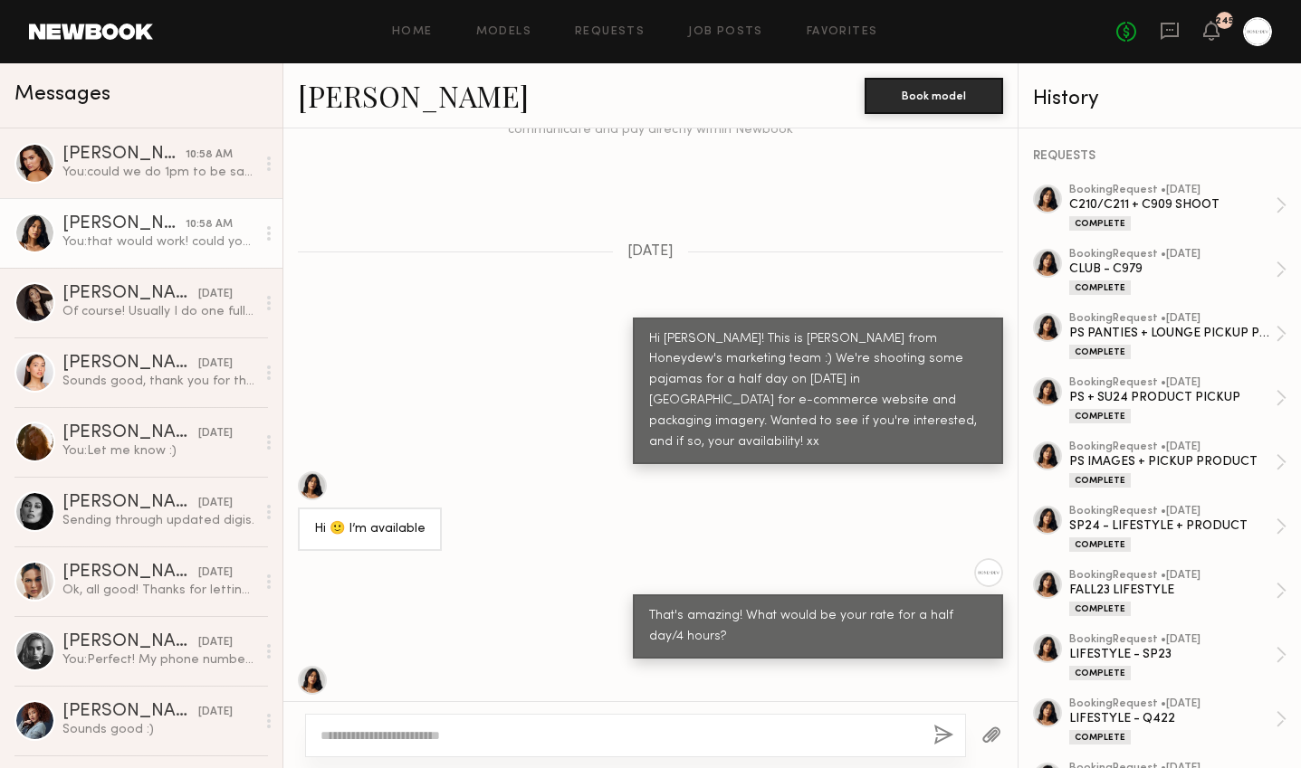
scroll to position [1248, 0]
